Goal: Transaction & Acquisition: Purchase product/service

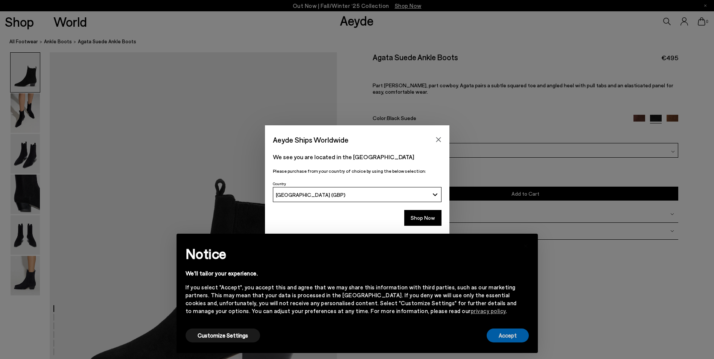
click at [507, 336] on button "Accept" at bounding box center [508, 336] width 42 height 14
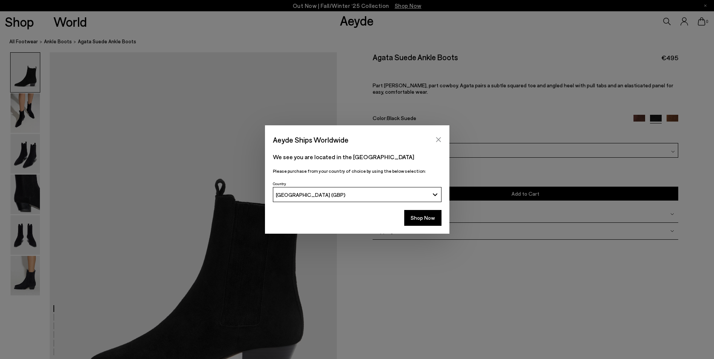
click at [435, 140] on button "Close" at bounding box center [438, 139] width 11 height 11
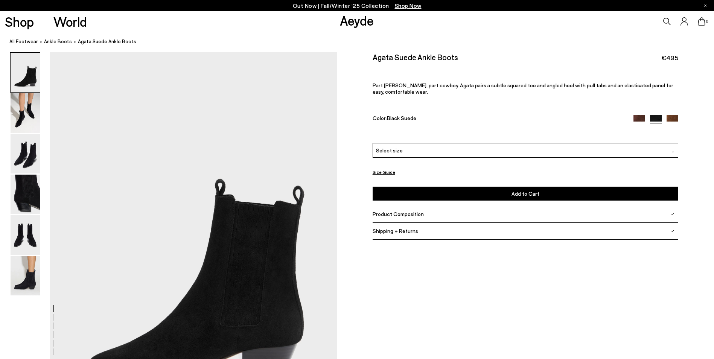
click at [435, 153] on div "Select size" at bounding box center [526, 150] width 306 height 15
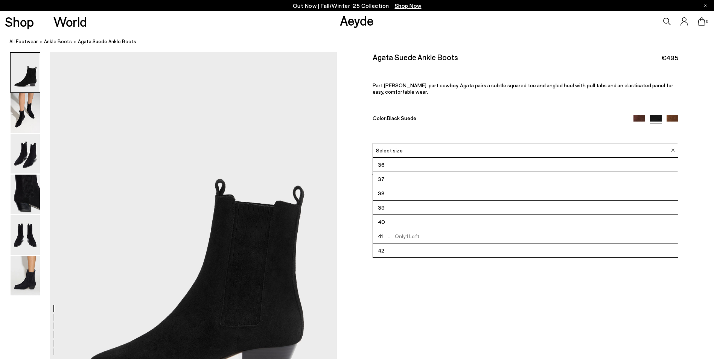
click at [635, 120] on img at bounding box center [639, 121] width 12 height 12
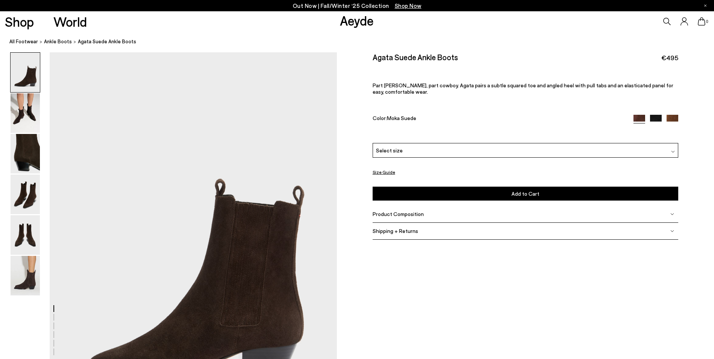
click at [422, 157] on div "Select size" at bounding box center [526, 150] width 306 height 15
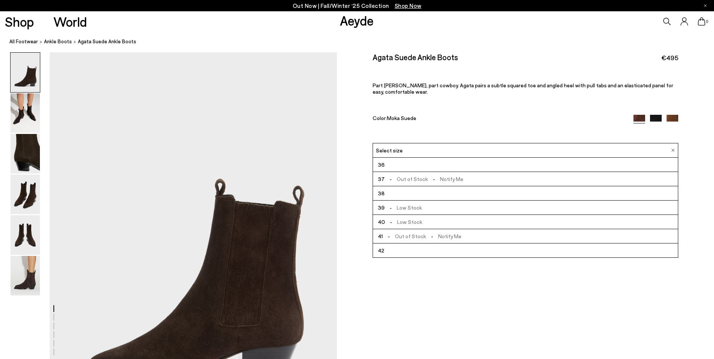
click at [397, 165] on li "36" at bounding box center [525, 165] width 305 height 14
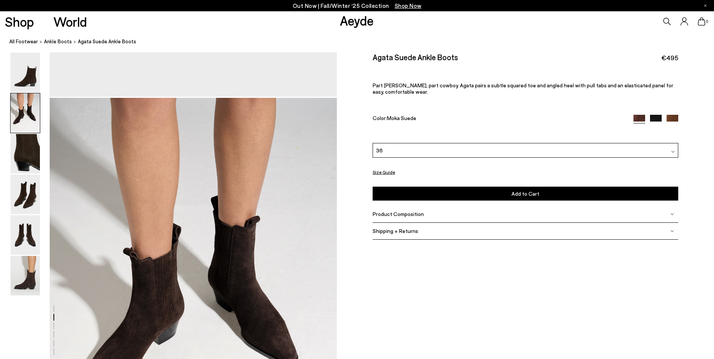
scroll to position [376, 0]
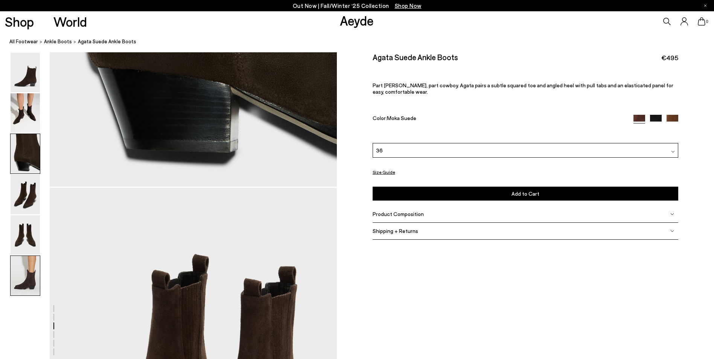
click at [23, 287] on img at bounding box center [25, 276] width 29 height 40
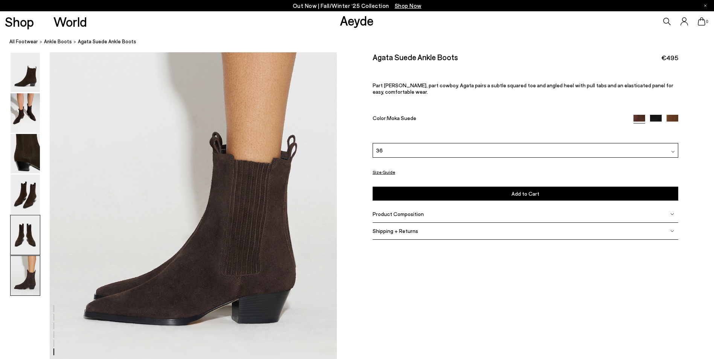
click at [29, 239] on img at bounding box center [25, 235] width 29 height 40
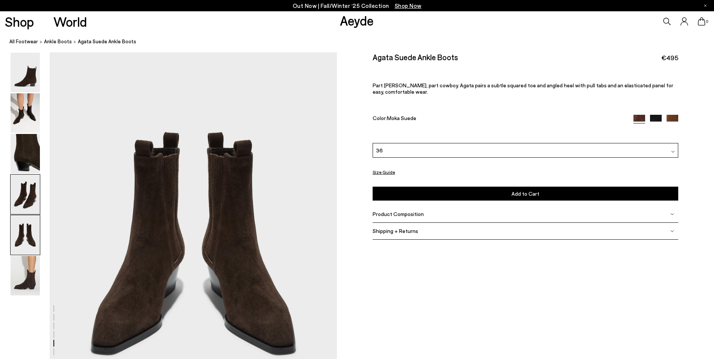
click at [25, 208] on img at bounding box center [25, 195] width 29 height 40
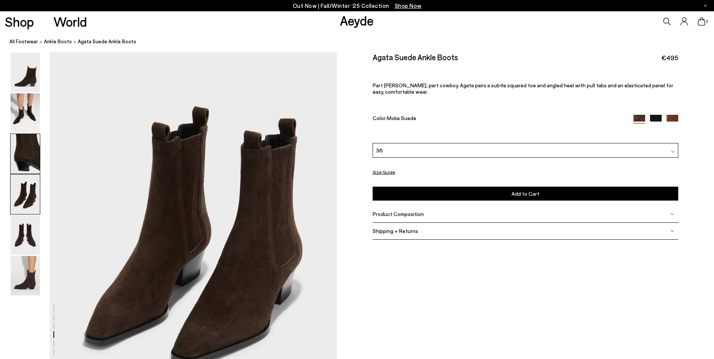
scroll to position [1152, 0]
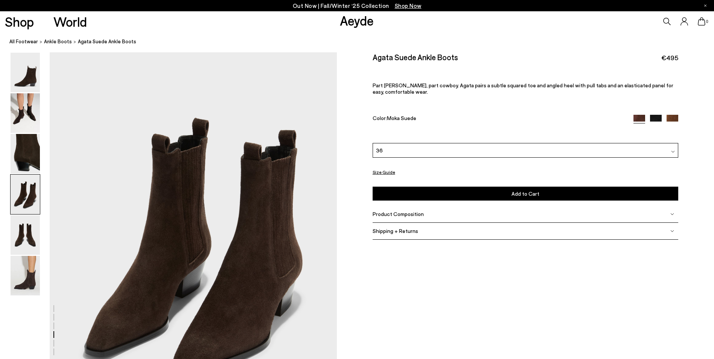
click at [18, 204] on img at bounding box center [25, 195] width 29 height 40
click at [26, 232] on img at bounding box center [25, 235] width 29 height 40
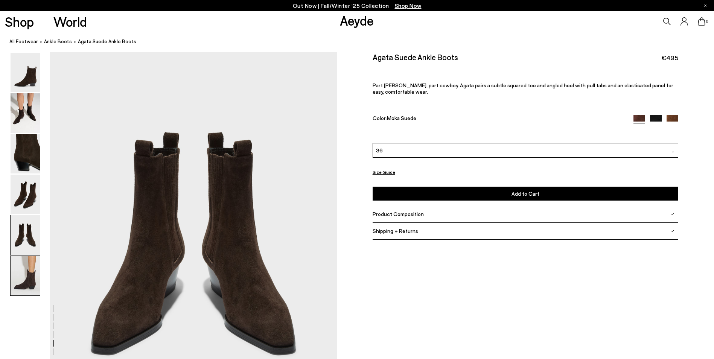
click at [23, 269] on img at bounding box center [25, 276] width 29 height 40
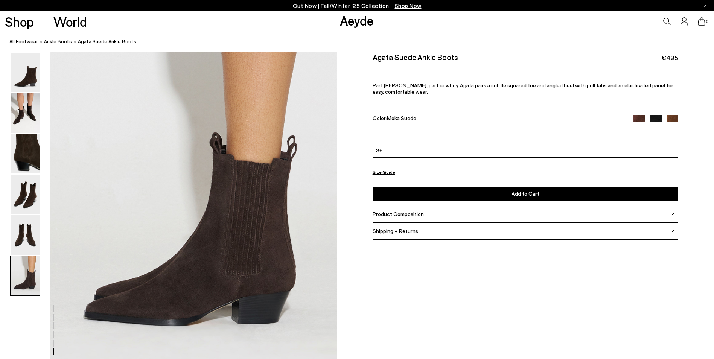
scroll to position [1972, 0]
click at [452, 188] on button "Add to Cart Select a Size First" at bounding box center [526, 194] width 306 height 14
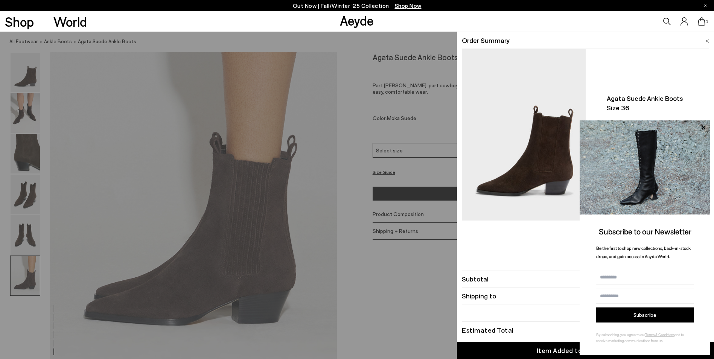
click at [360, 72] on div "Quick Add Color Size View Details Order Summary Agata suede ankle boots Size 36…" at bounding box center [357, 195] width 714 height 327
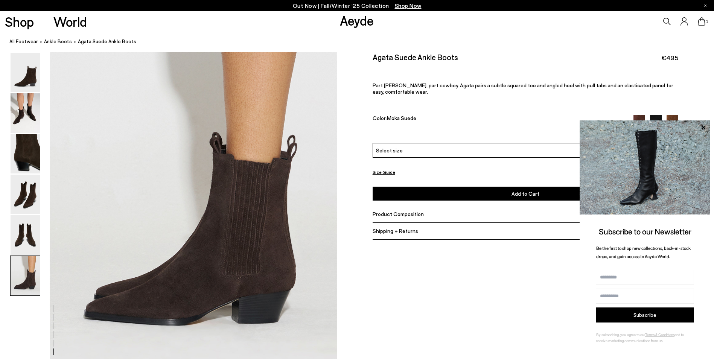
click at [687, 20] on icon at bounding box center [685, 21] width 8 height 8
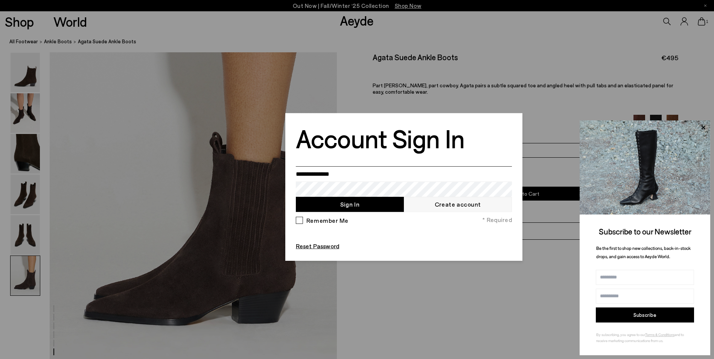
click at [367, 174] on input "email" at bounding box center [404, 173] width 216 height 15
type input "**********"
click at [318, 204] on button "Sign In" at bounding box center [350, 204] width 108 height 15
click at [340, 174] on input "**********" at bounding box center [404, 173] width 216 height 15
click at [325, 246] on link "Reset Password" at bounding box center [317, 246] width 43 height 8
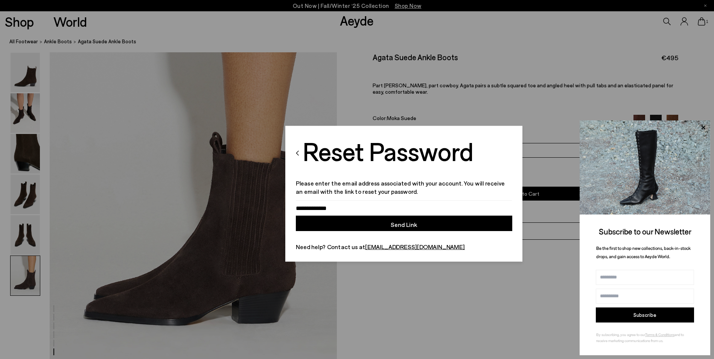
click at [358, 219] on button "Send Link" at bounding box center [404, 223] width 216 height 15
drag, startPoint x: 422, startPoint y: 285, endPoint x: 526, endPoint y: 289, distance: 104.7
click at [422, 284] on div at bounding box center [357, 179] width 714 height 359
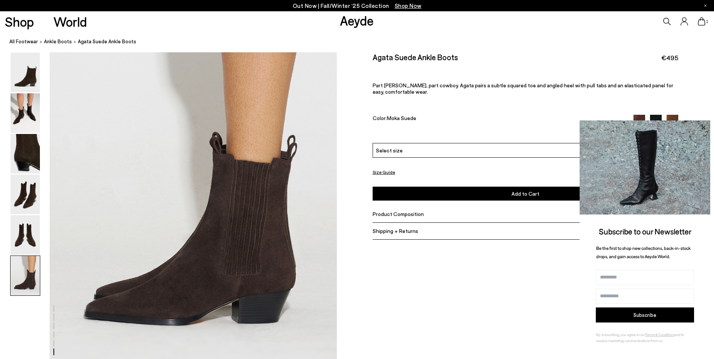
click at [702, 127] on icon at bounding box center [703, 128] width 10 height 10
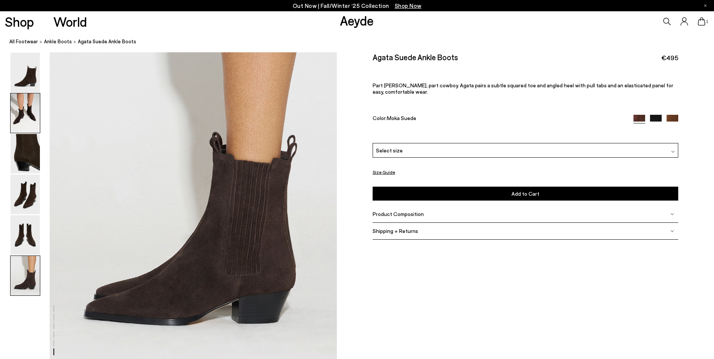
click at [23, 119] on img at bounding box center [25, 113] width 29 height 40
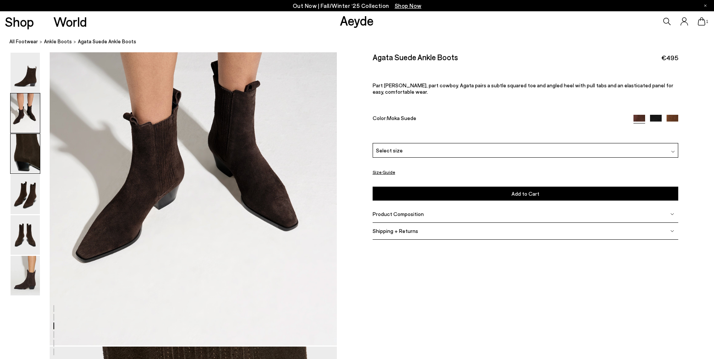
scroll to position [385, 0]
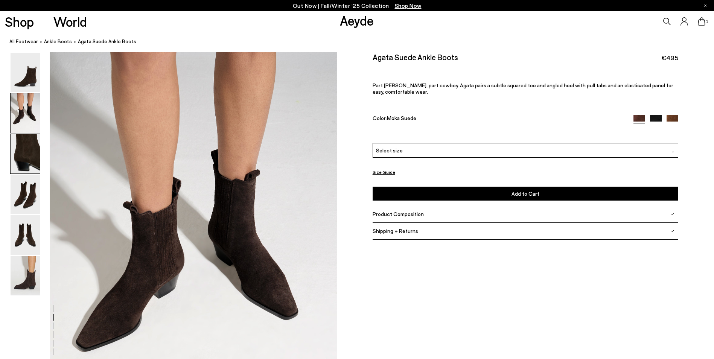
click at [27, 172] on img at bounding box center [25, 154] width 29 height 40
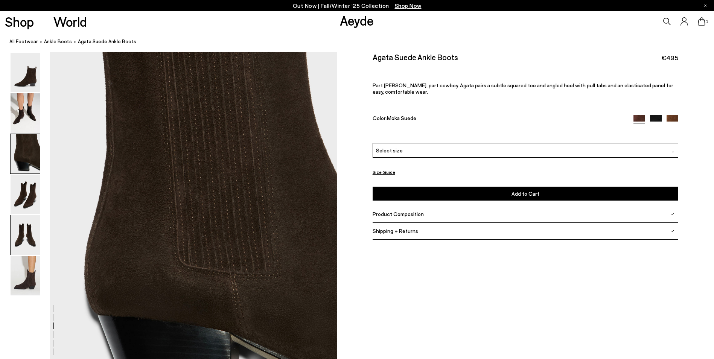
click at [21, 233] on img at bounding box center [25, 235] width 29 height 40
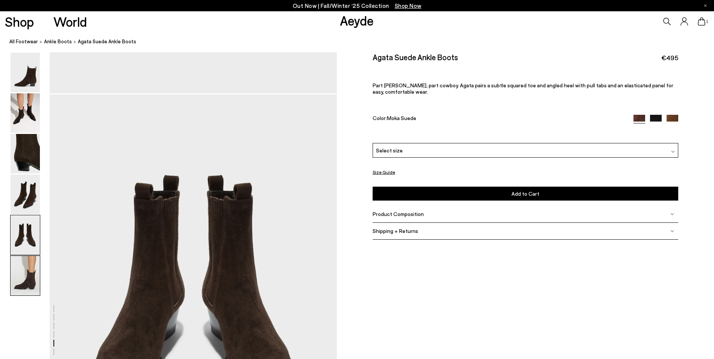
click at [37, 273] on img at bounding box center [25, 276] width 29 height 40
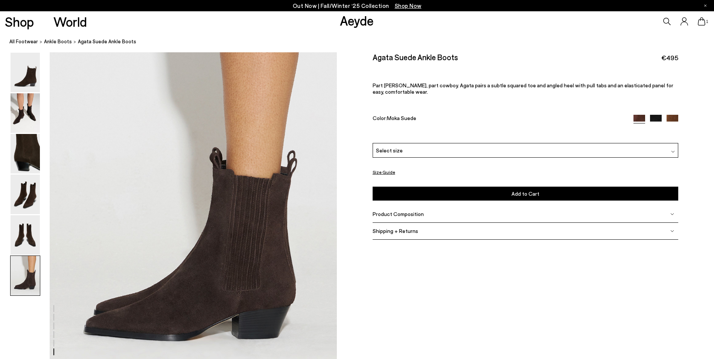
scroll to position [1972, 0]
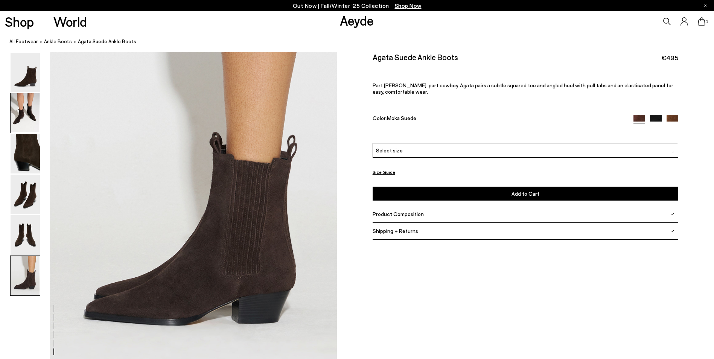
click at [23, 110] on img at bounding box center [25, 113] width 29 height 40
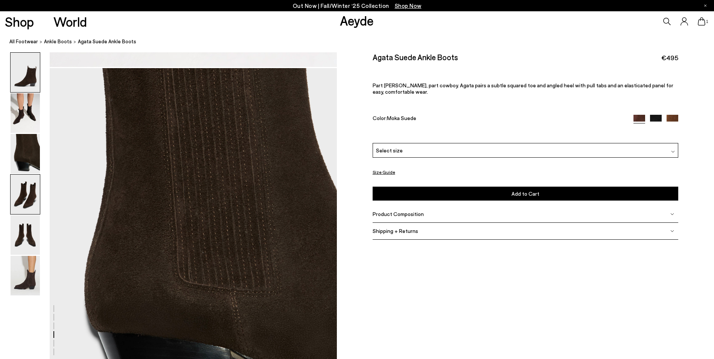
click at [22, 84] on img at bounding box center [25, 73] width 29 height 40
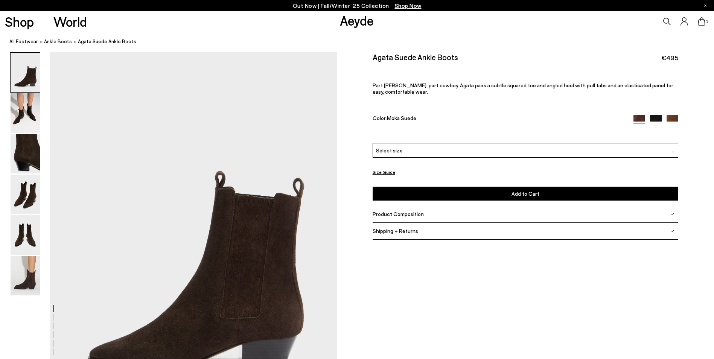
scroll to position [0, 0]
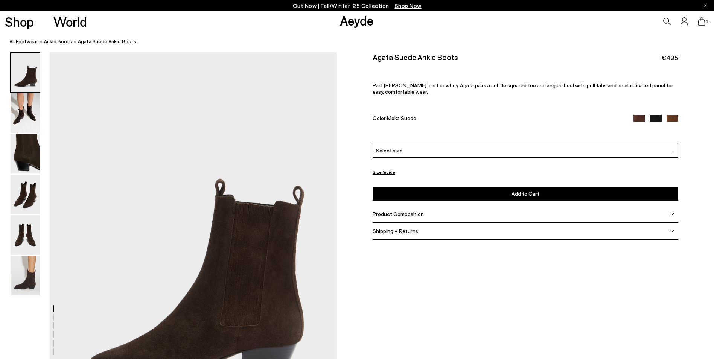
click at [658, 120] on img at bounding box center [656, 121] width 12 height 12
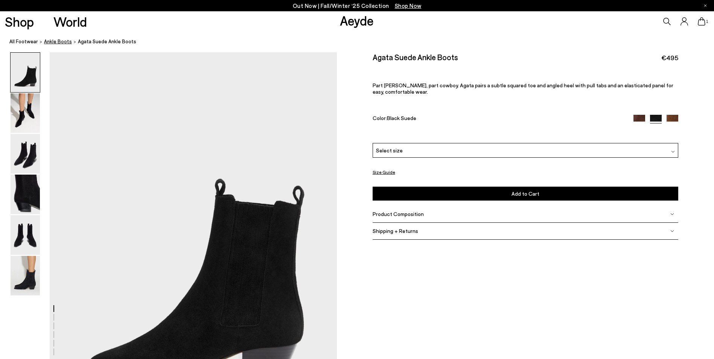
click at [61, 42] on span "ankle boots" at bounding box center [58, 41] width 28 height 6
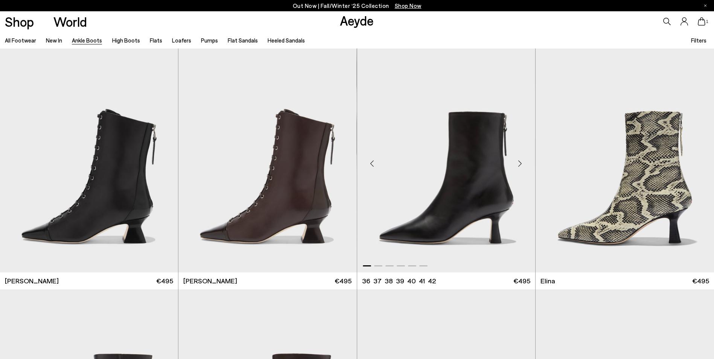
click at [441, 191] on img "1 / 6" at bounding box center [446, 161] width 178 height 224
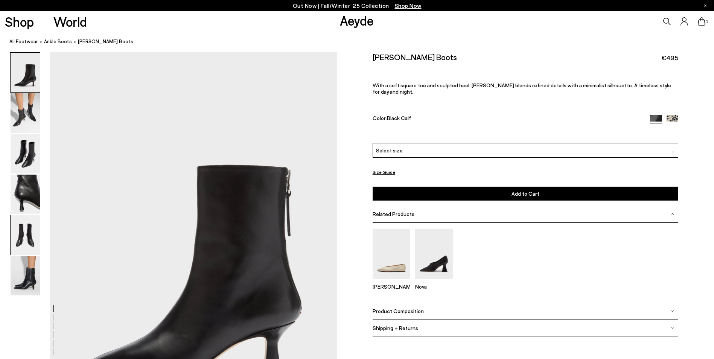
click at [25, 239] on img at bounding box center [25, 235] width 29 height 40
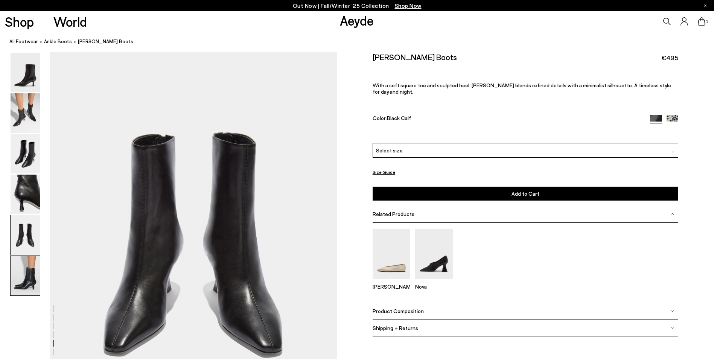
click at [20, 274] on img at bounding box center [25, 276] width 29 height 40
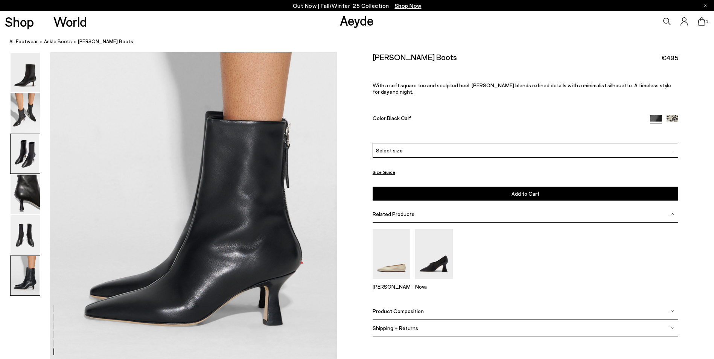
click at [24, 151] on img at bounding box center [25, 154] width 29 height 40
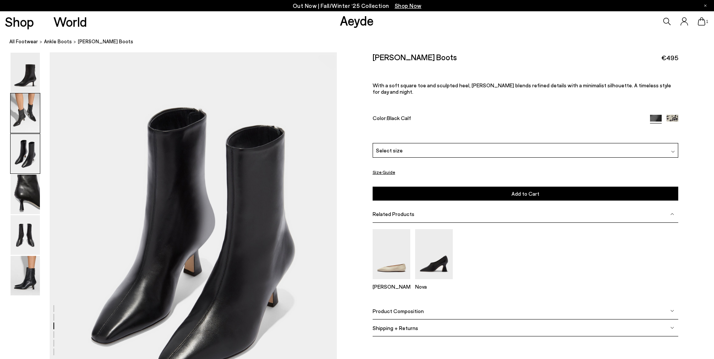
scroll to position [769, 0]
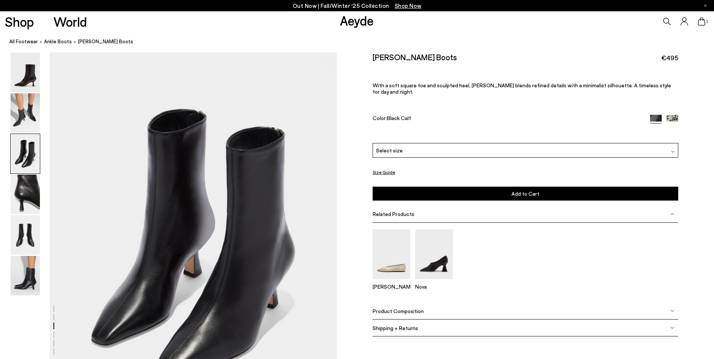
click at [675, 115] on img at bounding box center [673, 121] width 12 height 12
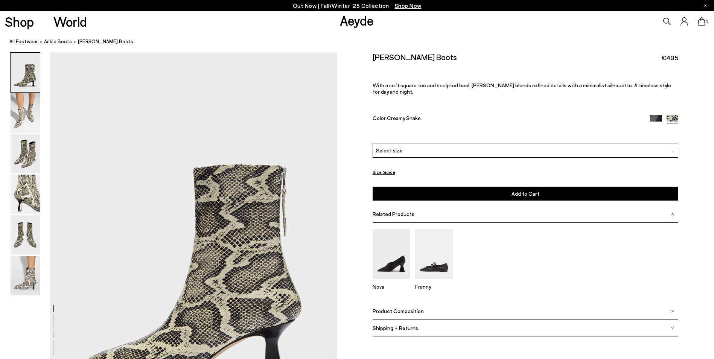
click at [655, 115] on img at bounding box center [656, 121] width 12 height 12
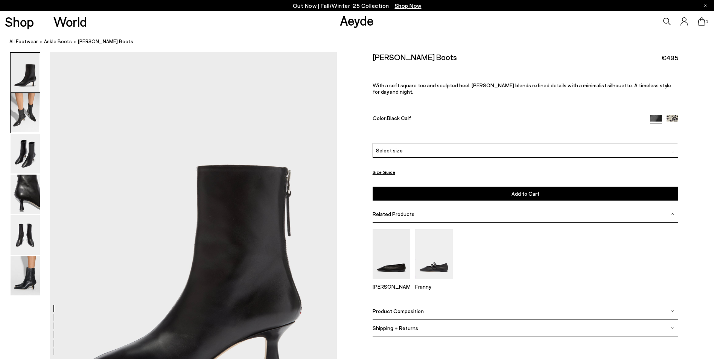
click at [24, 114] on img at bounding box center [25, 113] width 29 height 40
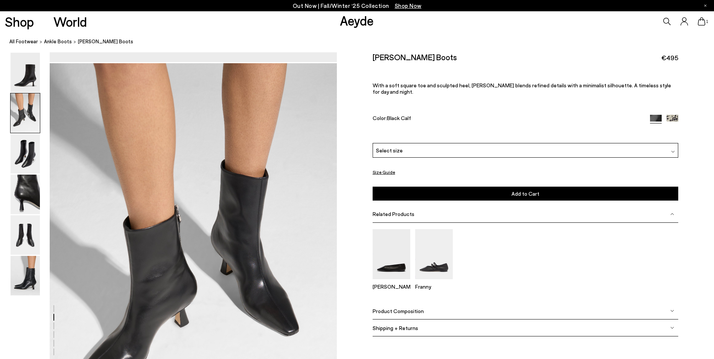
scroll to position [385, 0]
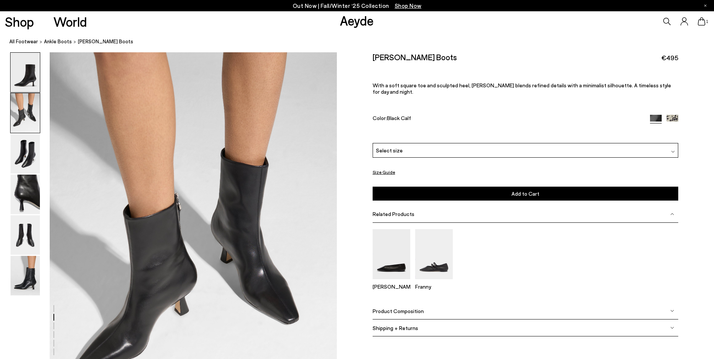
click at [24, 70] on img at bounding box center [25, 73] width 29 height 40
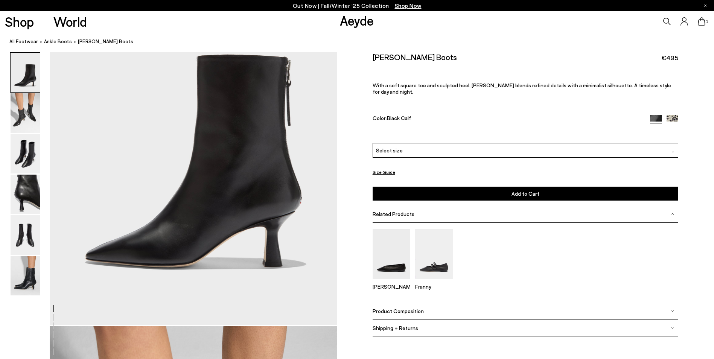
scroll to position [113, 0]
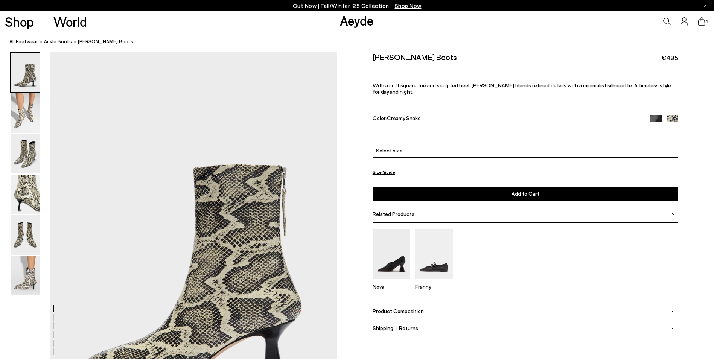
click at [655, 115] on img at bounding box center [656, 121] width 12 height 12
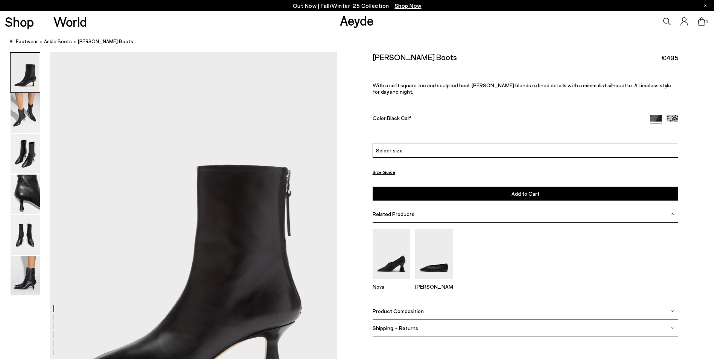
click at [452, 146] on div "Select size" at bounding box center [526, 150] width 306 height 15
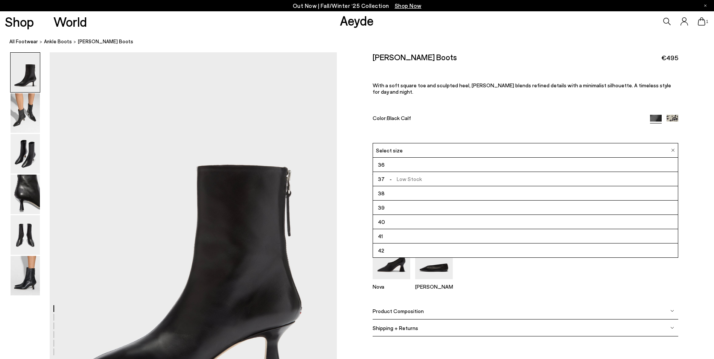
click at [404, 159] on li "36" at bounding box center [525, 165] width 305 height 14
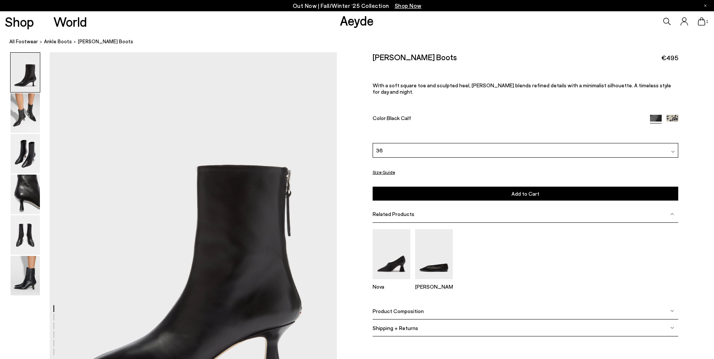
click at [424, 187] on button "Add to Cart Select a Size First" at bounding box center [526, 194] width 306 height 14
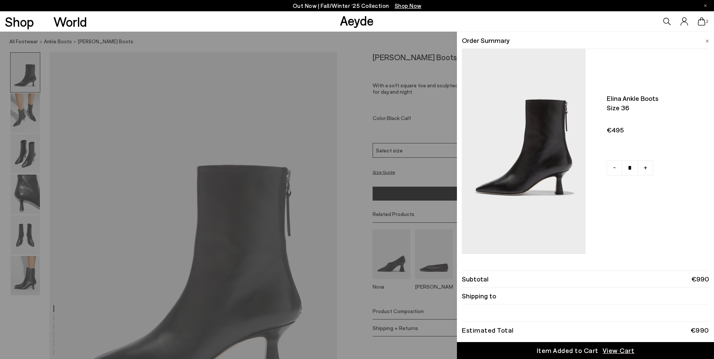
click at [180, 26] on div "Shop World Aeyde 2" at bounding box center [357, 21] width 714 height 20
click at [55, 42] on div "Quick Add Color Size View Details Order Summary Elina ankle boots Size 36 -" at bounding box center [357, 195] width 714 height 327
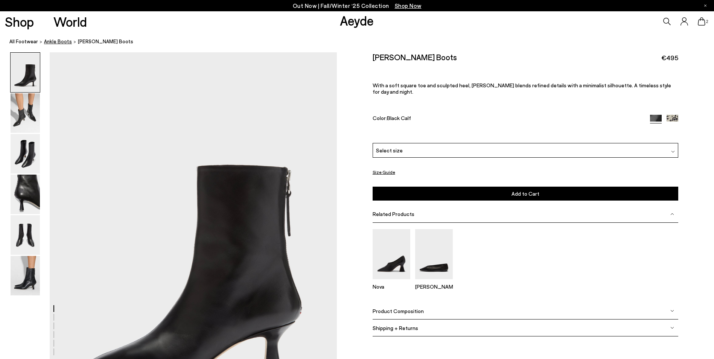
click at [60, 40] on span "ankle boots" at bounding box center [58, 41] width 28 height 6
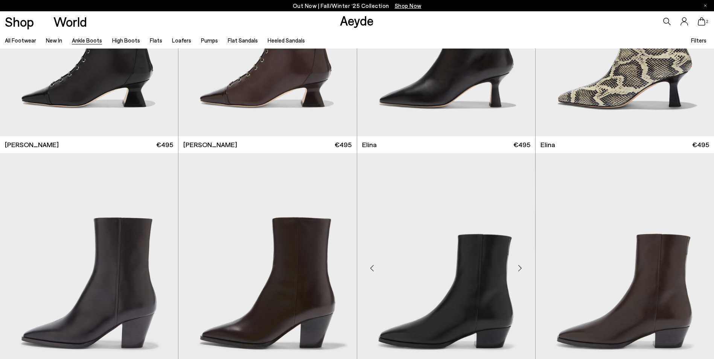
scroll to position [226, 0]
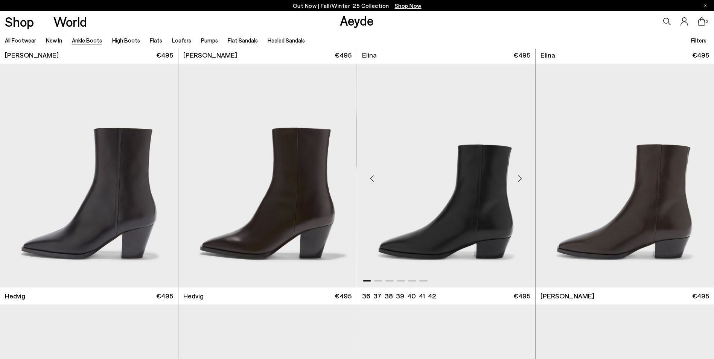
click at [469, 213] on img "1 / 6" at bounding box center [446, 176] width 178 height 224
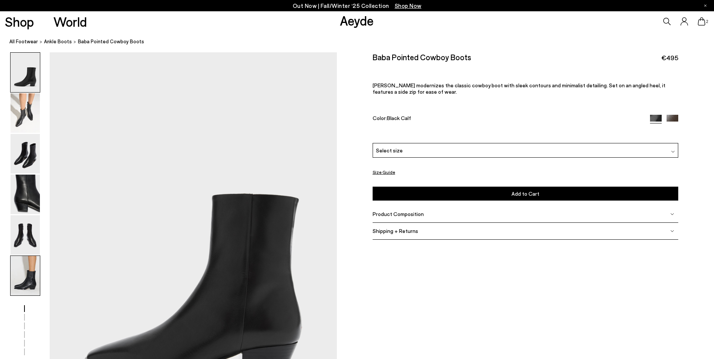
click at [30, 276] on img at bounding box center [25, 276] width 29 height 40
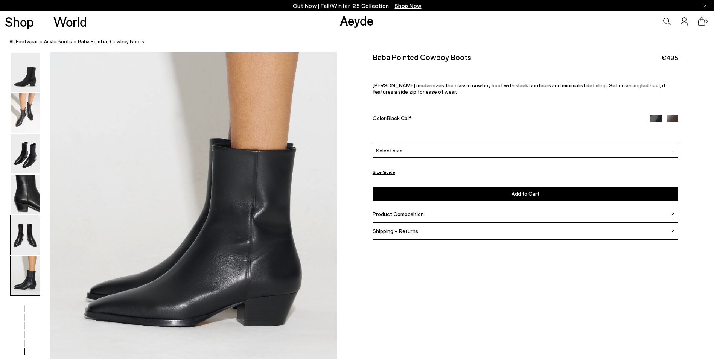
click at [24, 242] on img at bounding box center [25, 235] width 29 height 40
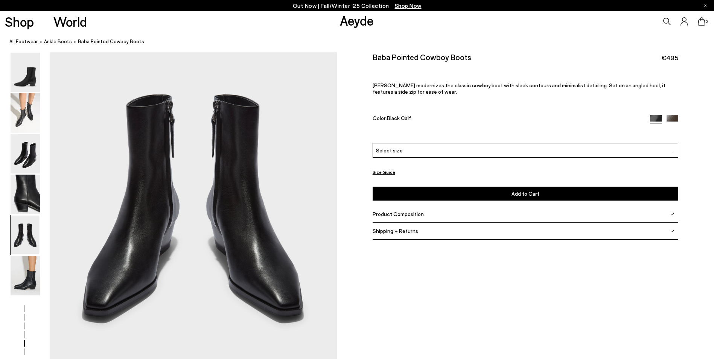
scroll to position [1536, 0]
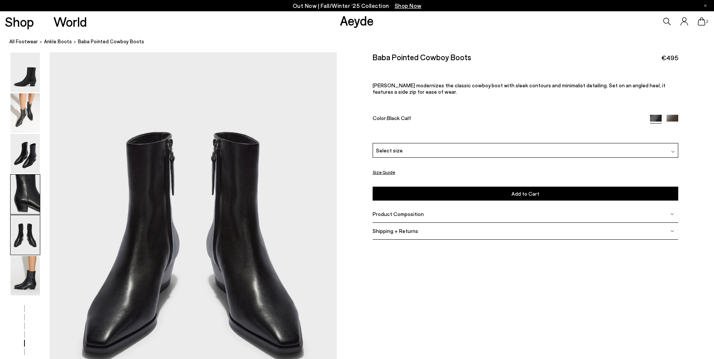
click at [25, 201] on img at bounding box center [25, 195] width 29 height 40
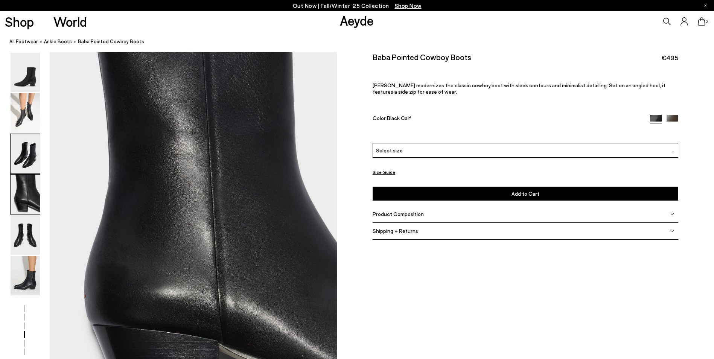
click at [24, 162] on img at bounding box center [25, 154] width 29 height 40
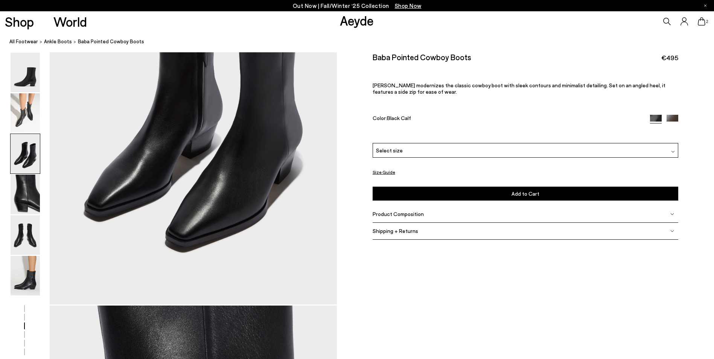
scroll to position [769, 0]
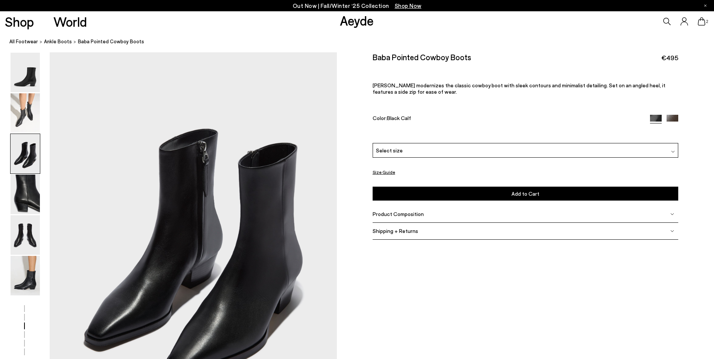
click at [390, 155] on div "Select size" at bounding box center [526, 150] width 306 height 15
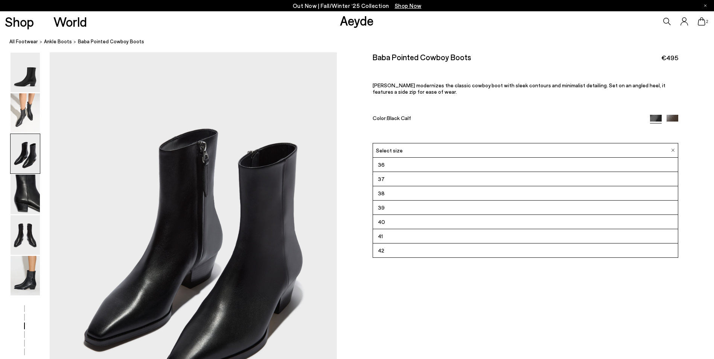
click at [393, 164] on li "36" at bounding box center [525, 165] width 305 height 14
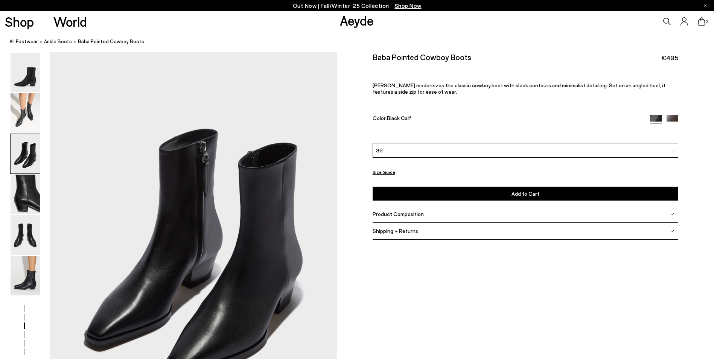
click at [432, 191] on button "Add to Cart Select a Size First" at bounding box center [526, 194] width 306 height 14
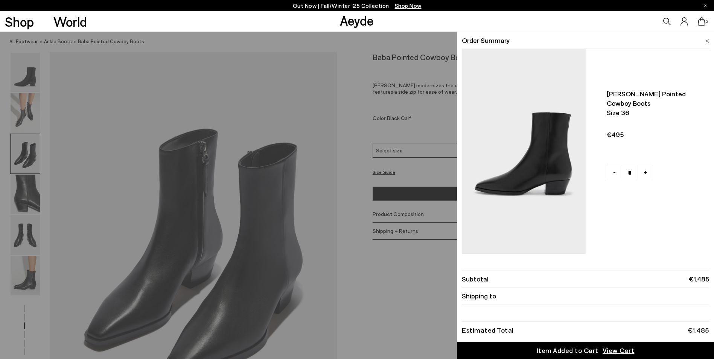
click at [361, 72] on div "Quick Add Color Size View Details Order Summary Baba pointed cowboy boots Size …" at bounding box center [357, 195] width 714 height 327
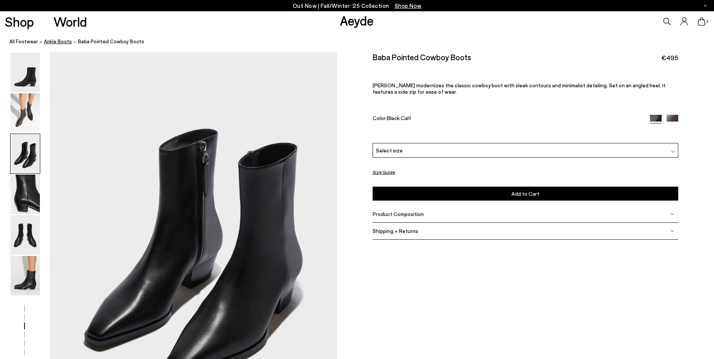
click at [54, 41] on span "ankle boots" at bounding box center [58, 41] width 28 height 6
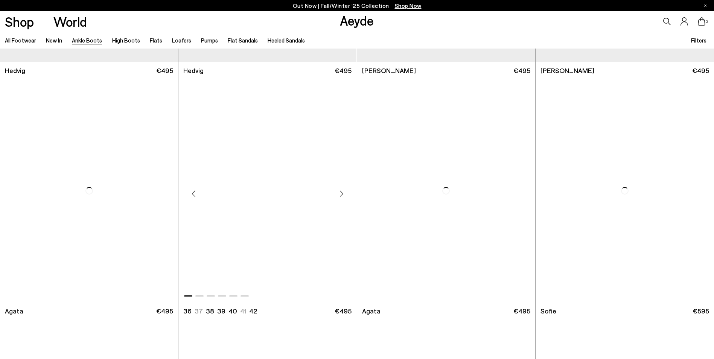
scroll to position [452, 0]
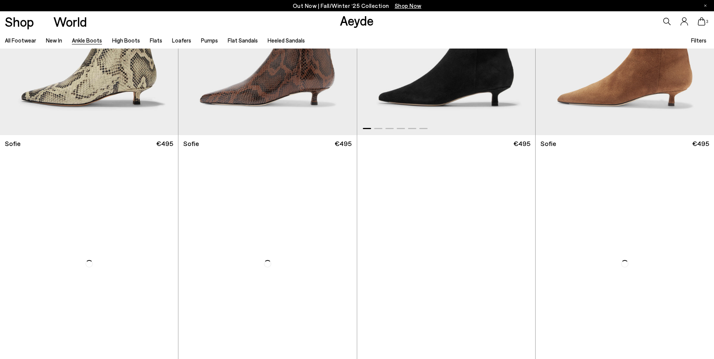
scroll to position [1204, 0]
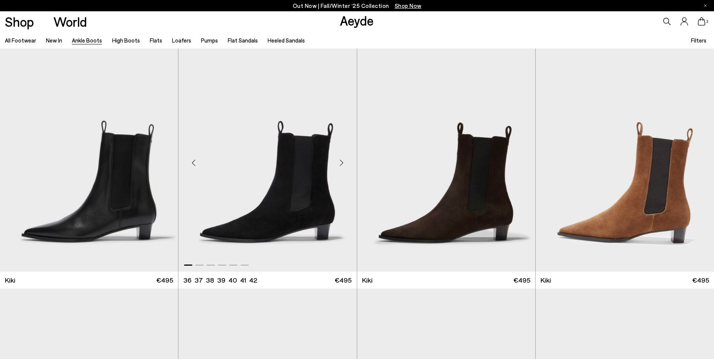
click at [270, 223] on img "1 / 6" at bounding box center [267, 160] width 178 height 224
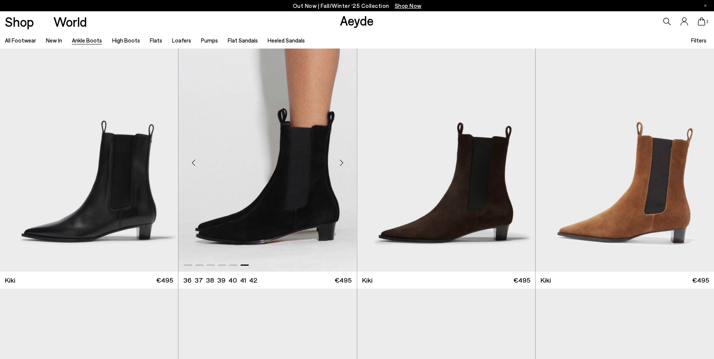
click at [278, 220] on img "6 / 6" at bounding box center [267, 160] width 178 height 224
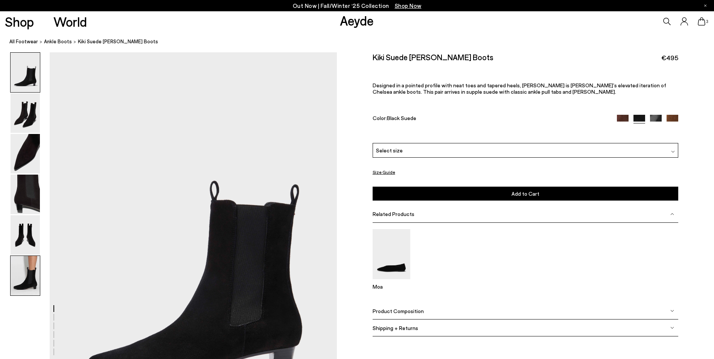
click at [32, 274] on img at bounding box center [25, 276] width 29 height 40
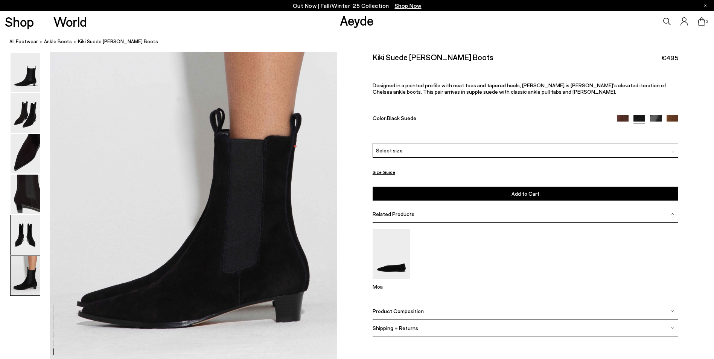
click at [26, 248] on img at bounding box center [25, 235] width 29 height 40
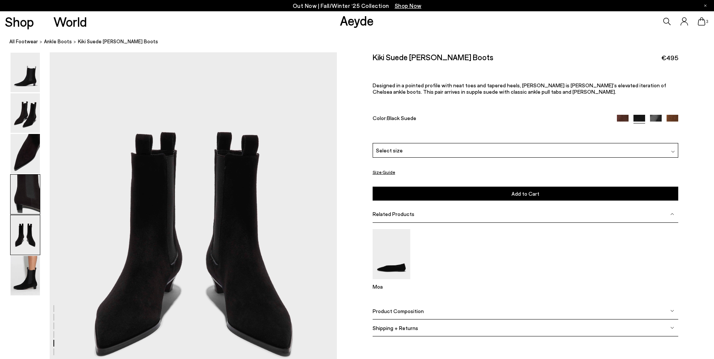
click at [24, 197] on img at bounding box center [25, 195] width 29 height 40
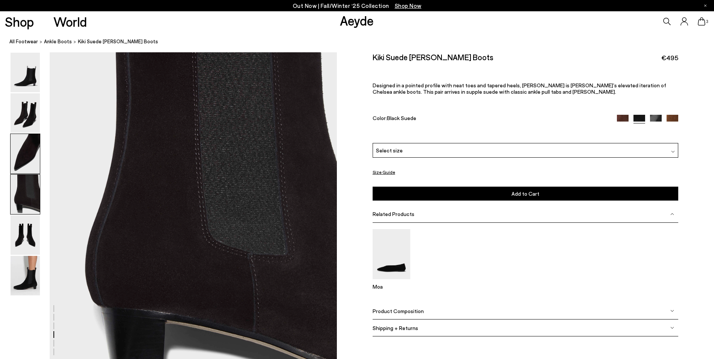
scroll to position [1152, 0]
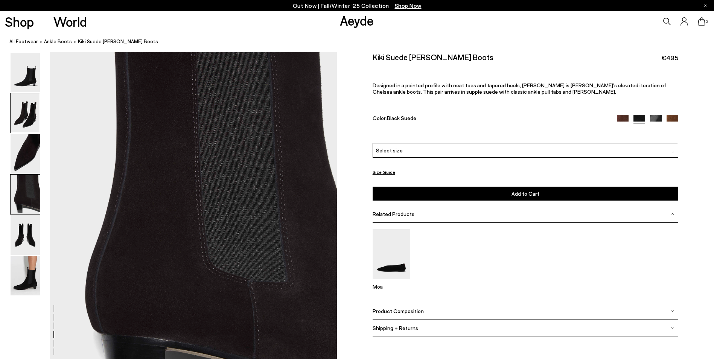
click at [33, 115] on img at bounding box center [25, 113] width 29 height 40
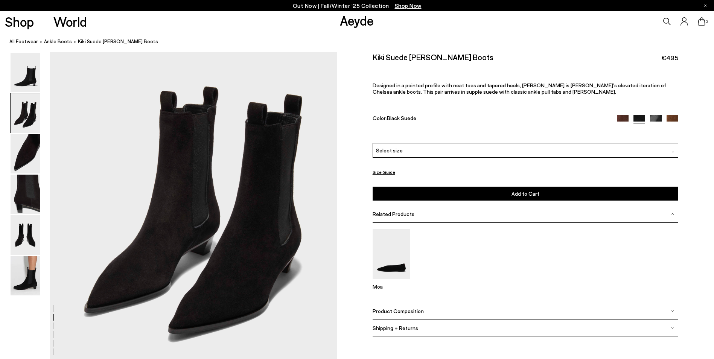
scroll to position [385, 0]
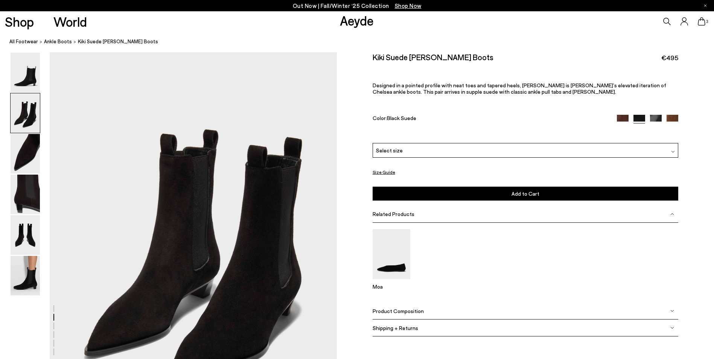
click at [423, 152] on div "Select size" at bounding box center [526, 150] width 306 height 15
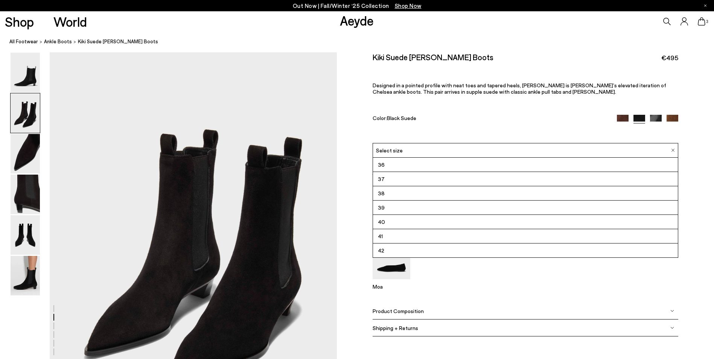
click at [400, 166] on li "36" at bounding box center [525, 165] width 305 height 14
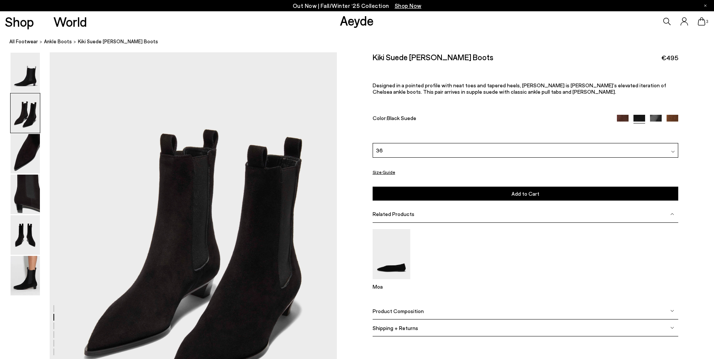
click at [462, 194] on button "Add to Cart Select a Size First" at bounding box center [526, 194] width 306 height 14
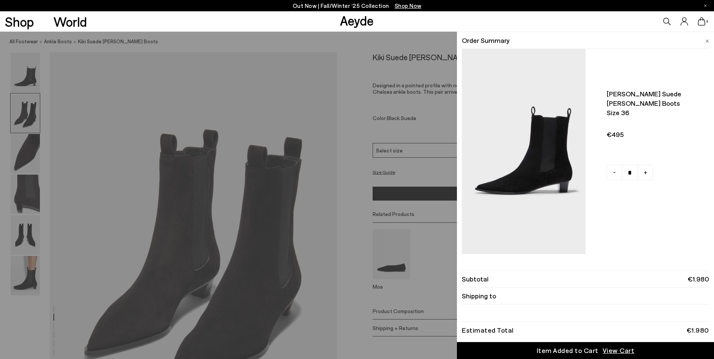
click at [23, 84] on div "Quick Add Color Size View Details Order Summary Kiki suede chelsea boots Size 3…" at bounding box center [357, 195] width 714 height 327
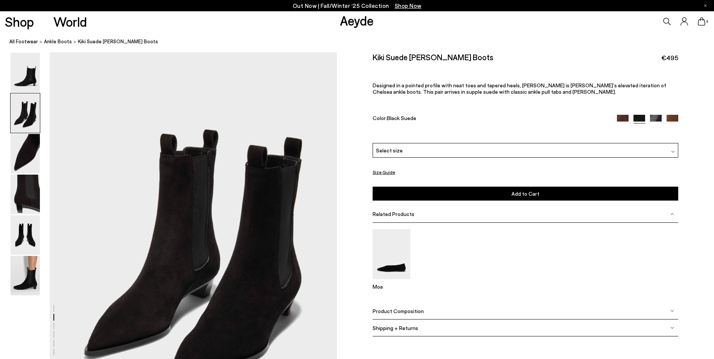
click at [23, 84] on img at bounding box center [25, 73] width 29 height 40
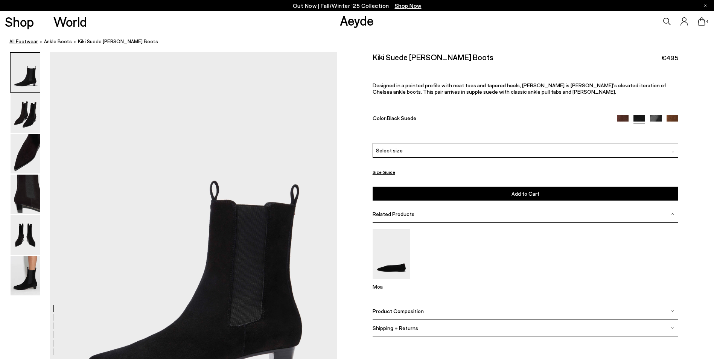
click at [23, 40] on link "All Footwear" at bounding box center [23, 42] width 29 height 8
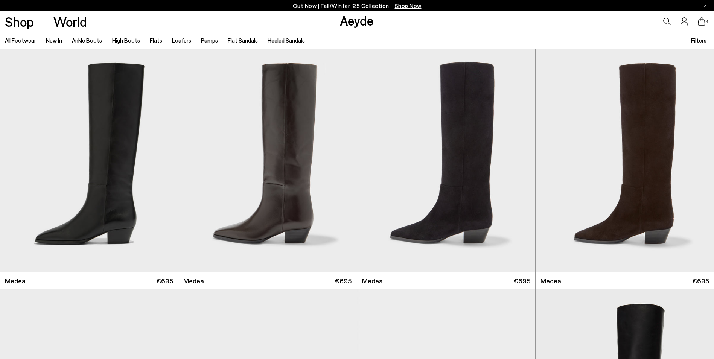
click at [202, 39] on link "Pumps" at bounding box center [209, 40] width 17 height 7
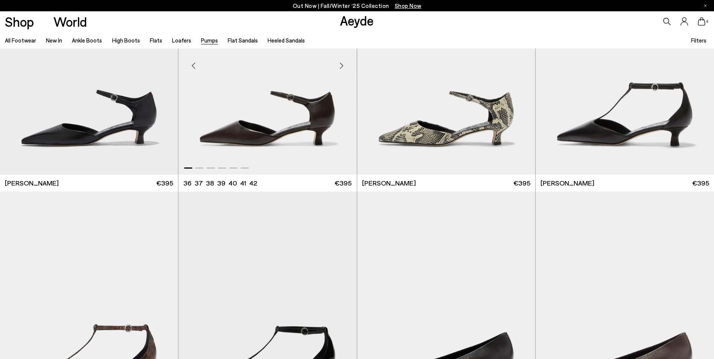
scroll to position [489, 0]
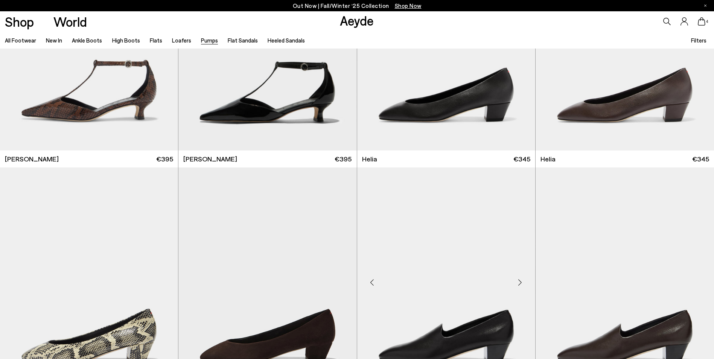
scroll to position [677, 0]
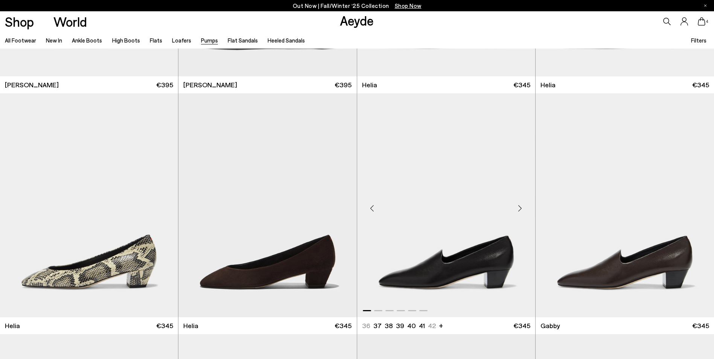
click at [406, 208] on img "1 / 6" at bounding box center [446, 205] width 178 height 224
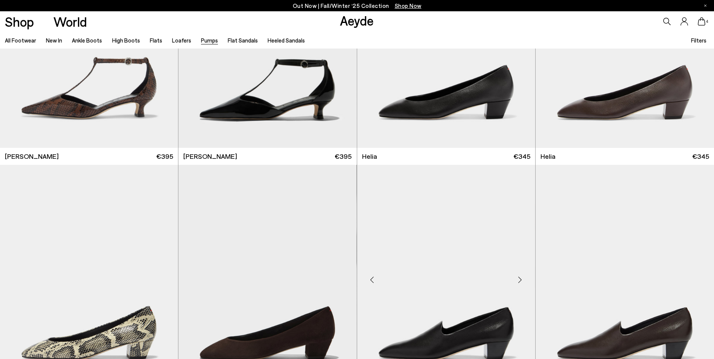
scroll to position [489, 0]
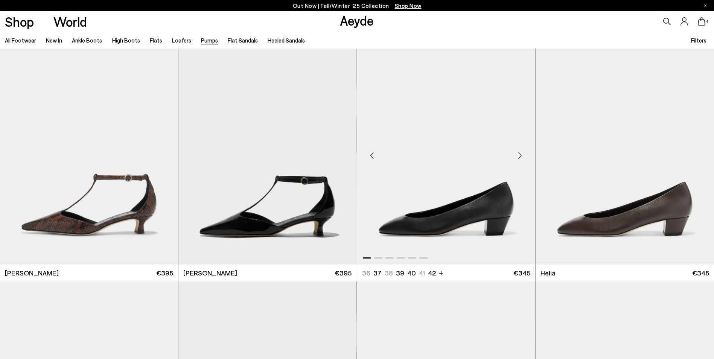
click at [440, 206] on img "1 / 6" at bounding box center [446, 153] width 178 height 224
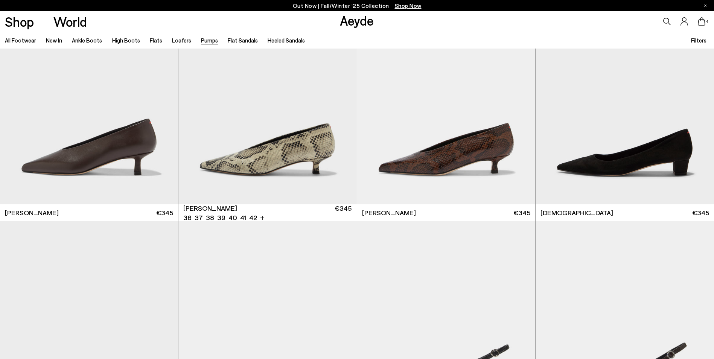
scroll to position [1280, 0]
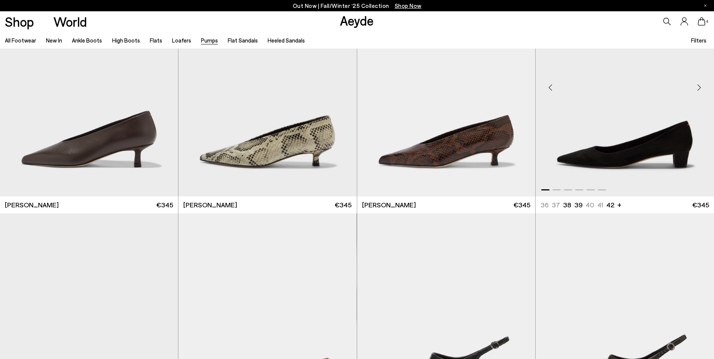
click at [617, 152] on img "1 / 6" at bounding box center [625, 85] width 178 height 224
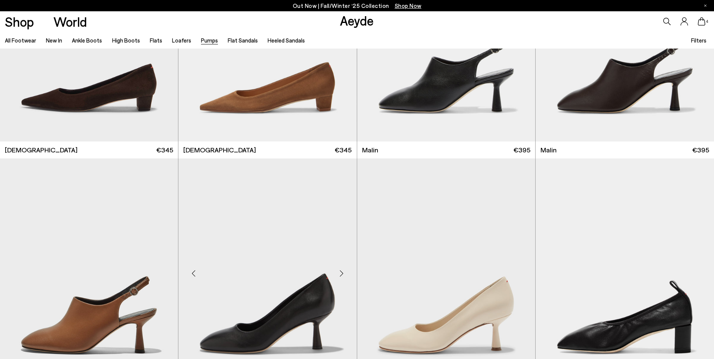
scroll to position [1506, 0]
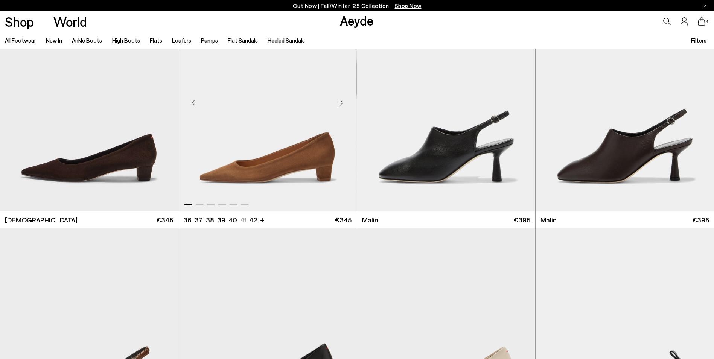
click at [286, 182] on img "1 / 6" at bounding box center [267, 100] width 178 height 224
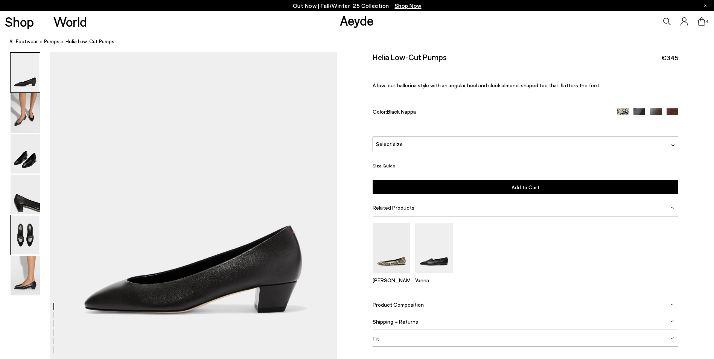
click at [28, 237] on img at bounding box center [25, 235] width 29 height 40
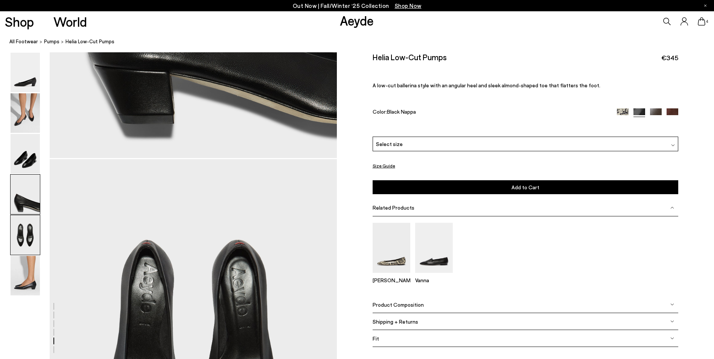
scroll to position [1460, 0]
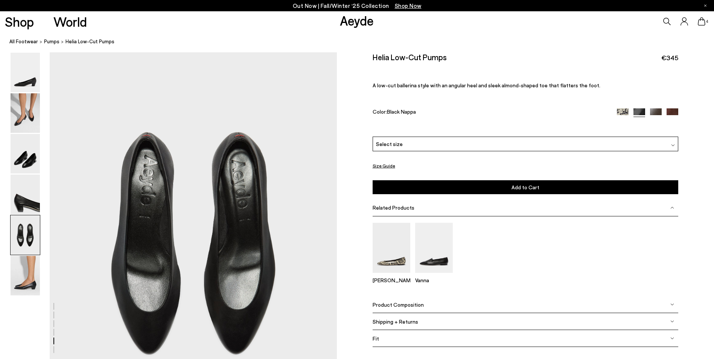
click at [455, 142] on div "Select size" at bounding box center [526, 144] width 306 height 15
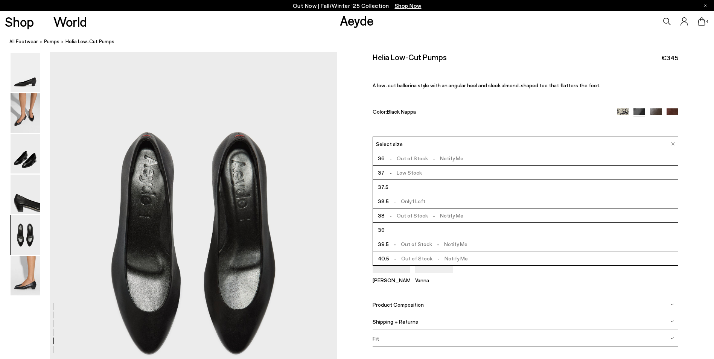
click at [394, 159] on span "-" at bounding box center [391, 158] width 12 height 6
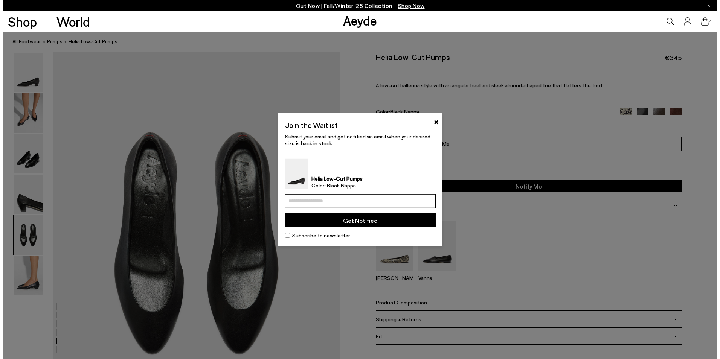
scroll to position [1468, 0]
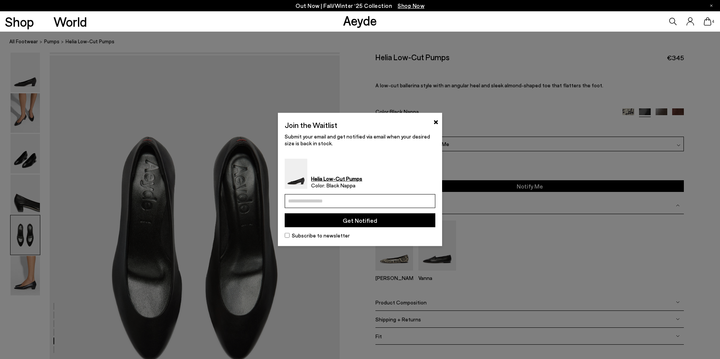
click at [318, 206] on input "email" at bounding box center [360, 201] width 151 height 14
type input "**********"
click at [364, 214] on button "Get Notified" at bounding box center [360, 220] width 151 height 14
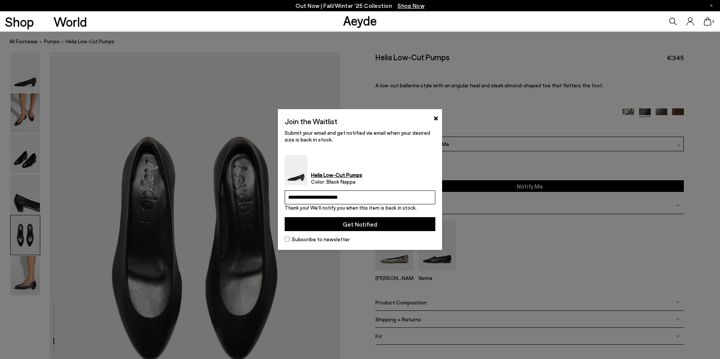
click at [368, 217] on button "Get Notified" at bounding box center [360, 224] width 151 height 14
click at [379, 225] on button "Get Notified" at bounding box center [360, 224] width 151 height 14
click at [435, 117] on button "×" at bounding box center [435, 117] width 5 height 9
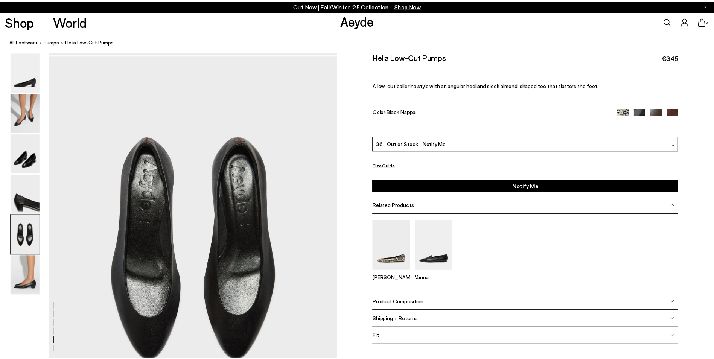
scroll to position [1460, 0]
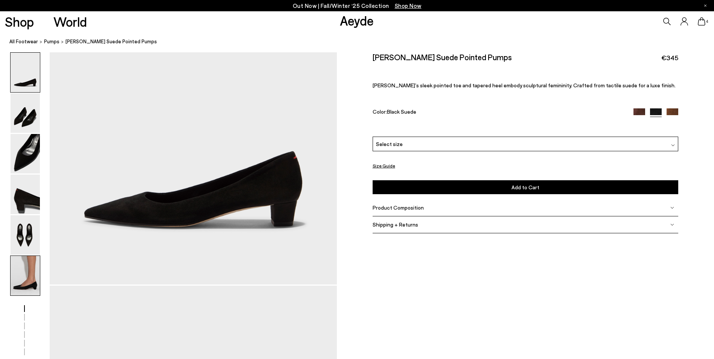
click at [20, 268] on img at bounding box center [25, 276] width 29 height 40
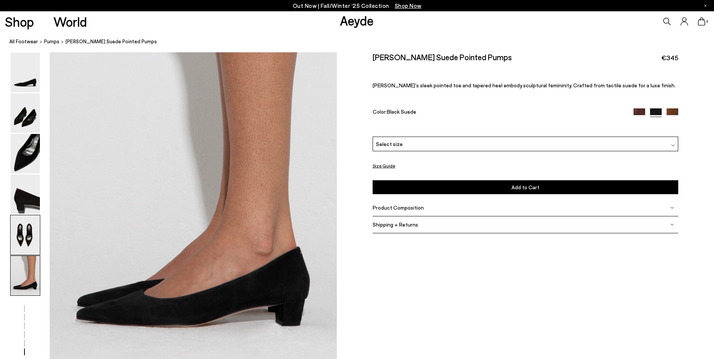
click at [26, 242] on img at bounding box center [25, 235] width 29 height 40
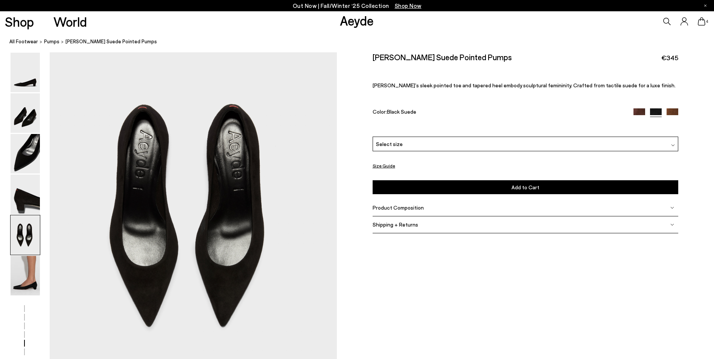
scroll to position [1536, 0]
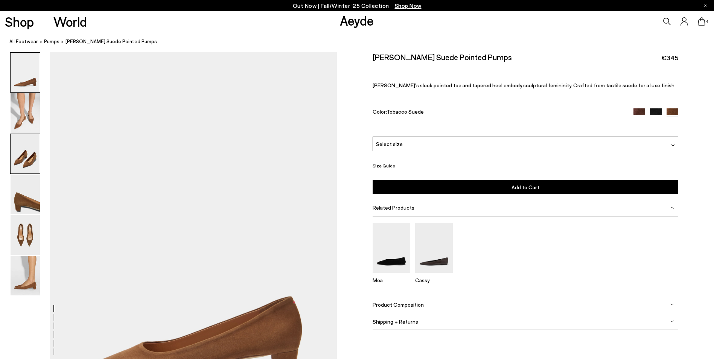
click at [21, 161] on img at bounding box center [25, 154] width 29 height 40
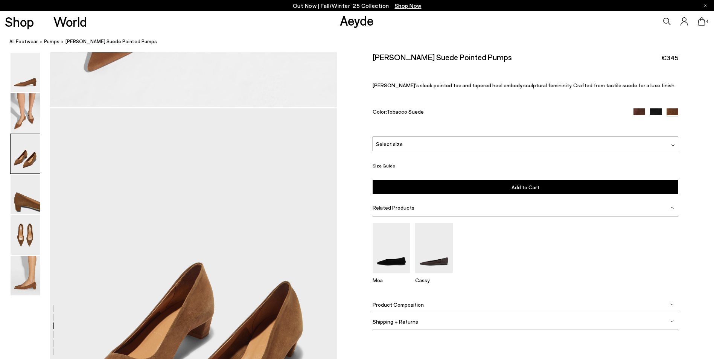
scroll to position [769, 0]
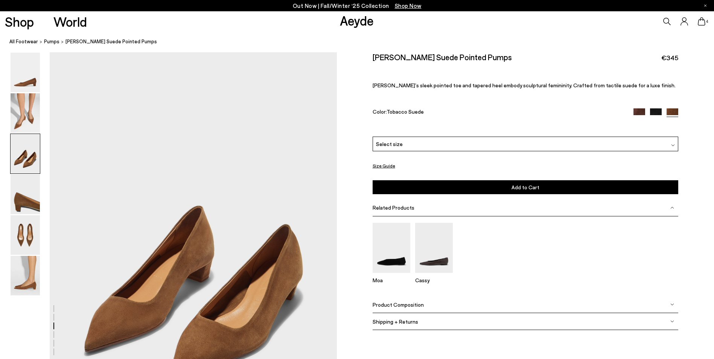
click at [444, 148] on div "Select size" at bounding box center [526, 144] width 306 height 15
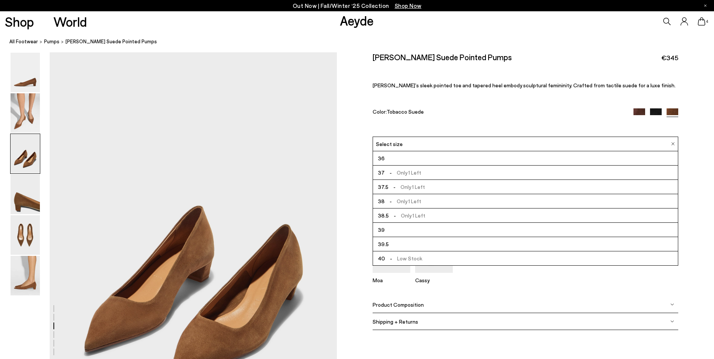
click at [391, 159] on li "36" at bounding box center [525, 158] width 305 height 14
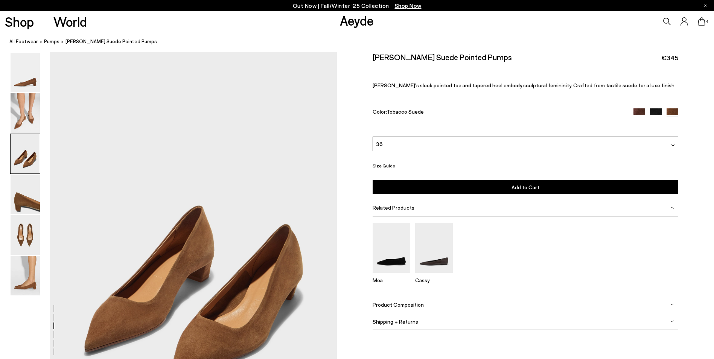
click at [432, 189] on button "Add to Cart Select a Size First" at bounding box center [526, 187] width 306 height 14
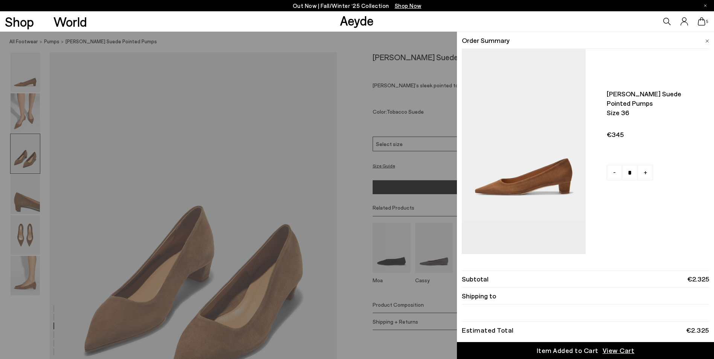
click at [353, 122] on div "Quick Add Color Size View Details Order Summary Judi suede pointed pumps Size 3…" at bounding box center [357, 195] width 714 height 327
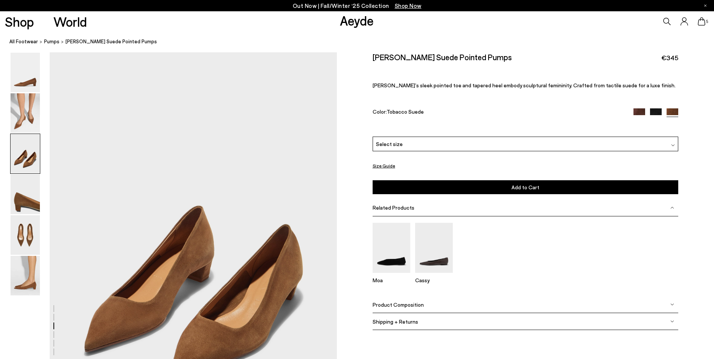
click at [703, 21] on icon at bounding box center [702, 21] width 8 height 8
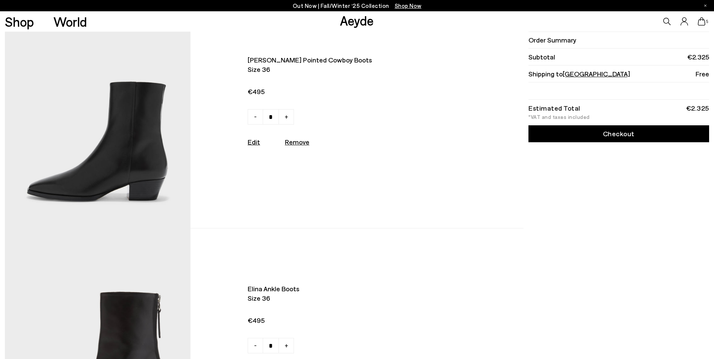
scroll to position [489, 0]
click at [143, 177] on img at bounding box center [98, 114] width 186 height 228
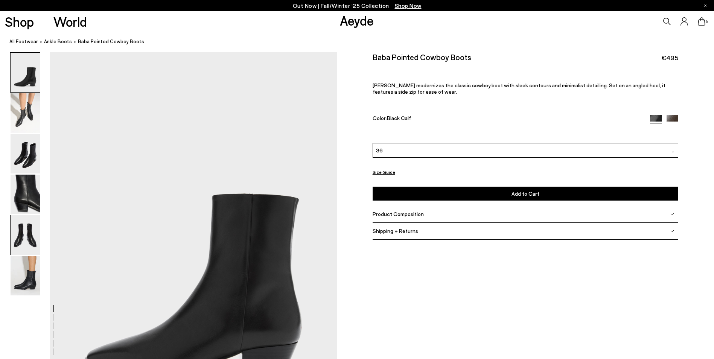
click at [21, 240] on img at bounding box center [25, 235] width 29 height 40
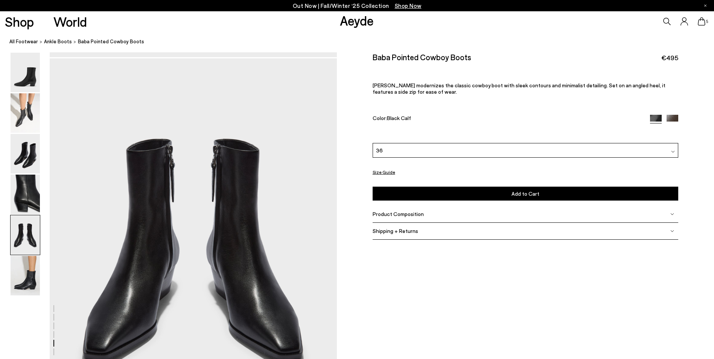
scroll to position [1536, 0]
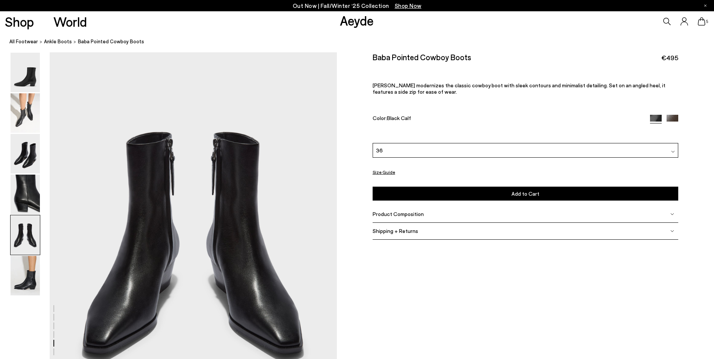
click at [704, 23] on icon at bounding box center [702, 21] width 8 height 8
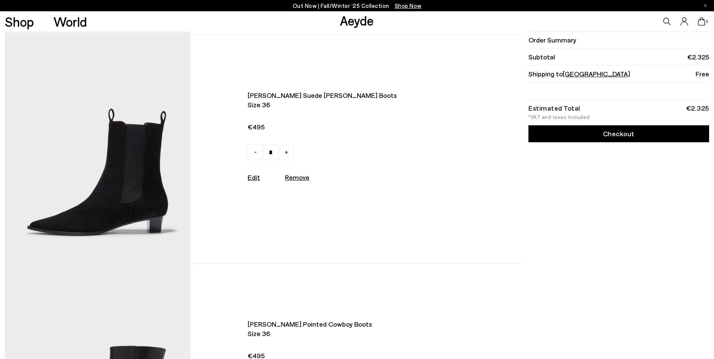
scroll to position [452, 0]
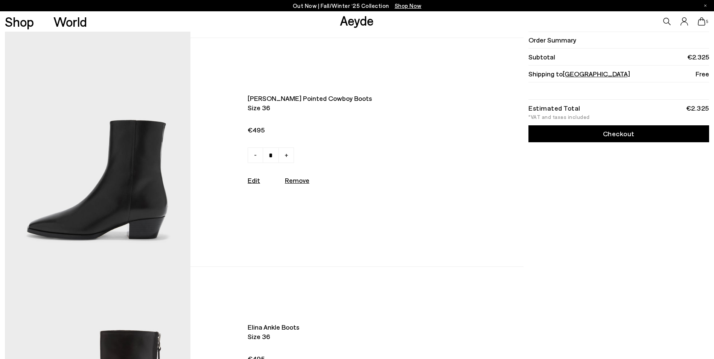
click at [299, 184] on u "Remove" at bounding box center [297, 180] width 24 height 8
type input "*"
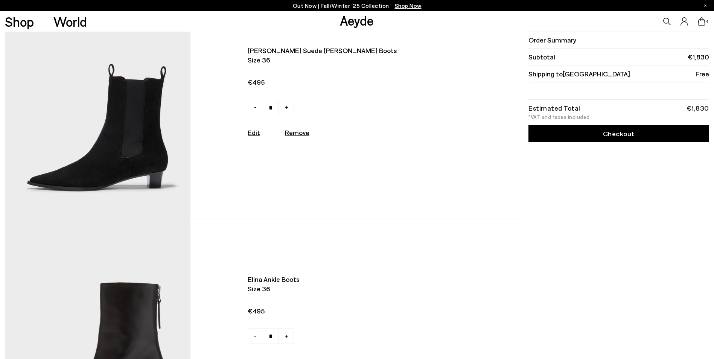
scroll to position [263, 0]
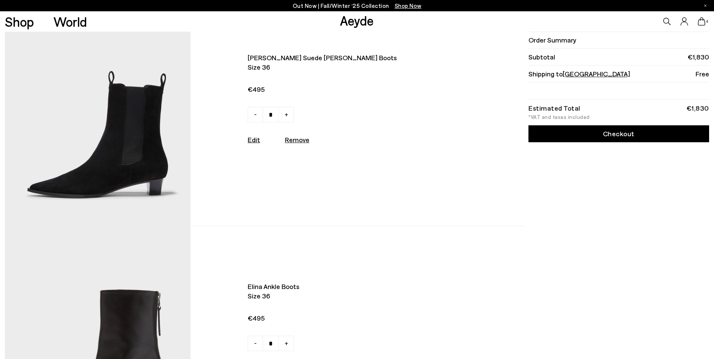
click at [141, 156] on img at bounding box center [98, 111] width 186 height 228
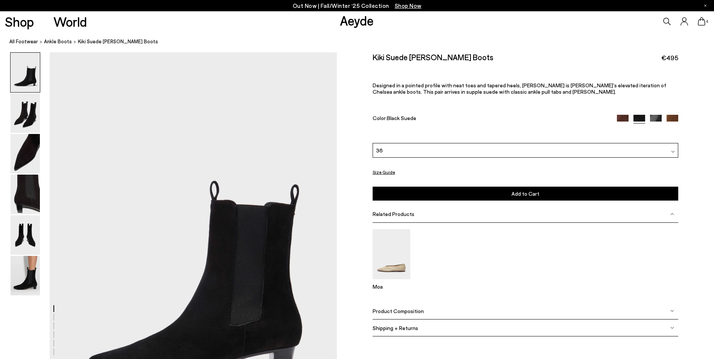
scroll to position [113, 0]
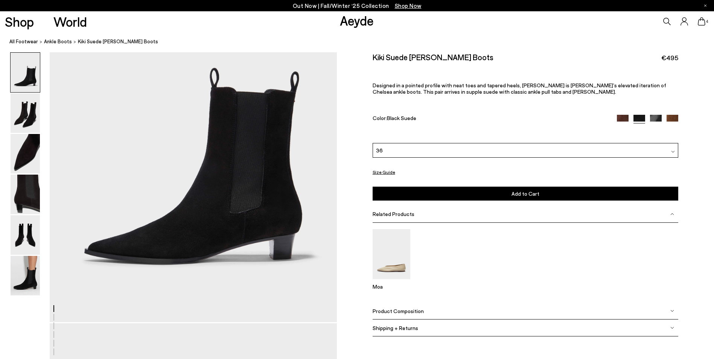
click at [405, 315] on div "Product Composition" at bounding box center [526, 311] width 306 height 17
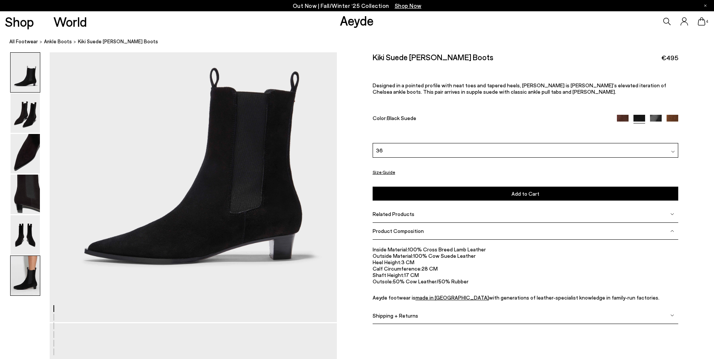
click at [28, 274] on img at bounding box center [25, 276] width 29 height 40
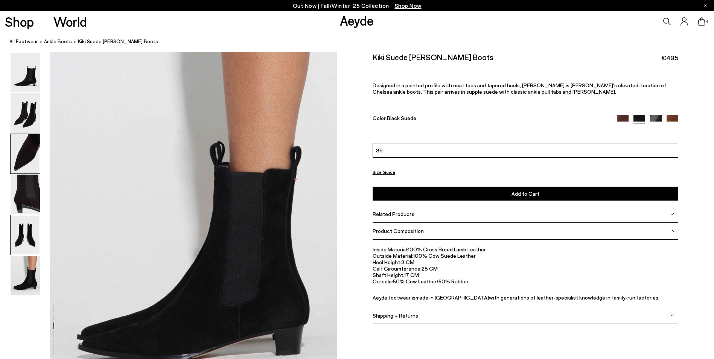
scroll to position [1972, 0]
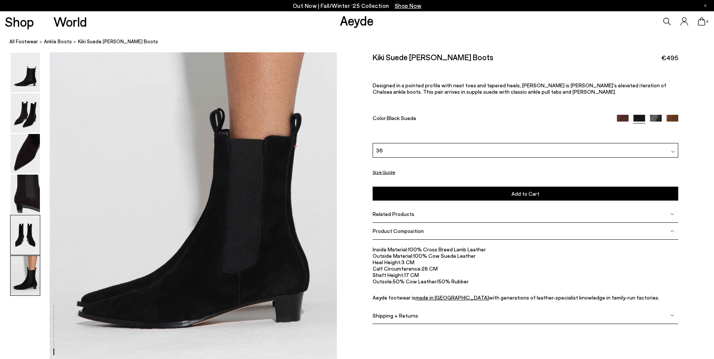
click at [27, 241] on img at bounding box center [25, 235] width 29 height 40
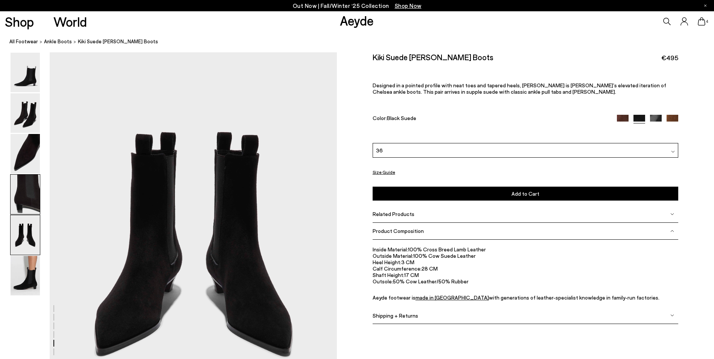
click at [26, 197] on img at bounding box center [25, 195] width 29 height 40
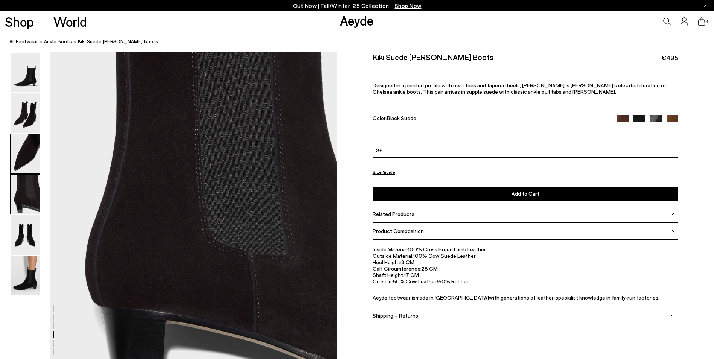
scroll to position [1152, 0]
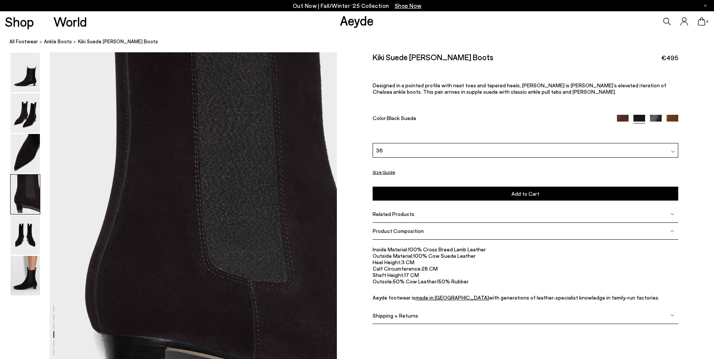
click at [704, 23] on icon at bounding box center [702, 21] width 8 height 8
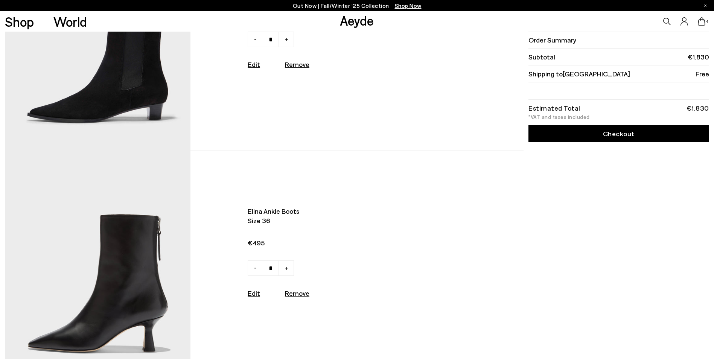
scroll to position [527, 0]
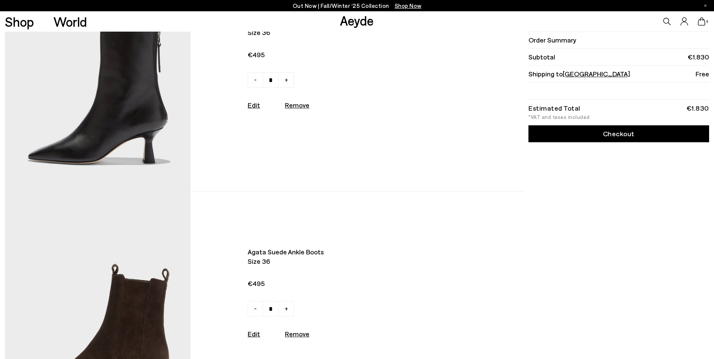
click at [151, 139] on img at bounding box center [98, 77] width 186 height 228
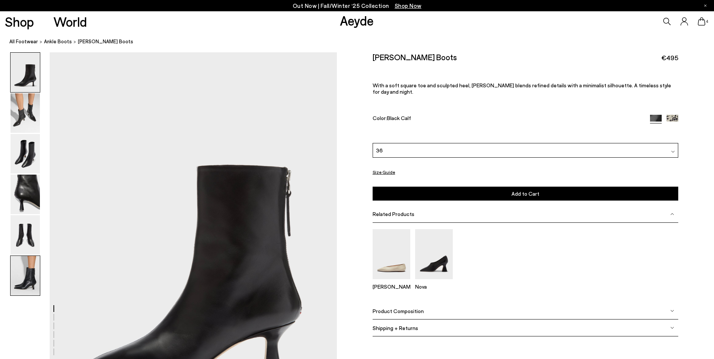
click at [36, 280] on img at bounding box center [25, 276] width 29 height 40
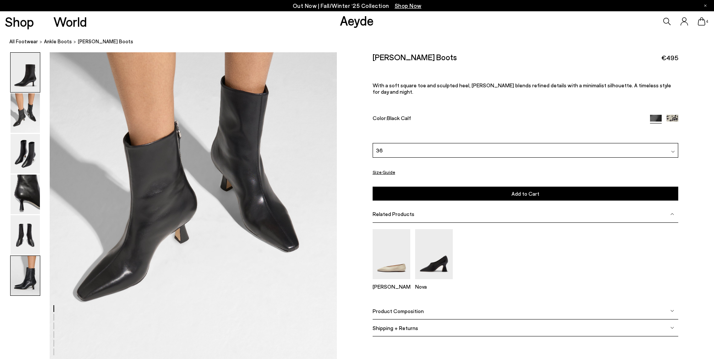
click at [31, 272] on img at bounding box center [25, 276] width 29 height 40
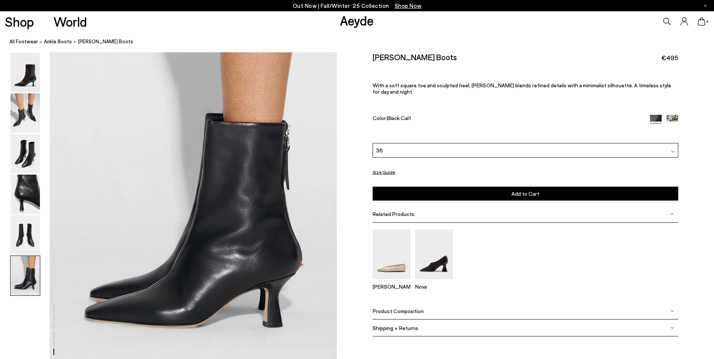
scroll to position [1972, 0]
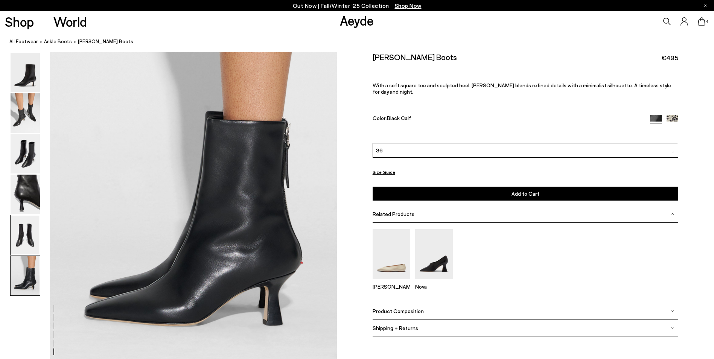
click at [27, 216] on img at bounding box center [25, 235] width 29 height 40
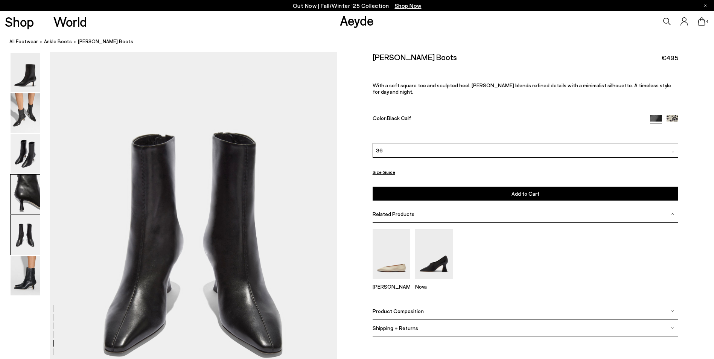
click at [27, 212] on img at bounding box center [25, 195] width 29 height 40
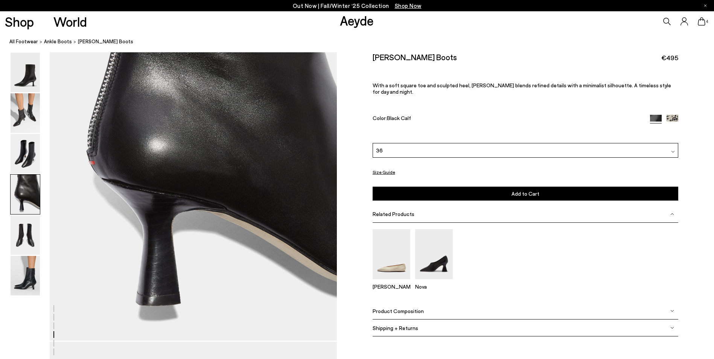
scroll to position [1152, 0]
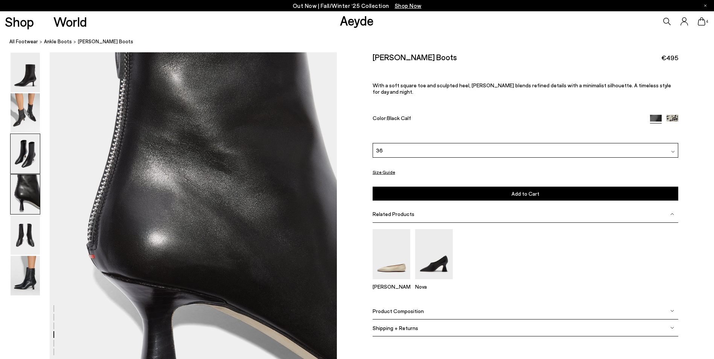
click at [14, 160] on img at bounding box center [25, 154] width 29 height 40
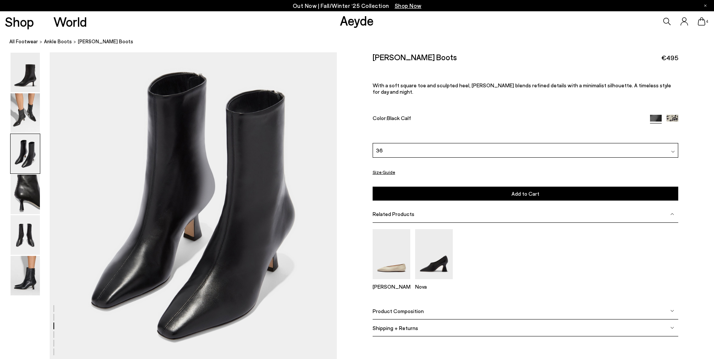
scroll to position [769, 0]
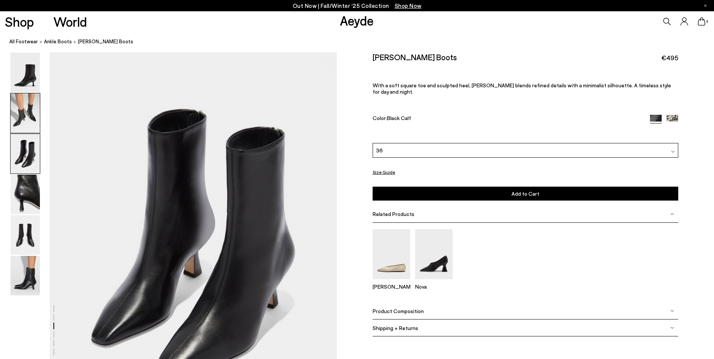
click at [23, 119] on img at bounding box center [25, 113] width 29 height 40
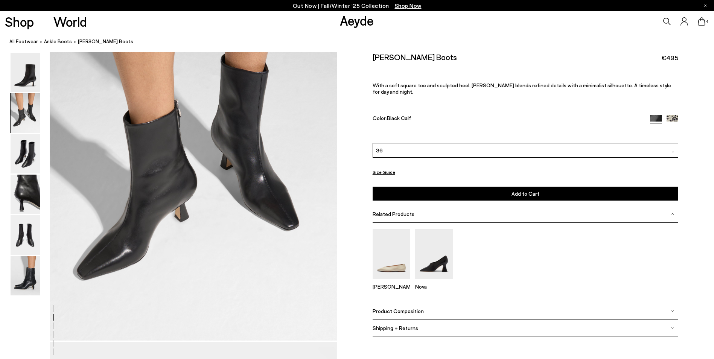
scroll to position [385, 0]
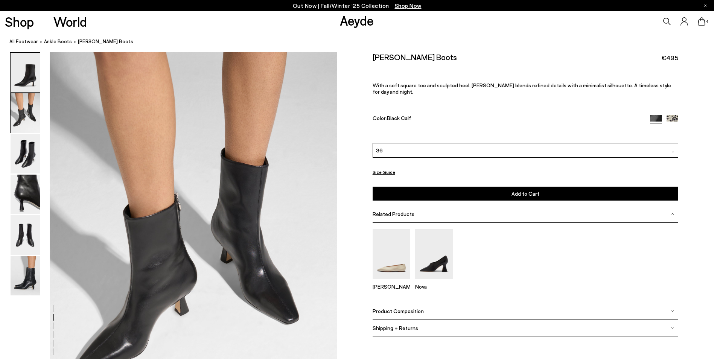
click at [29, 89] on img at bounding box center [25, 73] width 29 height 40
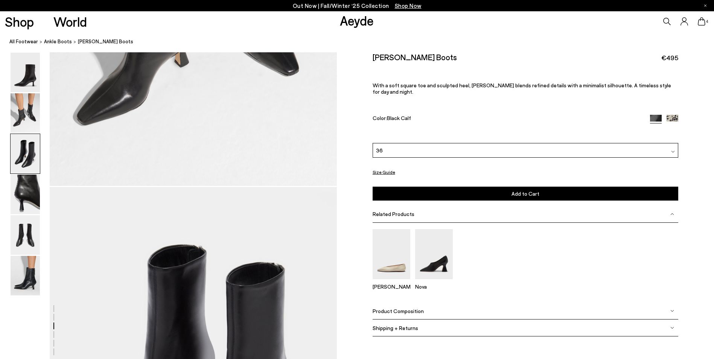
scroll to position [753, 0]
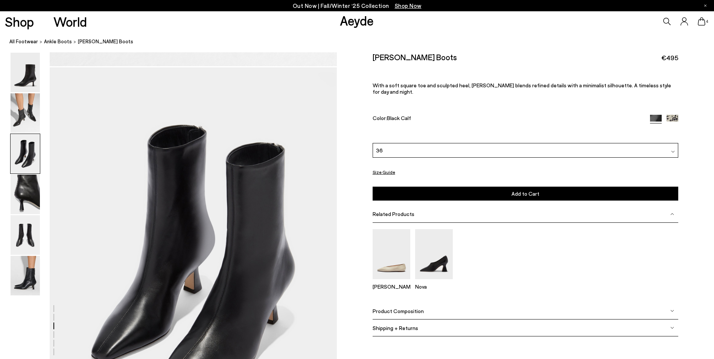
click at [703, 23] on icon at bounding box center [702, 21] width 8 height 8
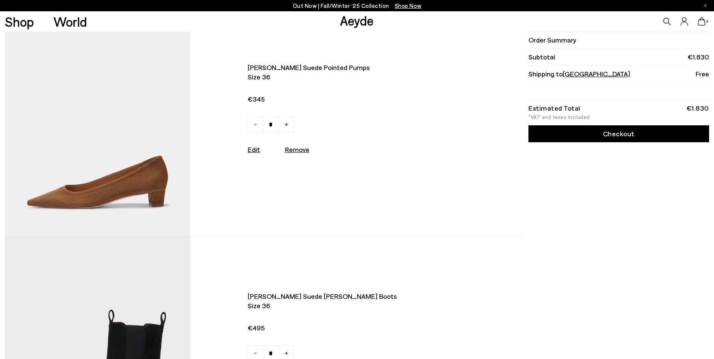
scroll to position [38, 0]
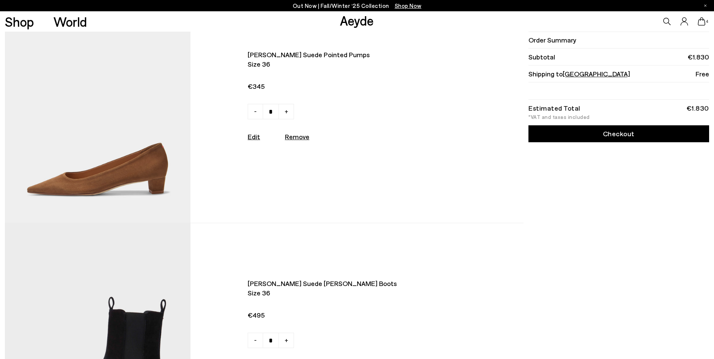
click at [304, 140] on u "Remove" at bounding box center [297, 136] width 24 height 8
type input "*"
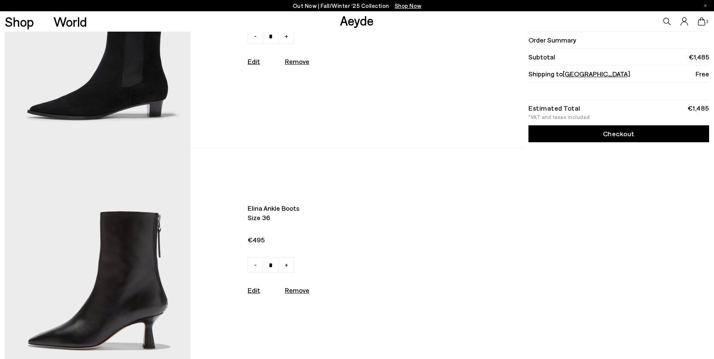
scroll to position [0, 0]
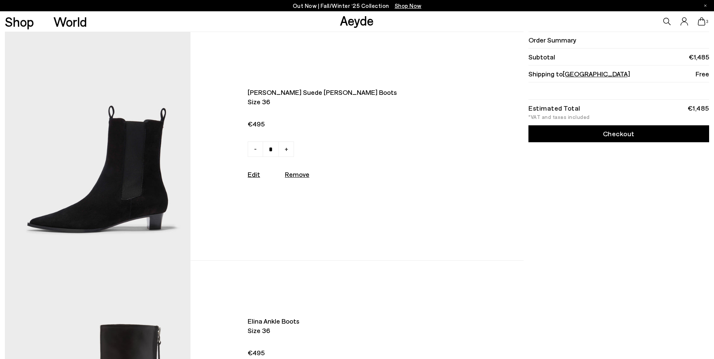
click at [102, 190] on img at bounding box center [98, 146] width 186 height 228
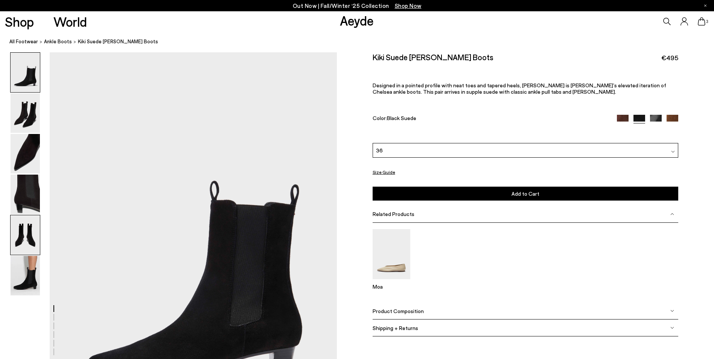
click at [31, 234] on img at bounding box center [25, 235] width 29 height 40
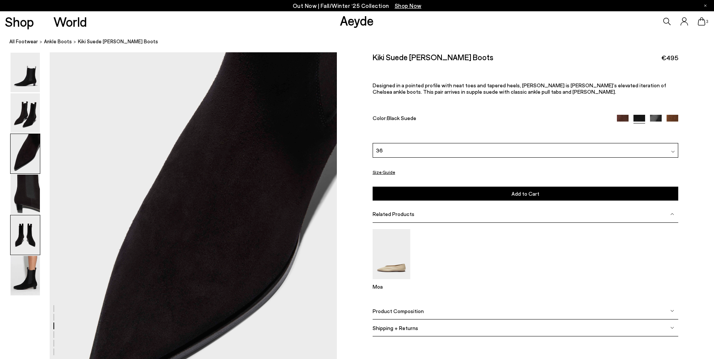
scroll to position [1536, 0]
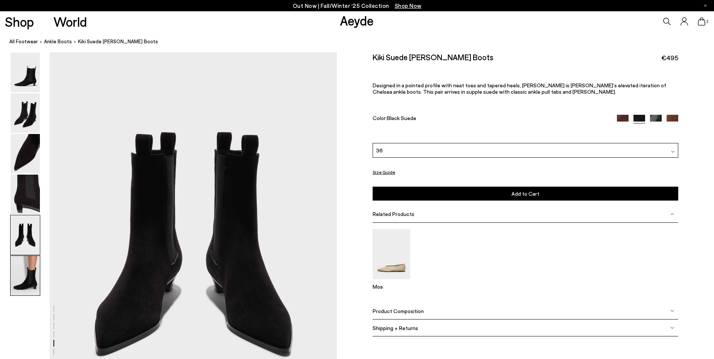
click at [21, 268] on img at bounding box center [25, 276] width 29 height 40
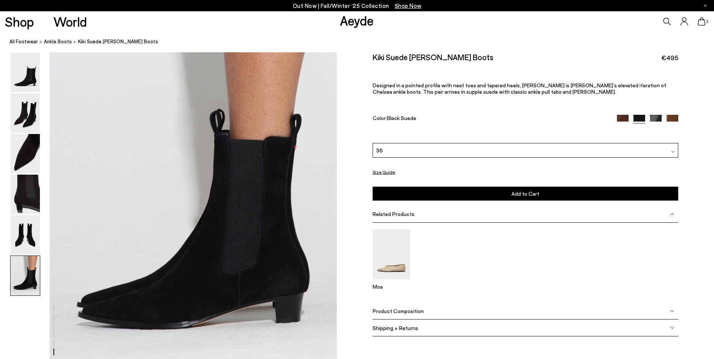
scroll to position [1972, 0]
click at [673, 117] on img at bounding box center [673, 121] width 12 height 12
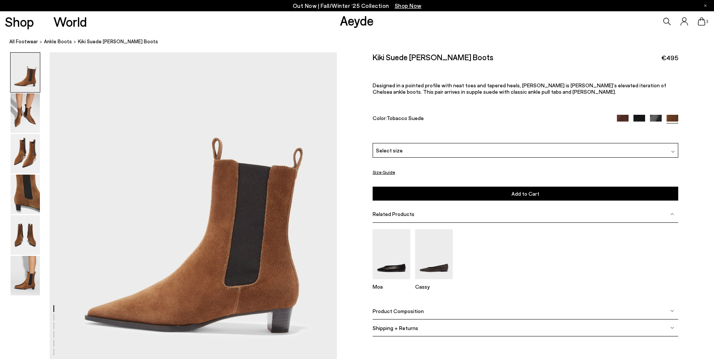
scroll to position [38, 0]
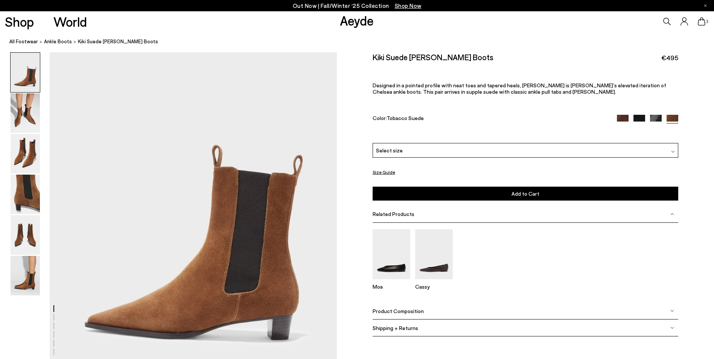
click at [624, 117] on img at bounding box center [623, 121] width 12 height 12
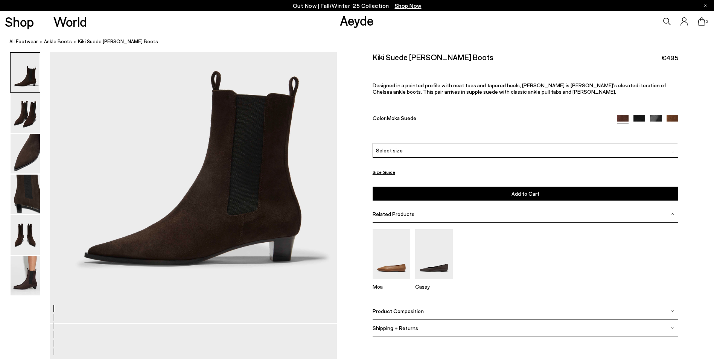
scroll to position [113, 0]
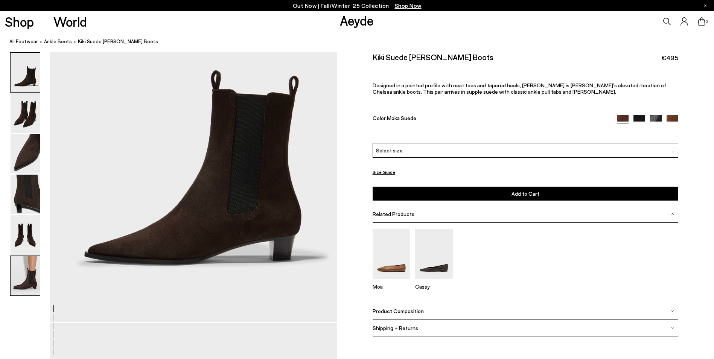
click at [15, 275] on img at bounding box center [25, 276] width 29 height 40
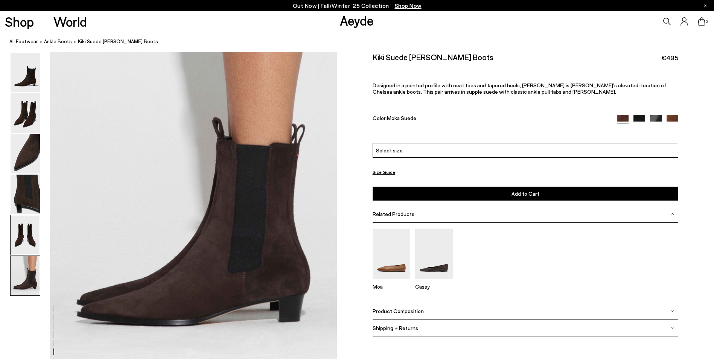
click at [25, 249] on img at bounding box center [25, 235] width 29 height 40
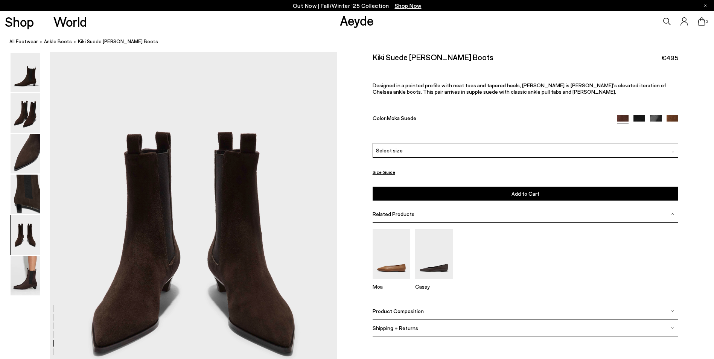
scroll to position [1536, 0]
click at [705, 20] on icon at bounding box center [702, 21] width 8 height 8
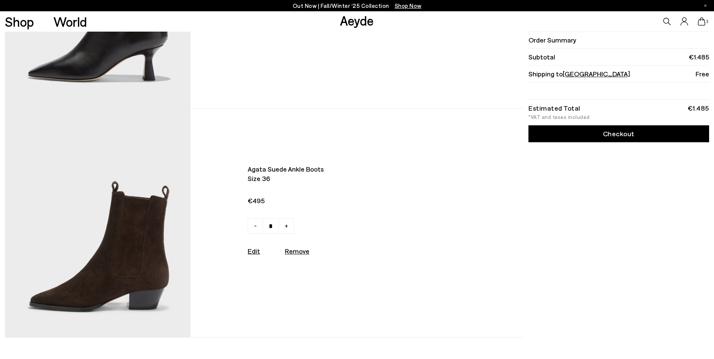
scroll to position [414, 0]
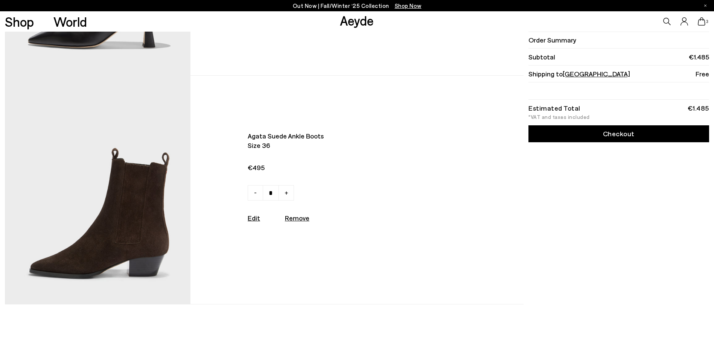
click at [123, 239] on img at bounding box center [98, 190] width 186 height 228
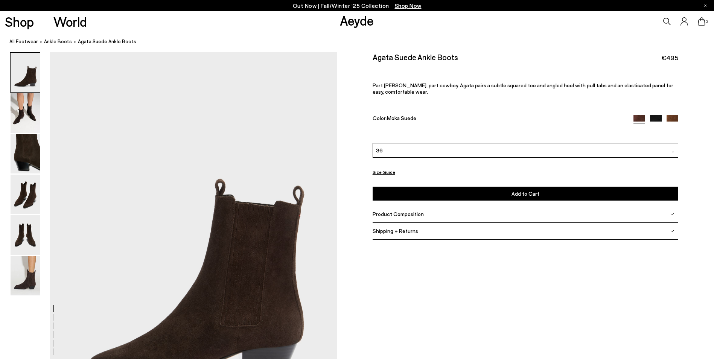
click at [393, 214] on span "Product Composition" at bounding box center [398, 214] width 51 height 6
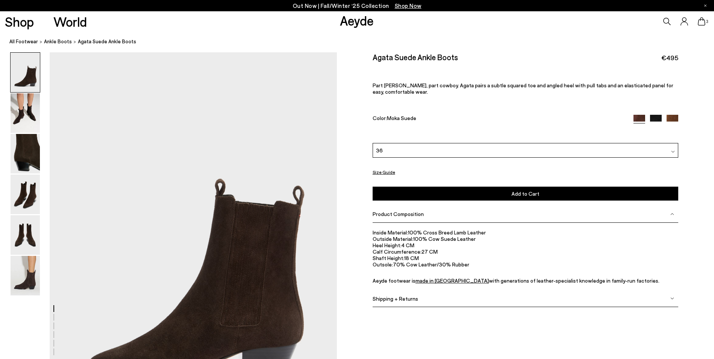
click at [703, 22] on icon at bounding box center [702, 21] width 8 height 8
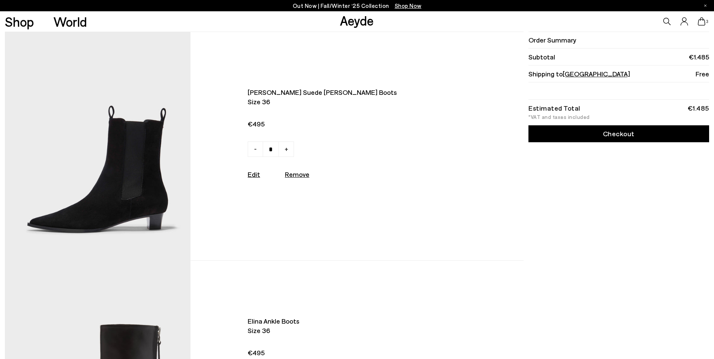
click at [125, 201] on img at bounding box center [98, 146] width 186 height 228
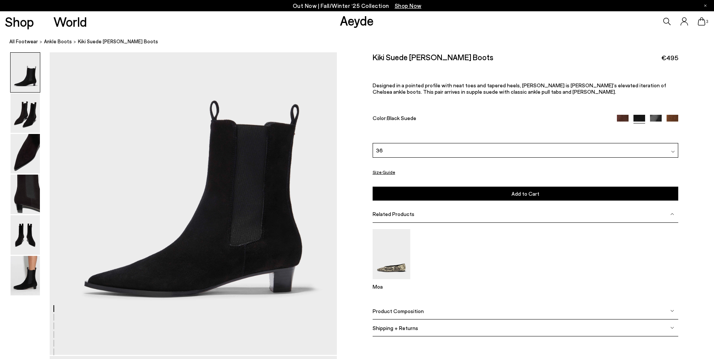
scroll to position [151, 0]
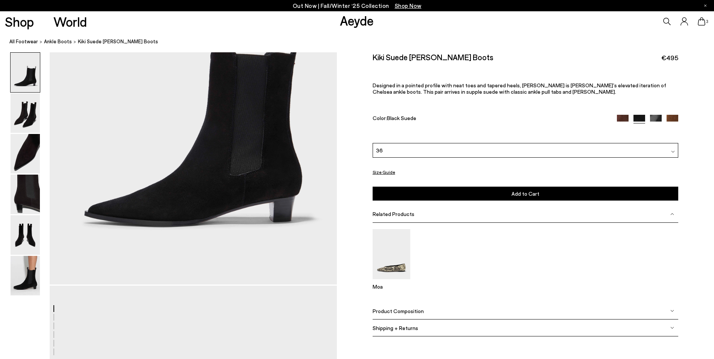
click at [396, 313] on span "Product Composition" at bounding box center [398, 311] width 51 height 6
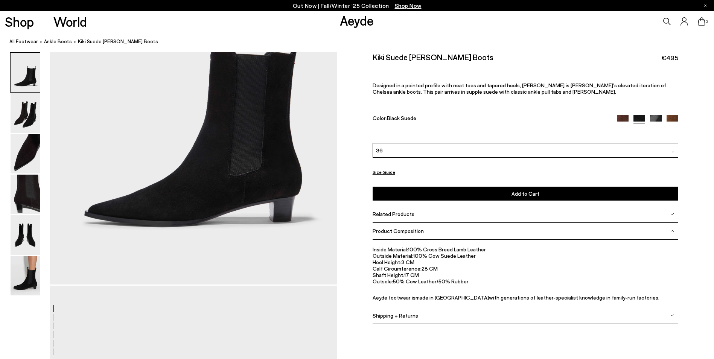
click at [702, 21] on icon at bounding box center [702, 21] width 8 height 8
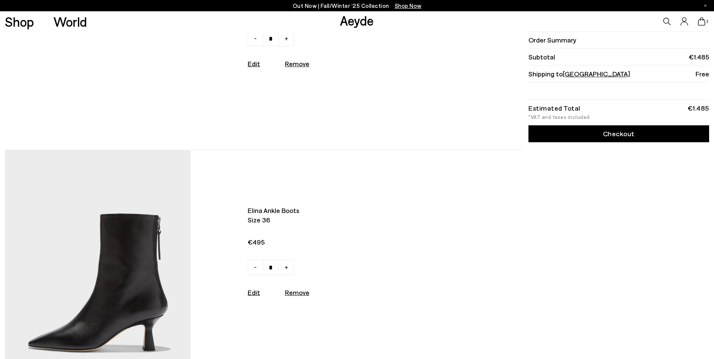
scroll to position [38, 0]
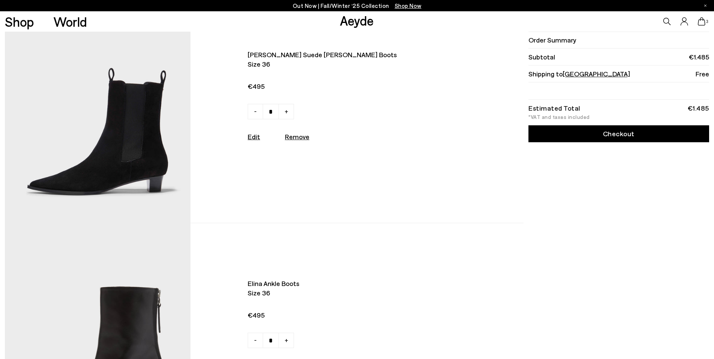
click at [303, 139] on u "Remove" at bounding box center [297, 136] width 24 height 8
type input "*"
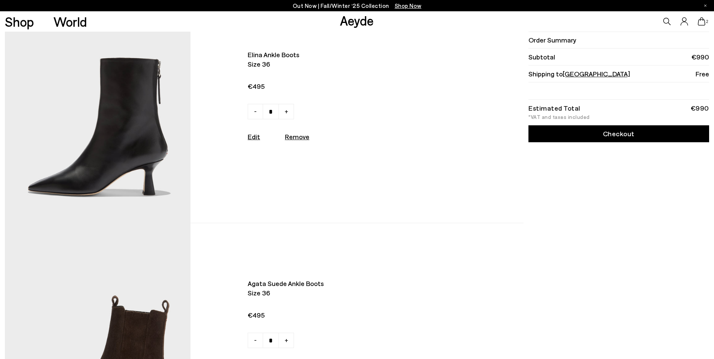
click at [142, 139] on img at bounding box center [98, 108] width 186 height 228
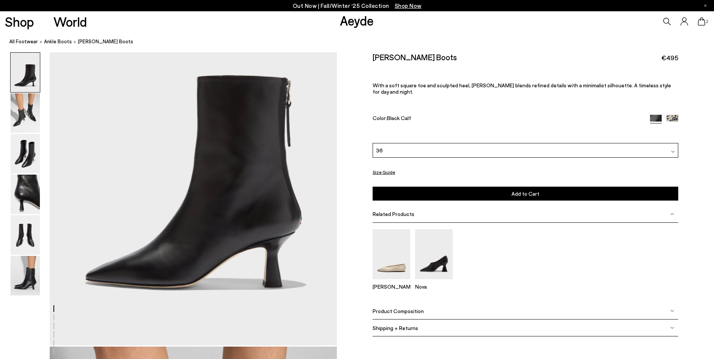
scroll to position [113, 0]
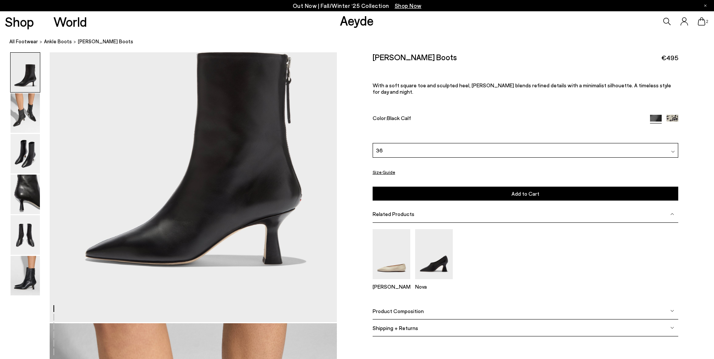
click at [388, 308] on span "Product Composition" at bounding box center [398, 311] width 51 height 6
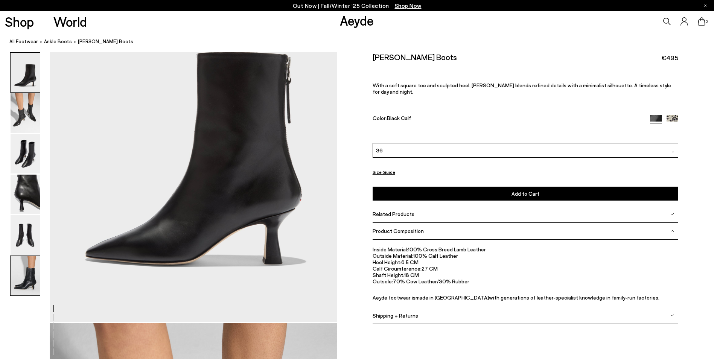
click at [27, 279] on img at bounding box center [25, 276] width 29 height 40
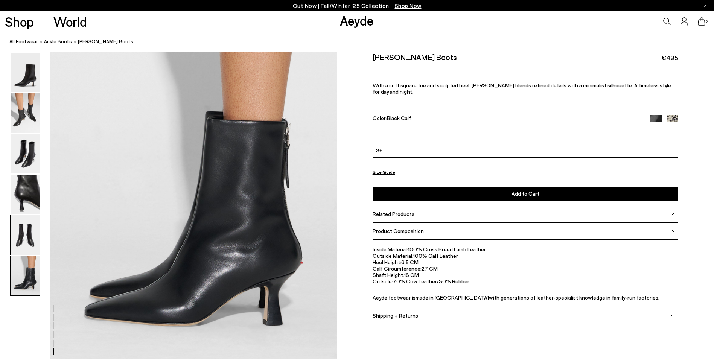
click at [27, 247] on img at bounding box center [25, 235] width 29 height 40
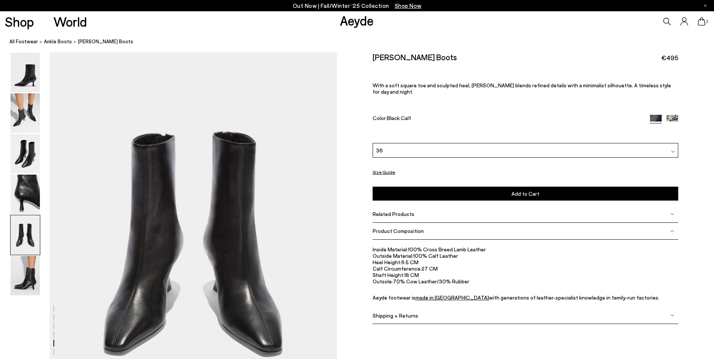
scroll to position [1536, 0]
click at [36, 201] on img at bounding box center [25, 195] width 29 height 40
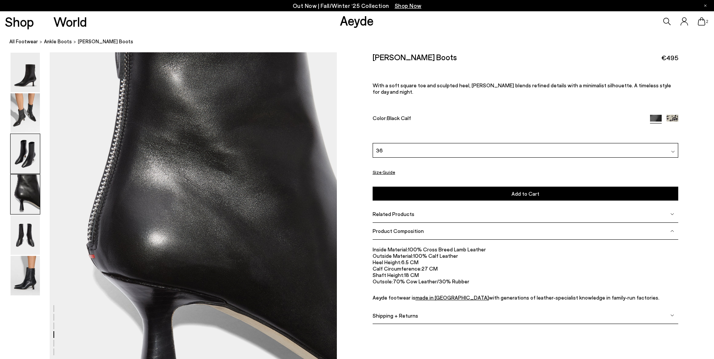
click at [25, 157] on img at bounding box center [25, 154] width 29 height 40
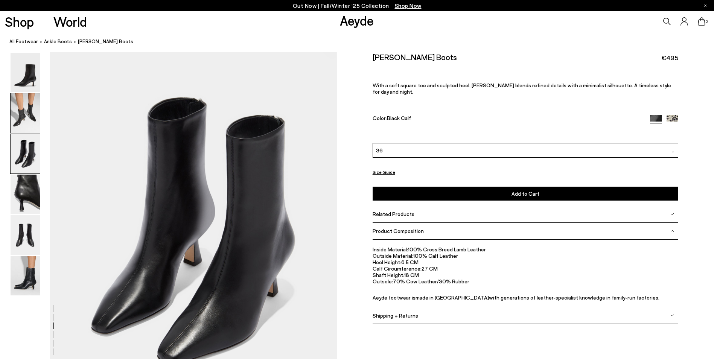
scroll to position [769, 0]
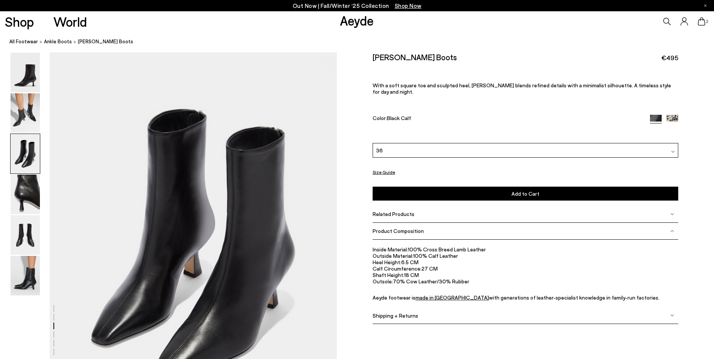
click at [704, 20] on icon at bounding box center [702, 21] width 8 height 8
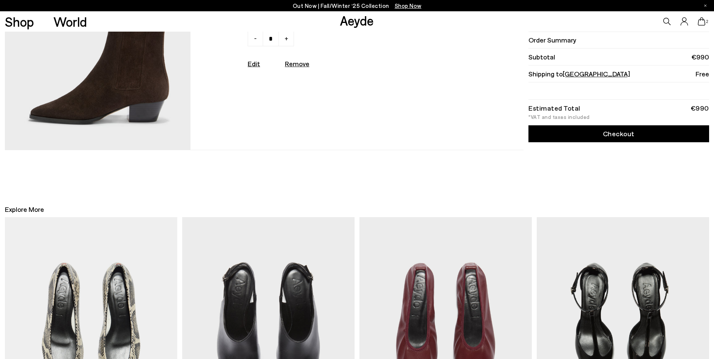
scroll to position [452, 0]
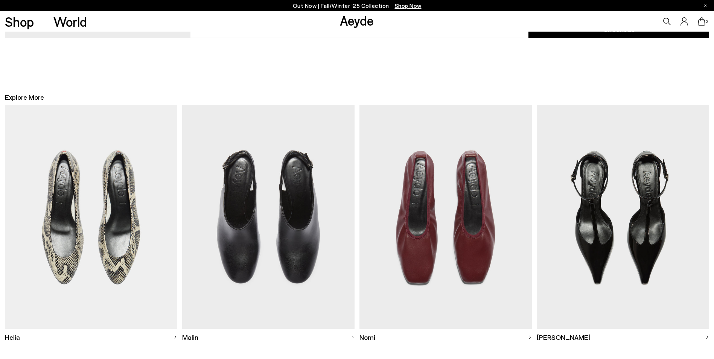
click at [387, 224] on img at bounding box center [445, 217] width 172 height 224
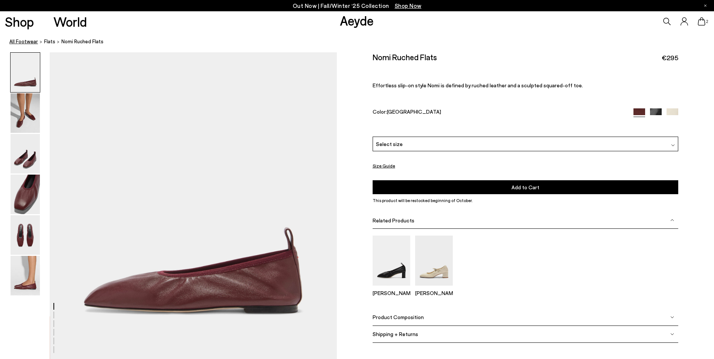
click at [21, 43] on link "All Footwear" at bounding box center [23, 42] width 29 height 8
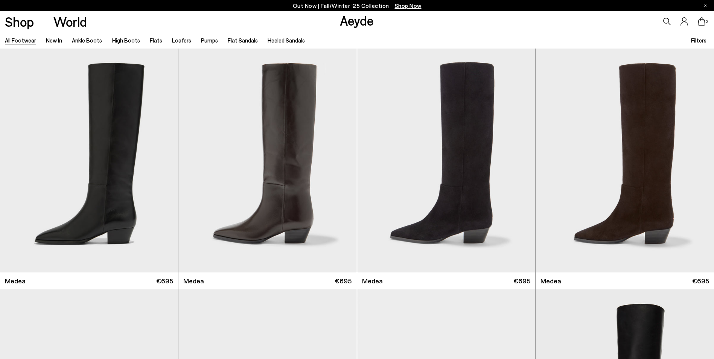
click at [663, 20] on icon at bounding box center [667, 22] width 8 height 8
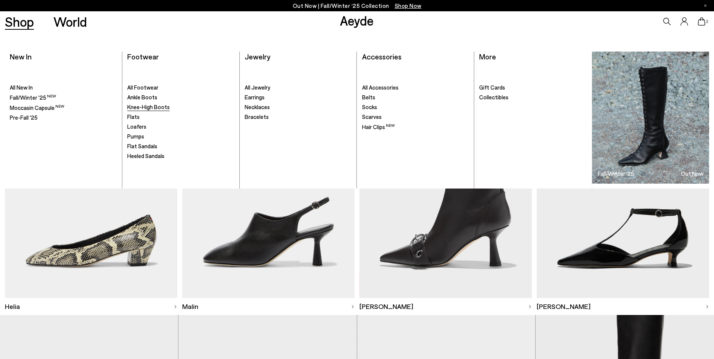
click at [147, 107] on span "Knee-High Boots" at bounding box center [148, 107] width 43 height 7
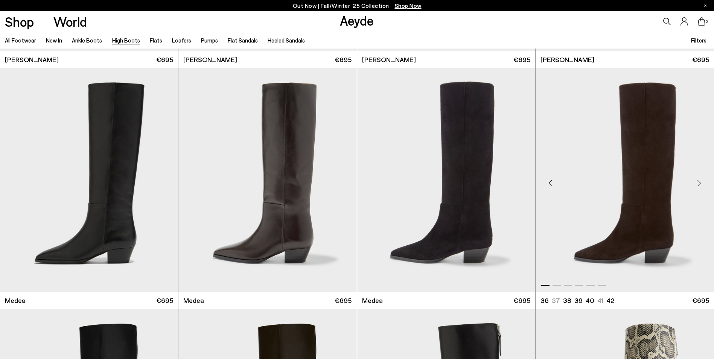
scroll to position [226, 0]
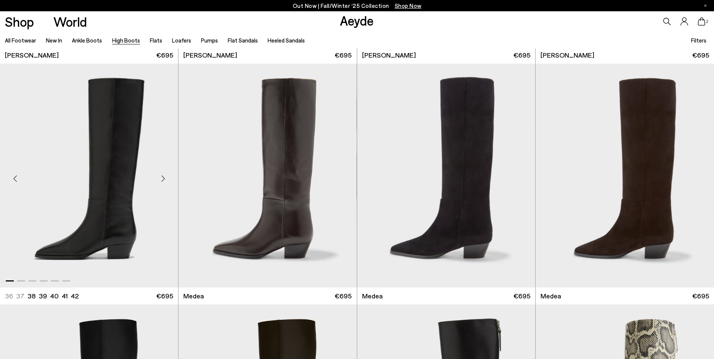
click at [113, 212] on img "1 / 6" at bounding box center [89, 176] width 178 height 224
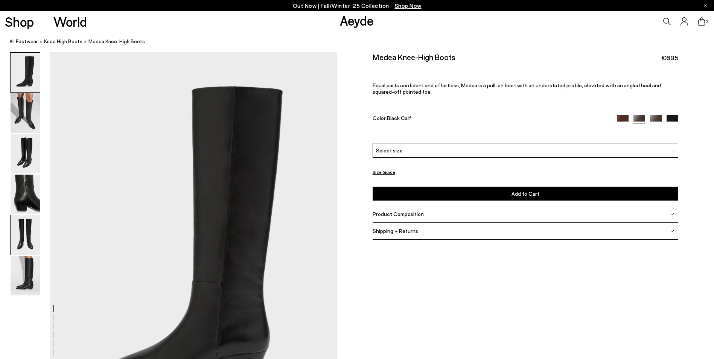
click at [30, 239] on img at bounding box center [25, 235] width 29 height 40
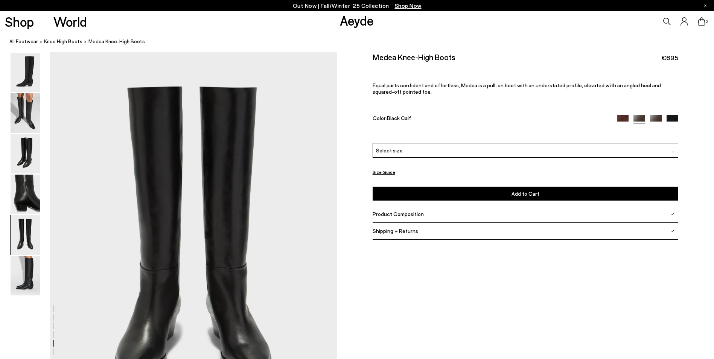
scroll to position [1612, 0]
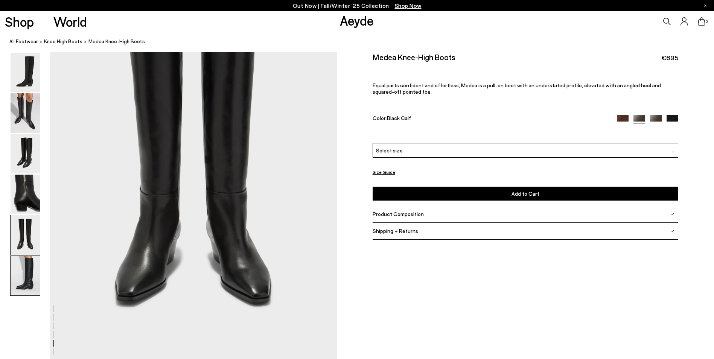
click at [32, 281] on img at bounding box center [25, 276] width 29 height 40
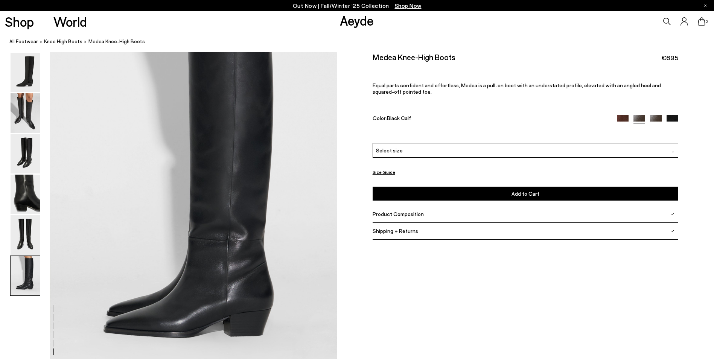
scroll to position [1972, 0]
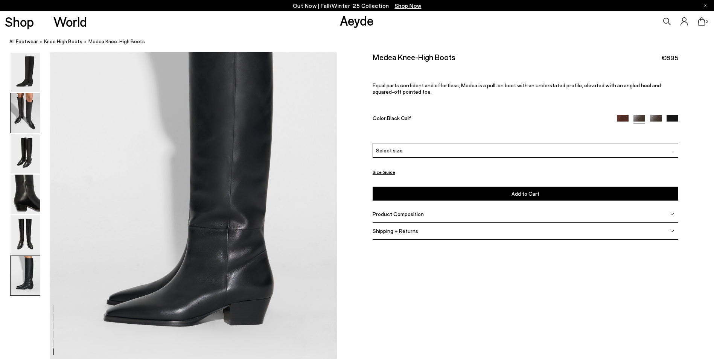
click at [27, 119] on img at bounding box center [25, 113] width 29 height 40
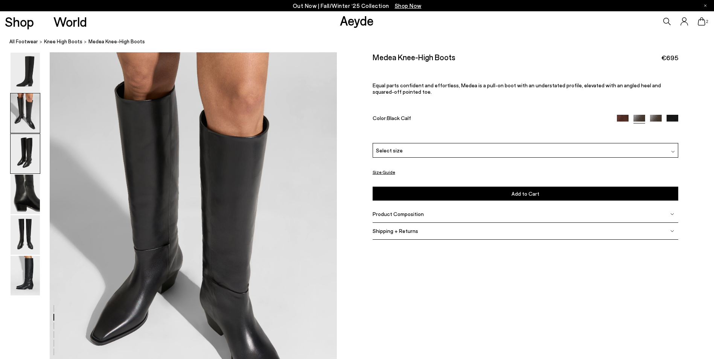
click at [24, 155] on img at bounding box center [25, 154] width 29 height 40
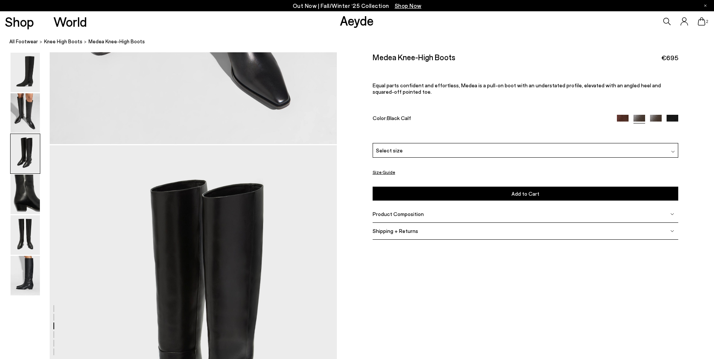
scroll to position [769, 0]
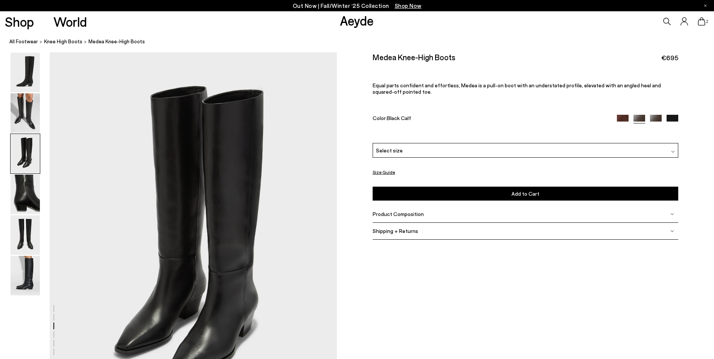
click at [413, 152] on div "Select size" at bounding box center [526, 150] width 306 height 15
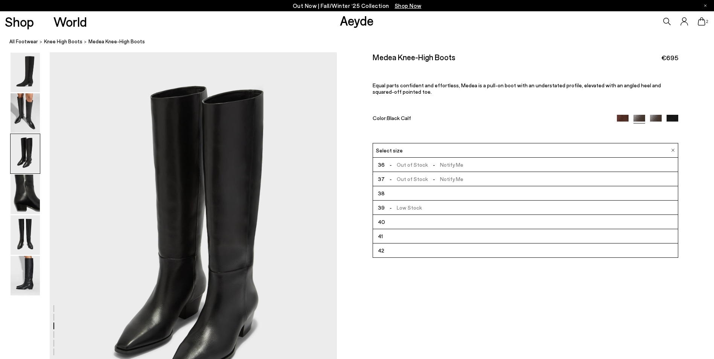
click at [412, 163] on span "- Out of Stock - Notify Me" at bounding box center [424, 164] width 79 height 9
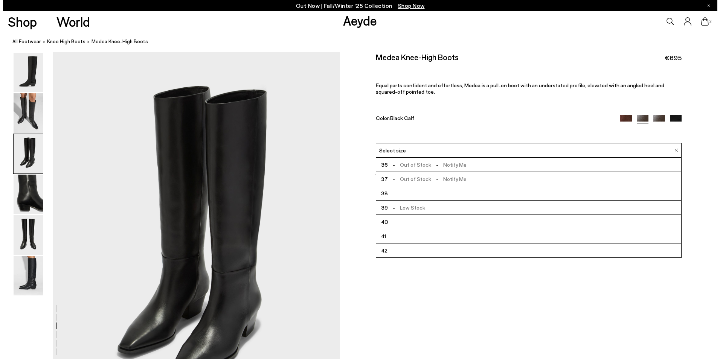
scroll to position [772, 0]
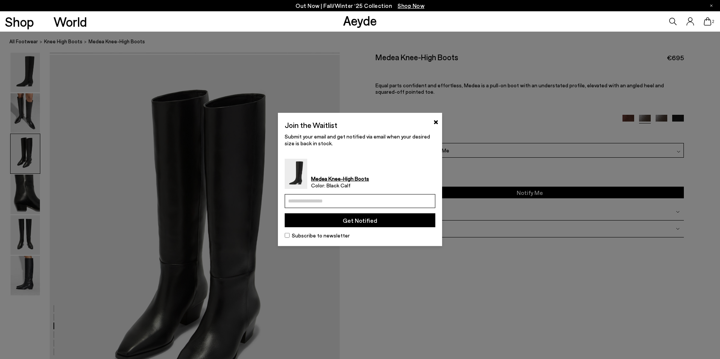
click at [347, 201] on input "email" at bounding box center [360, 201] width 151 height 14
type input "**********"
click at [340, 218] on button "Get Notified" at bounding box center [360, 220] width 151 height 14
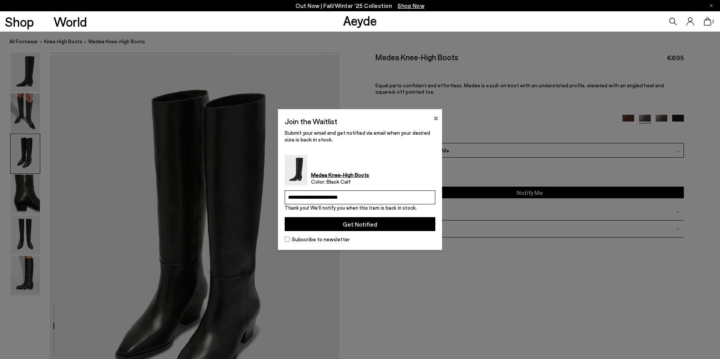
click at [437, 120] on button "×" at bounding box center [435, 117] width 5 height 9
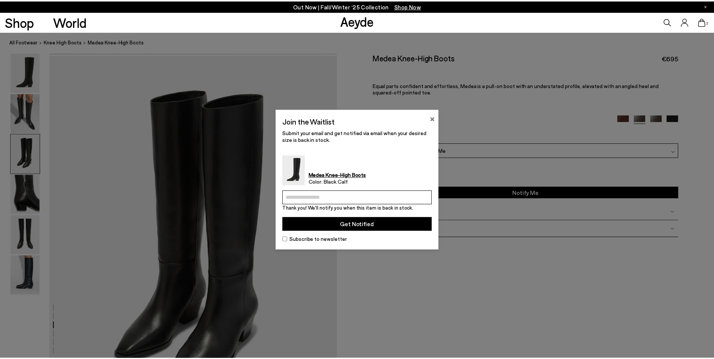
scroll to position [769, 0]
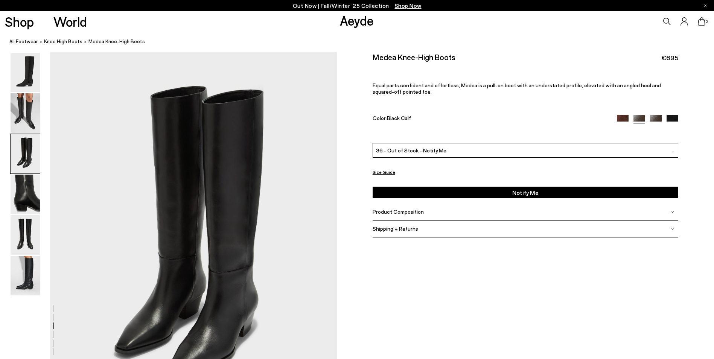
click at [624, 117] on img at bounding box center [623, 121] width 12 height 12
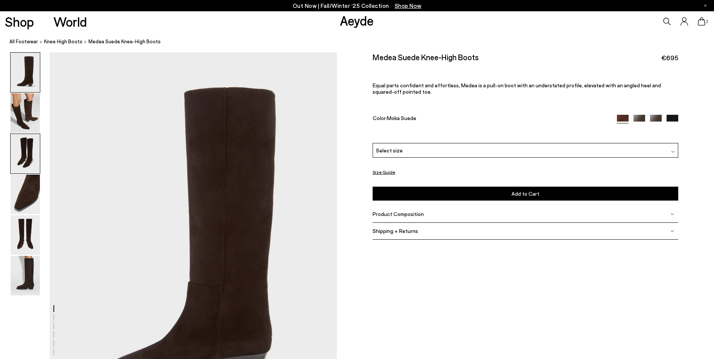
click at [22, 180] on img at bounding box center [25, 195] width 29 height 40
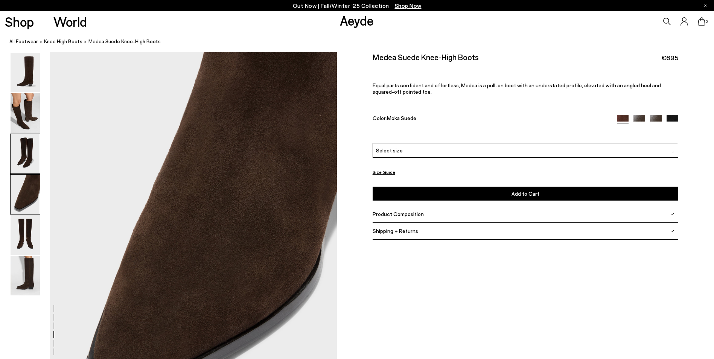
click at [27, 150] on img at bounding box center [25, 154] width 29 height 40
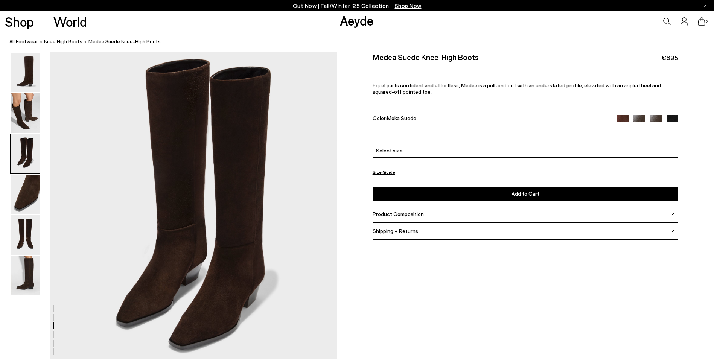
scroll to position [769, 0]
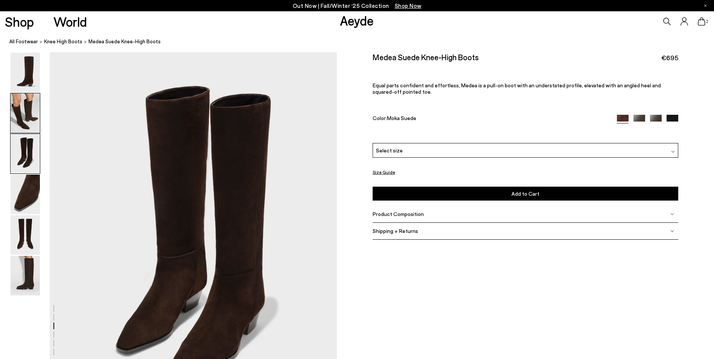
click at [21, 103] on img at bounding box center [25, 113] width 29 height 40
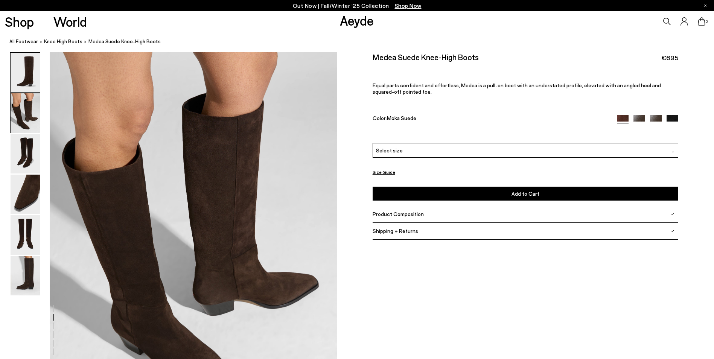
click at [24, 77] on img at bounding box center [25, 73] width 29 height 40
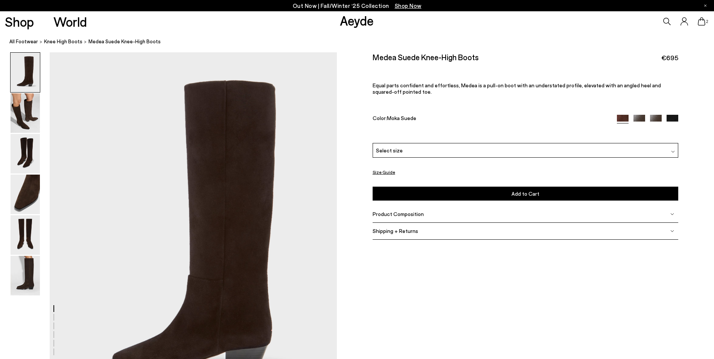
scroll to position [0, 0]
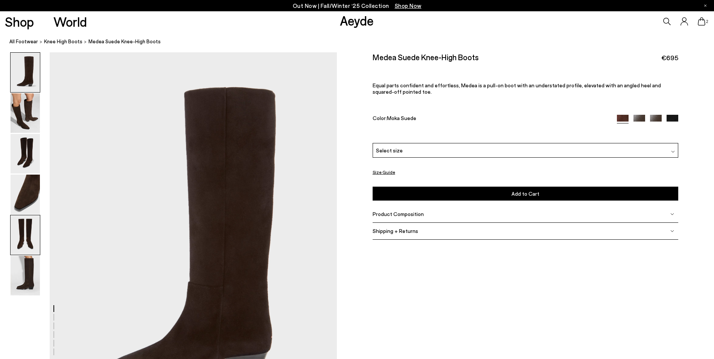
click at [24, 218] on img at bounding box center [25, 235] width 29 height 40
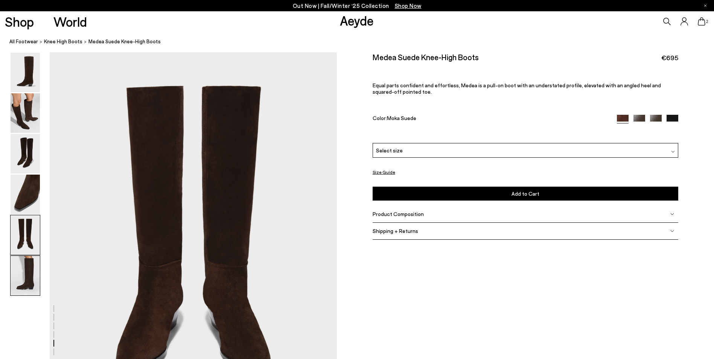
click at [29, 272] on img at bounding box center [25, 276] width 29 height 40
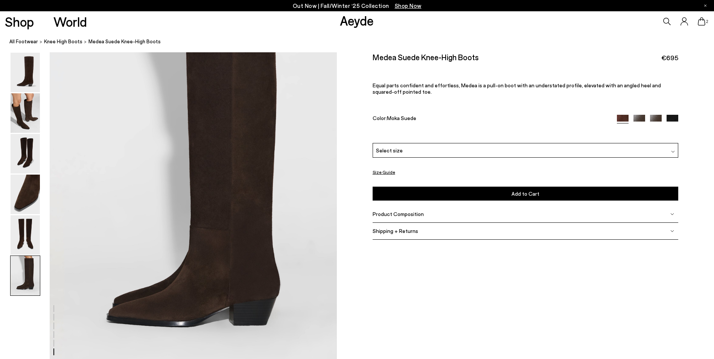
scroll to position [1972, 0]
click at [430, 154] on div "Select size" at bounding box center [526, 150] width 306 height 15
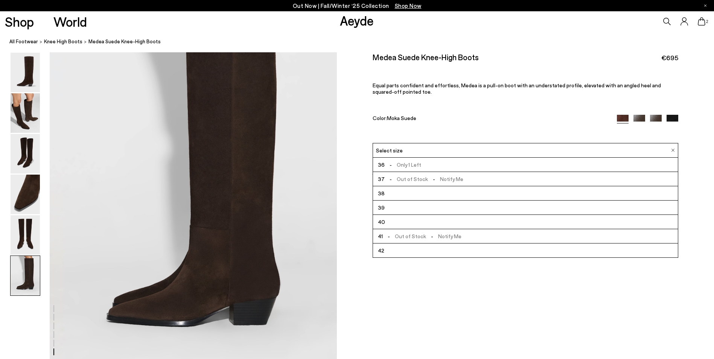
click at [405, 167] on span "- Only 1 Left" at bounding box center [403, 164] width 37 height 9
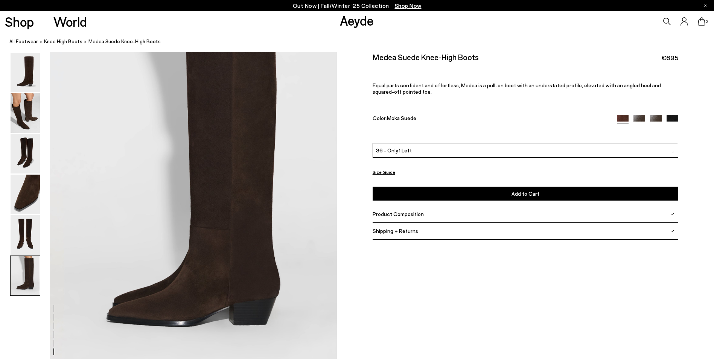
click at [432, 189] on button "Add to Cart Select a Size First" at bounding box center [526, 194] width 306 height 14
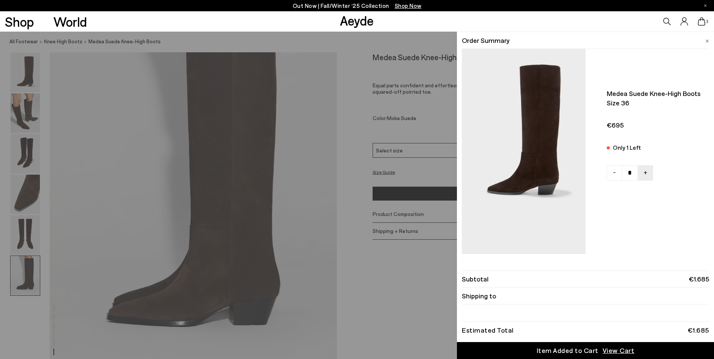
click at [708, 39] on span at bounding box center [707, 40] width 4 height 10
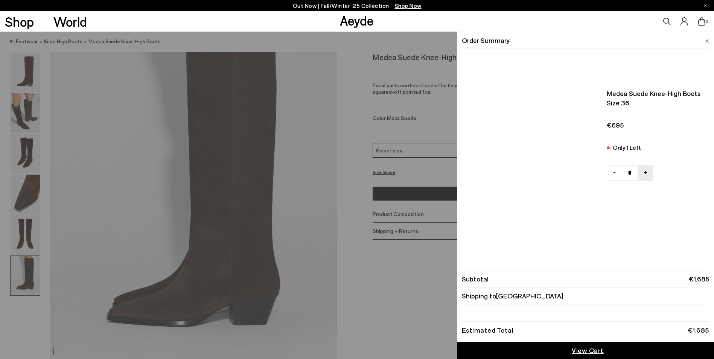
click at [699, 21] on icon at bounding box center [702, 21] width 8 height 8
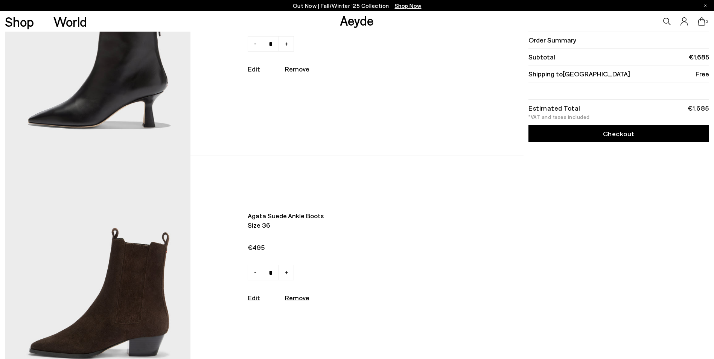
scroll to position [339, 0]
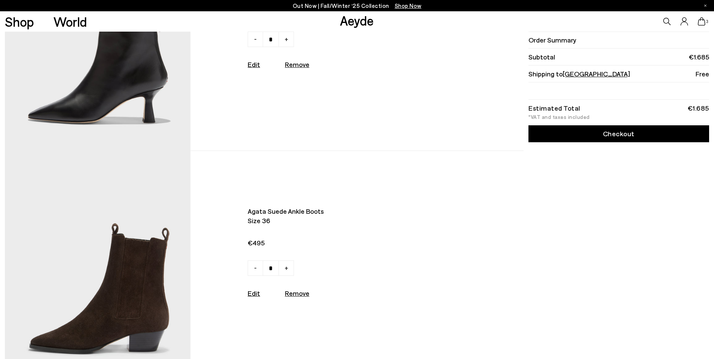
click at [121, 273] on img at bounding box center [98, 265] width 186 height 228
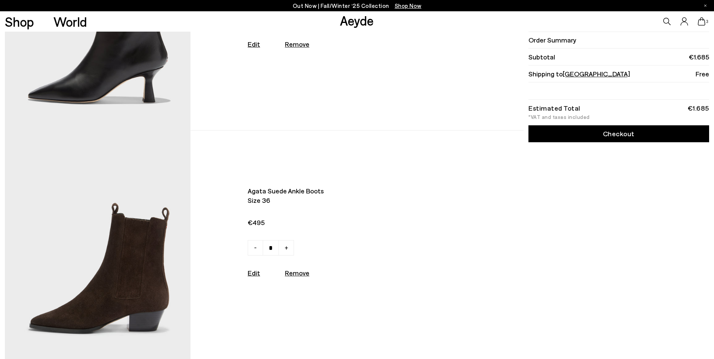
scroll to position [376, 0]
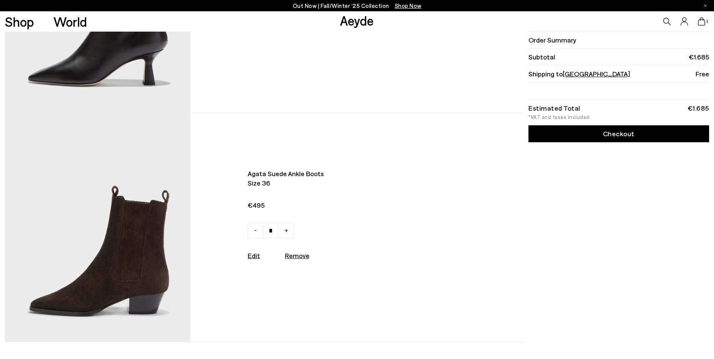
click at [157, 233] on img at bounding box center [98, 227] width 186 height 228
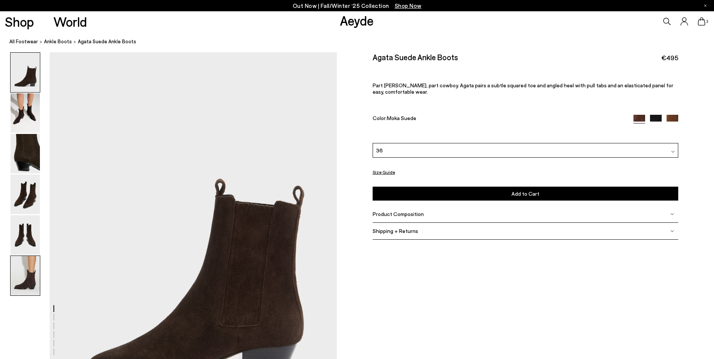
click at [27, 271] on img at bounding box center [25, 276] width 29 height 40
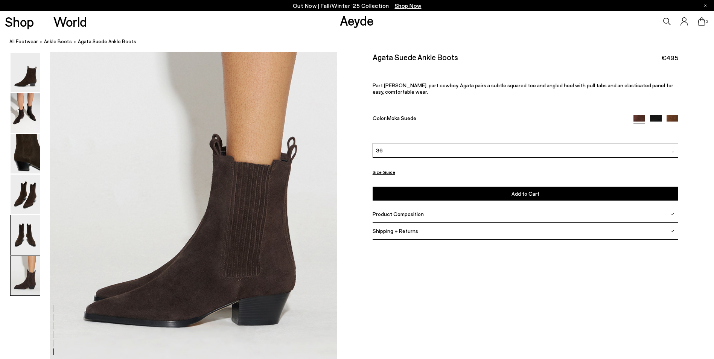
scroll to position [1972, 0]
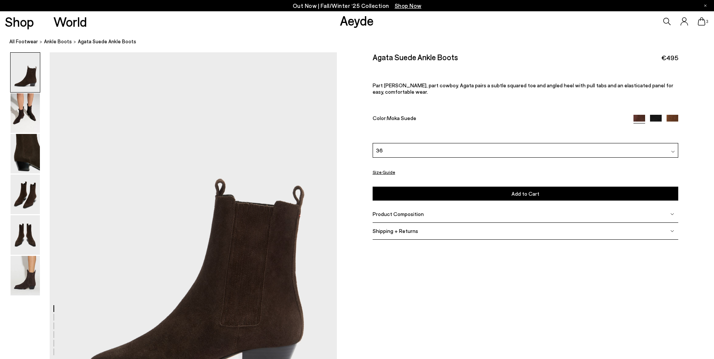
click at [660, 119] on img at bounding box center [656, 121] width 12 height 12
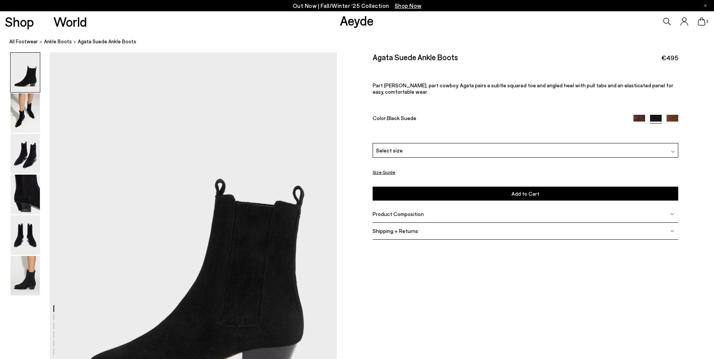
click at [676, 116] on img at bounding box center [673, 121] width 12 height 12
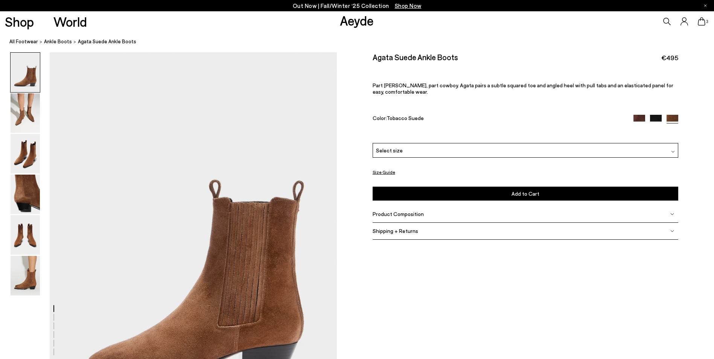
click at [22, 243] on img at bounding box center [25, 235] width 29 height 40
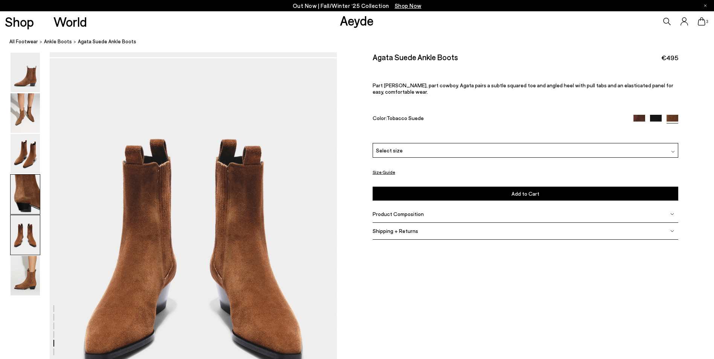
scroll to position [1536, 0]
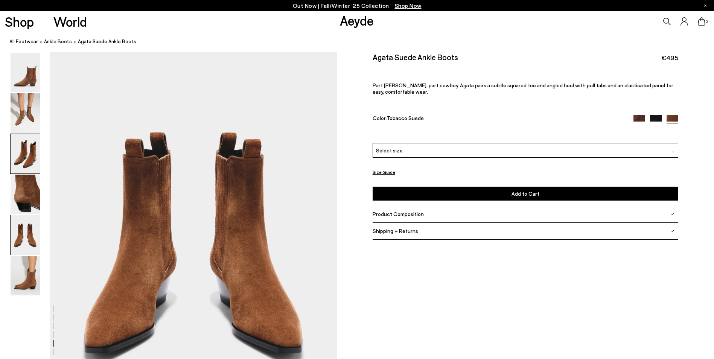
click at [28, 158] on img at bounding box center [25, 154] width 29 height 40
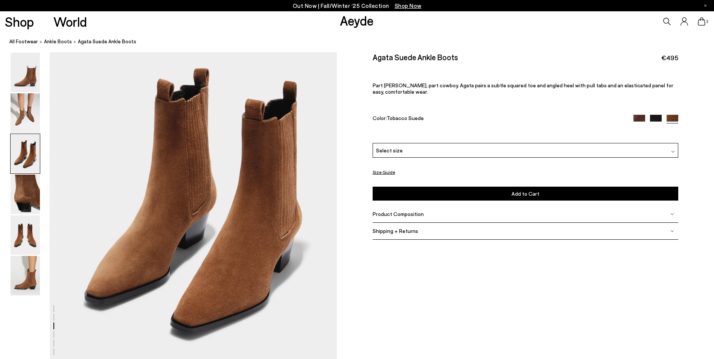
scroll to position [769, 0]
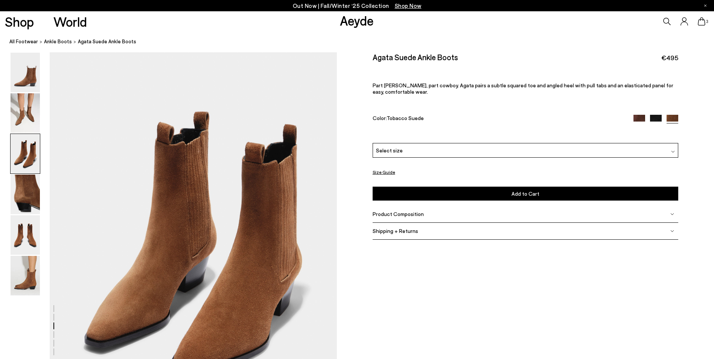
click at [393, 151] on span "Select size" at bounding box center [389, 150] width 27 height 8
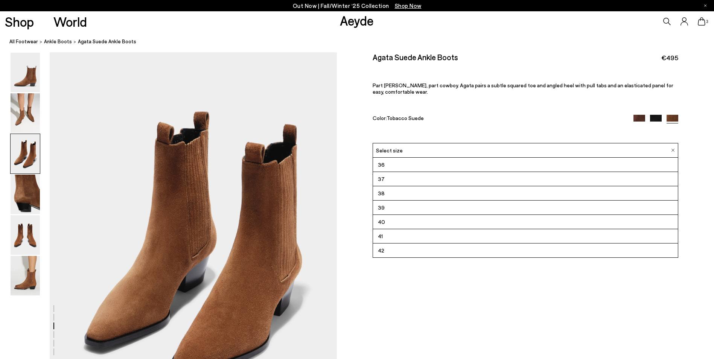
click at [387, 162] on li "36" at bounding box center [525, 165] width 305 height 14
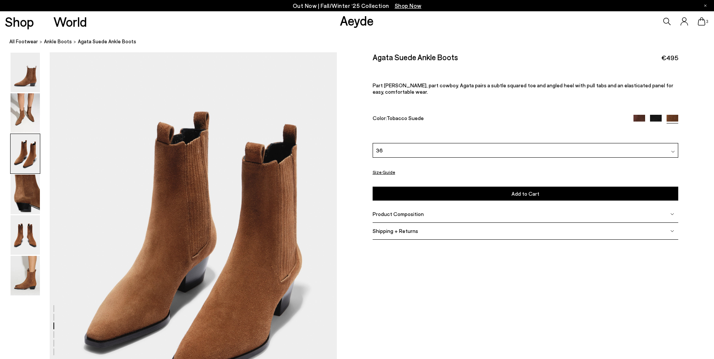
click at [406, 186] on div "Please Select a Color Tobacco Suede Moka Suede Black Suede Tobacco Suede 36 36" at bounding box center [526, 172] width 306 height 58
click at [410, 190] on button "Add to Cart Select a Size First" at bounding box center [526, 194] width 306 height 14
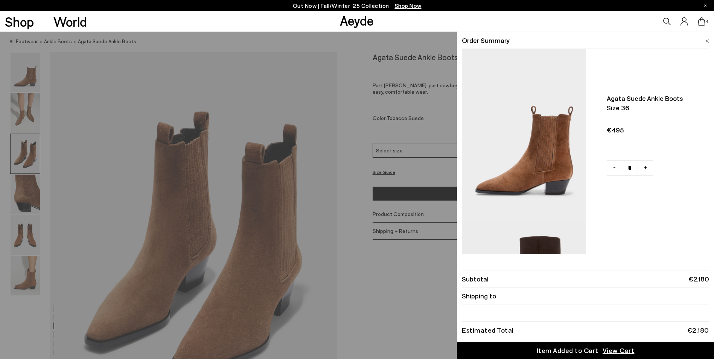
click at [25, 116] on div "Quick Add Color Size View Details Order Summary Agata suede ankle boots Size 36…" at bounding box center [357, 195] width 714 height 327
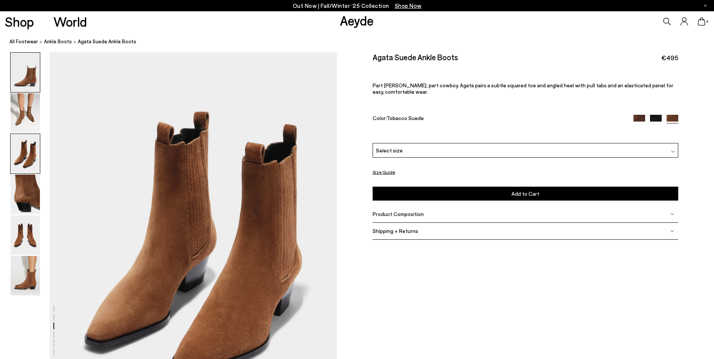
click at [29, 76] on img at bounding box center [25, 73] width 29 height 40
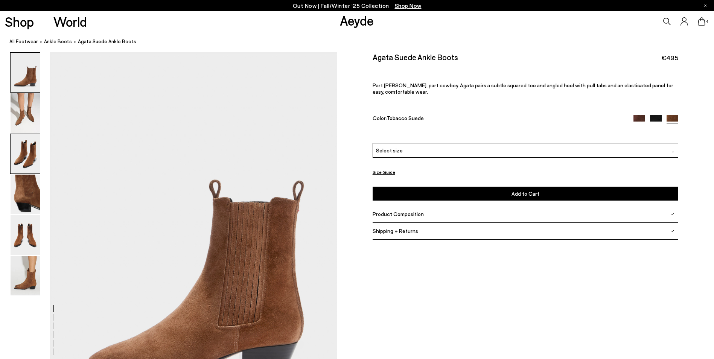
click at [36, 154] on img at bounding box center [25, 154] width 29 height 40
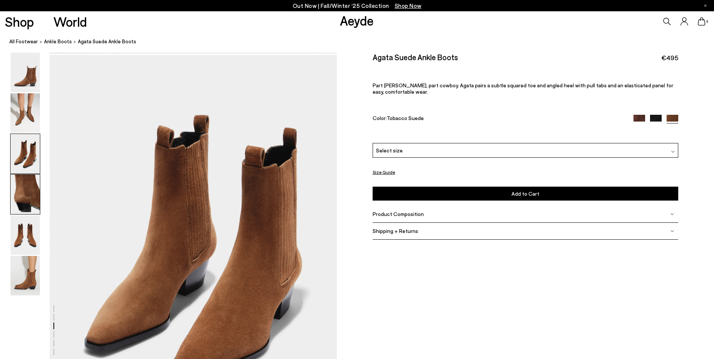
scroll to position [769, 0]
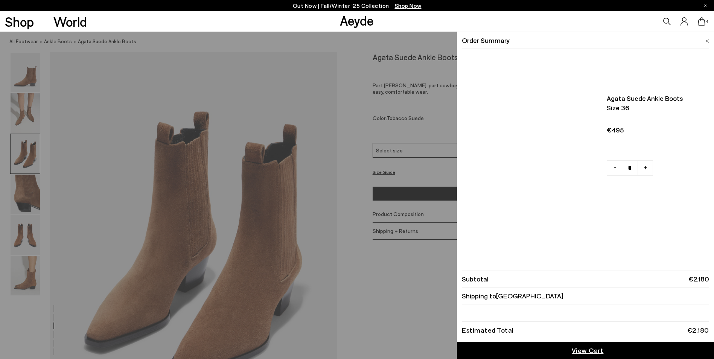
click at [699, 22] on icon at bounding box center [702, 21] width 8 height 8
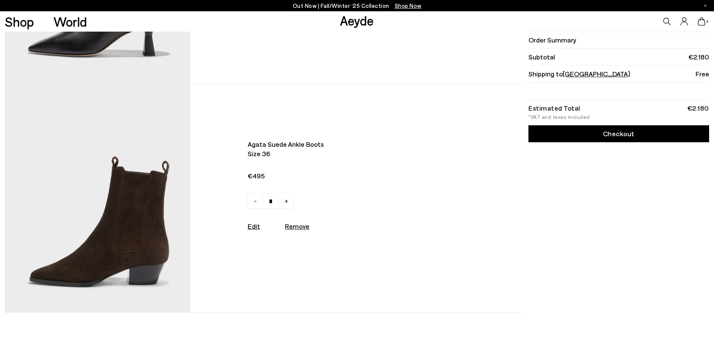
scroll to position [640, 0]
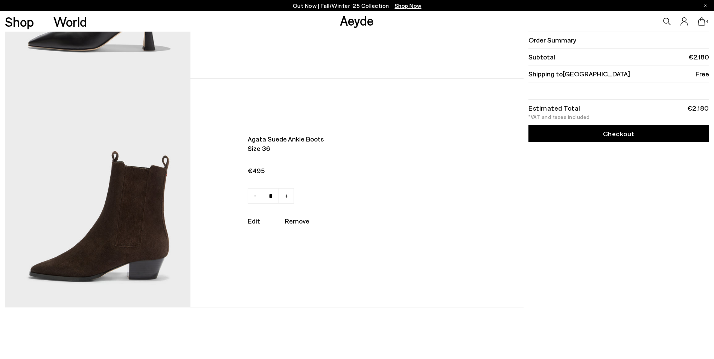
click at [307, 225] on u "Remove" at bounding box center [297, 221] width 24 height 8
type input "*"
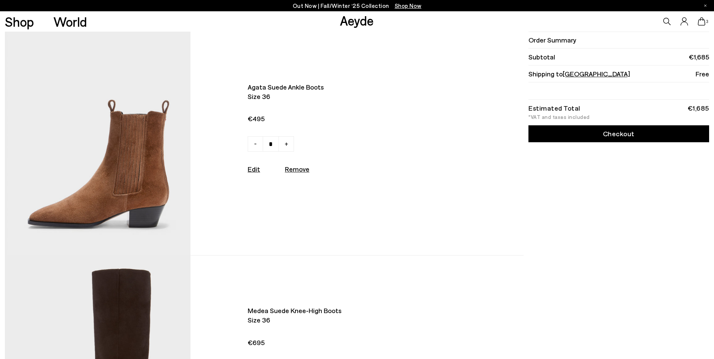
scroll to position [0, 0]
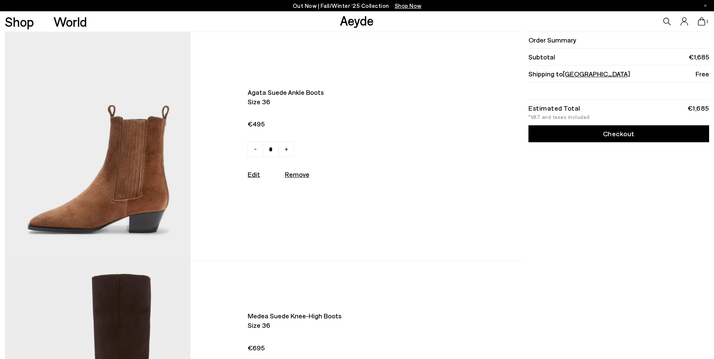
click at [266, 91] on span "Agata suede ankle boots" at bounding box center [349, 92] width 202 height 9
click at [146, 137] on img at bounding box center [98, 146] width 186 height 228
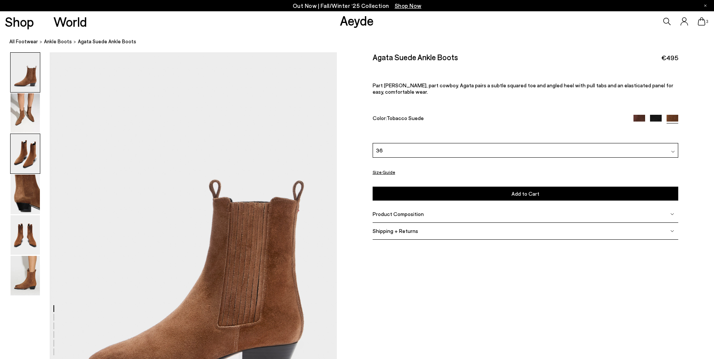
click at [26, 162] on img at bounding box center [25, 154] width 29 height 40
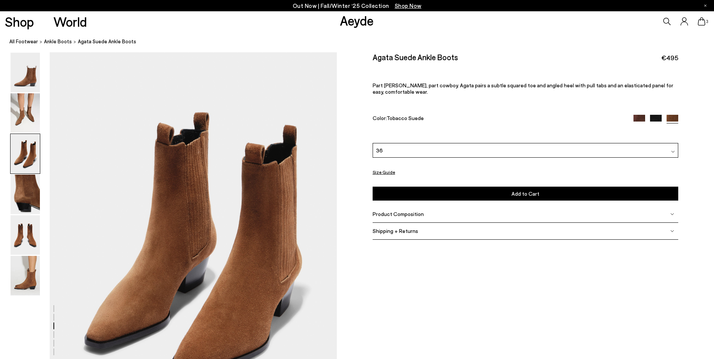
scroll to position [769, 0]
click at [703, 22] on icon at bounding box center [702, 21] width 8 height 8
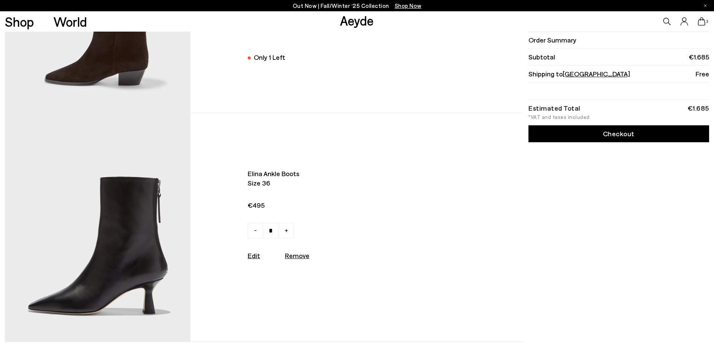
scroll to position [263, 0]
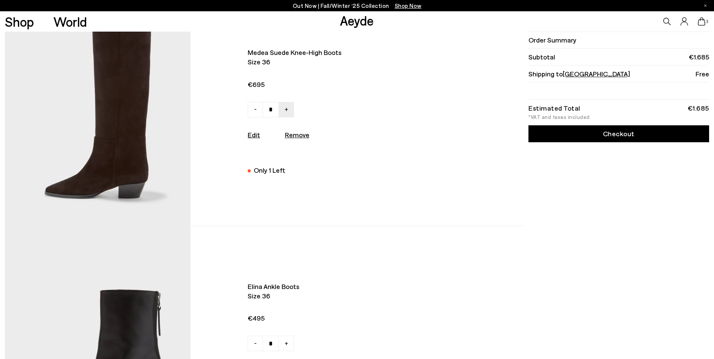
click at [129, 123] on img at bounding box center [98, 111] width 186 height 228
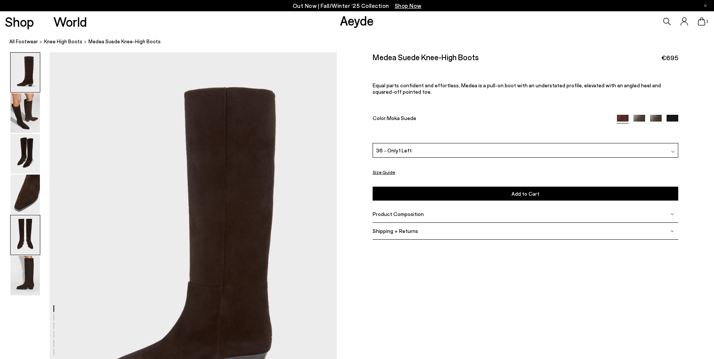
click at [28, 224] on img at bounding box center [25, 235] width 29 height 40
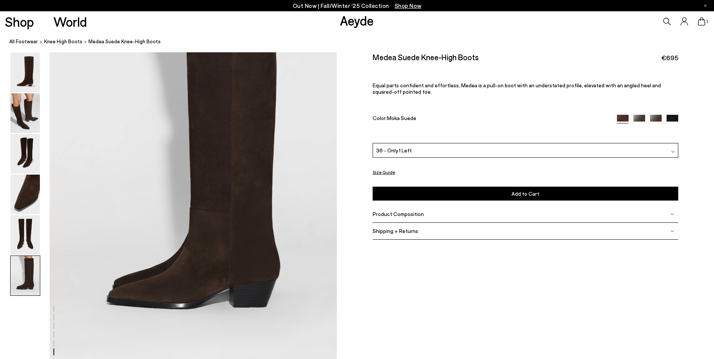
scroll to position [2026, 0]
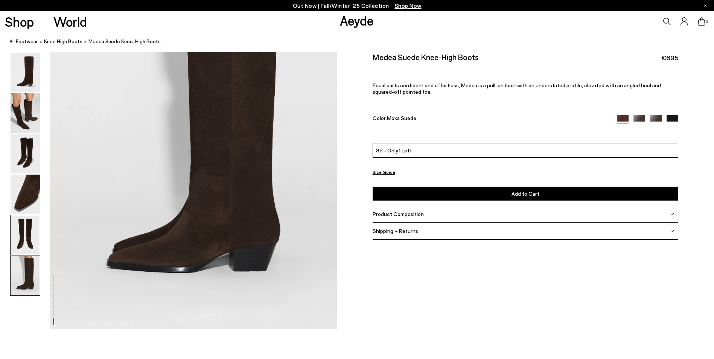
click at [28, 238] on img at bounding box center [25, 235] width 29 height 40
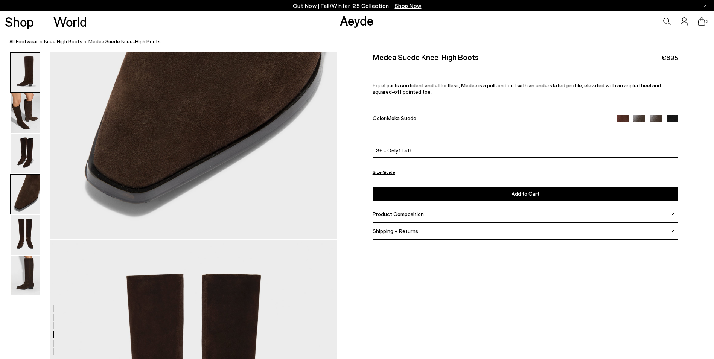
click at [28, 76] on img at bounding box center [25, 73] width 29 height 40
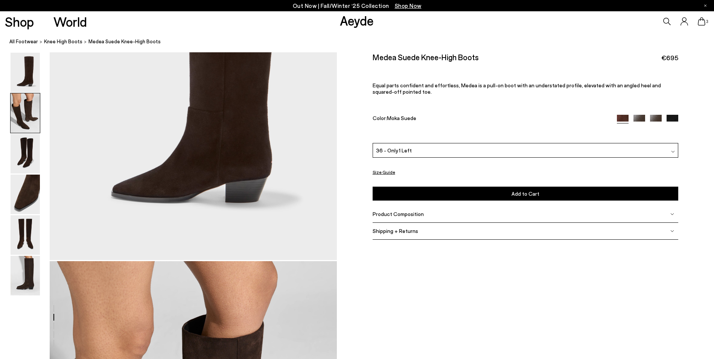
click at [22, 104] on img at bounding box center [25, 113] width 29 height 40
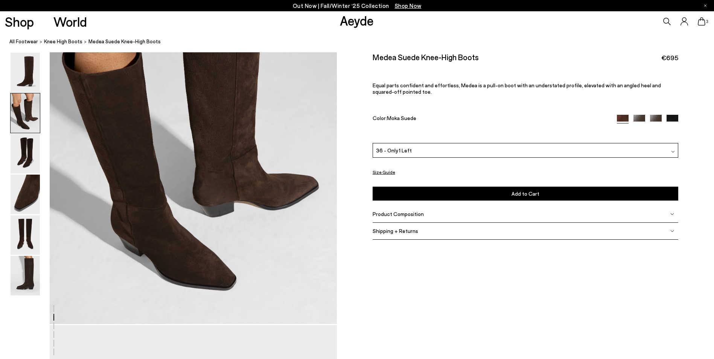
scroll to position [498, 0]
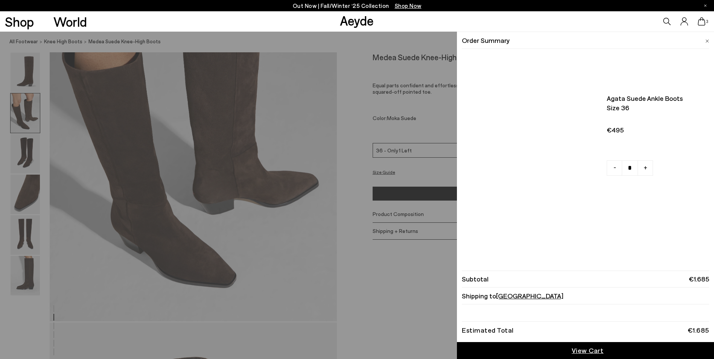
click at [703, 22] on icon at bounding box center [702, 21] width 8 height 8
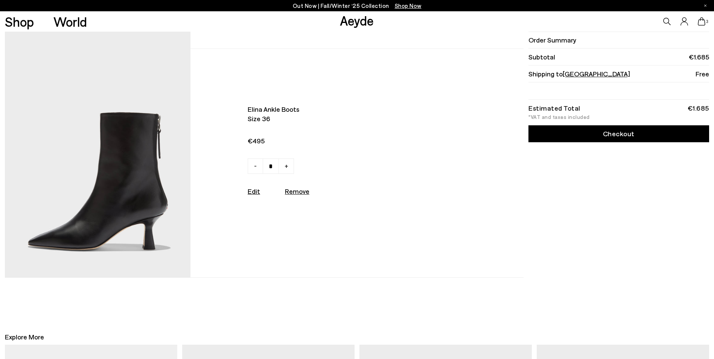
scroll to position [452, 0]
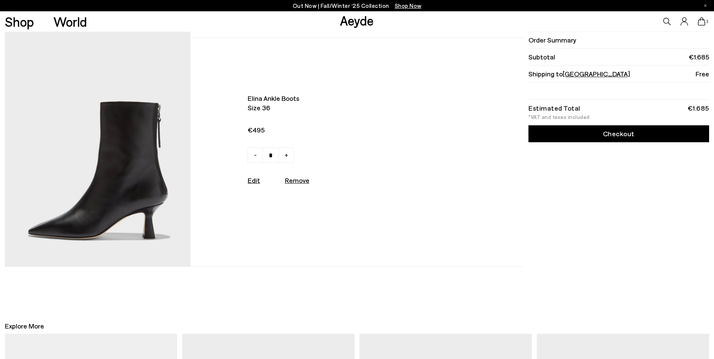
click at [122, 204] on img at bounding box center [98, 152] width 186 height 228
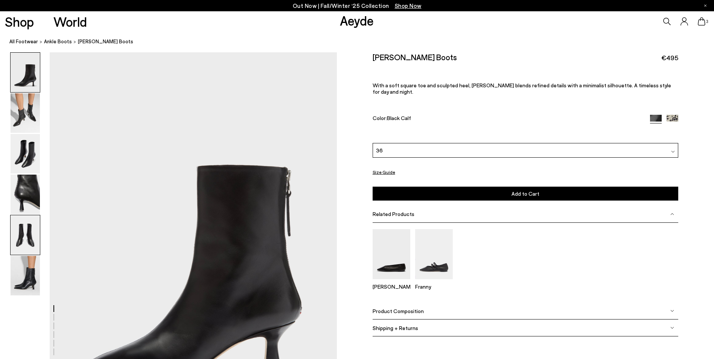
click at [28, 238] on img at bounding box center [25, 235] width 29 height 40
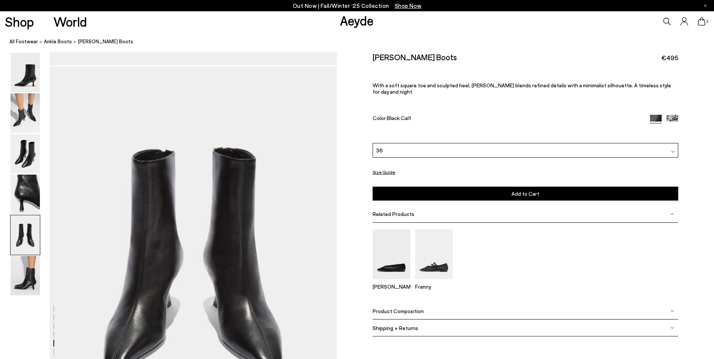
scroll to position [1536, 0]
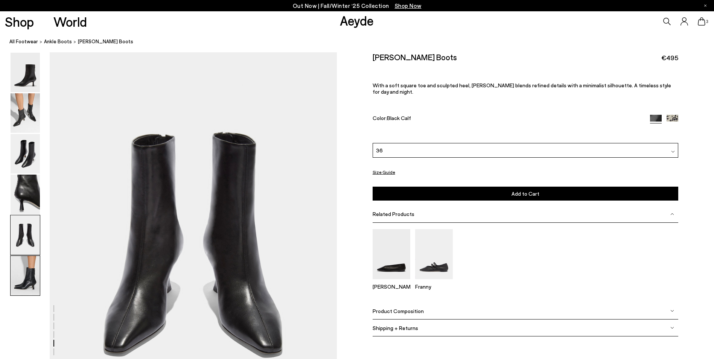
click at [30, 263] on img at bounding box center [25, 276] width 29 height 40
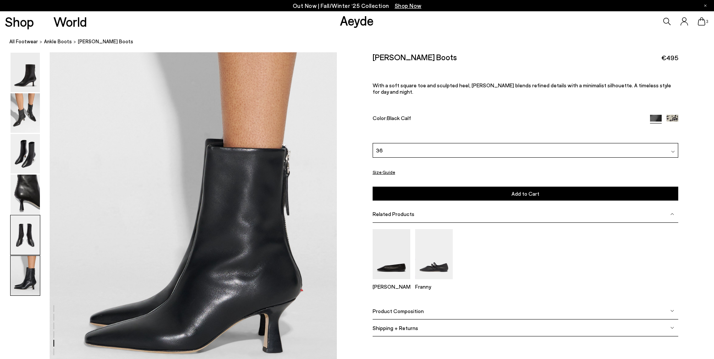
scroll to position [1972, 0]
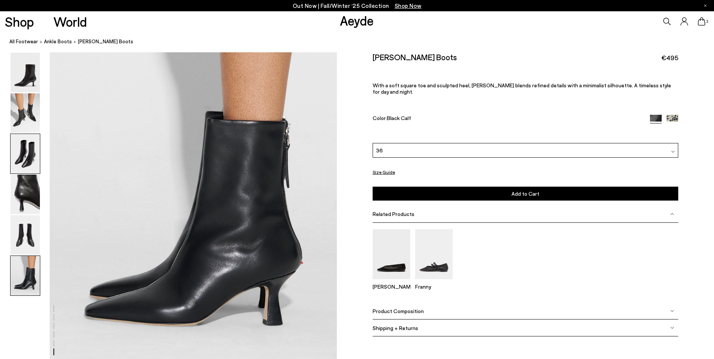
click at [34, 157] on img at bounding box center [25, 154] width 29 height 40
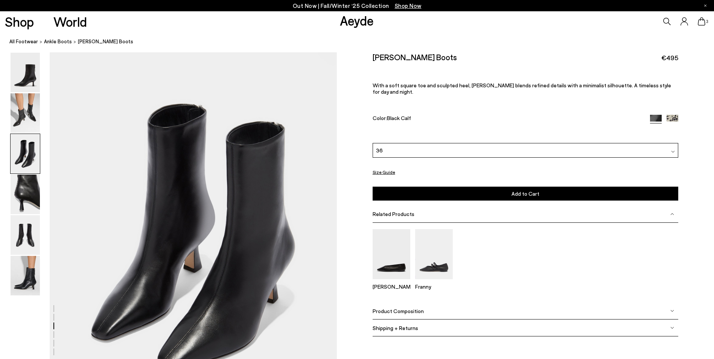
scroll to position [769, 0]
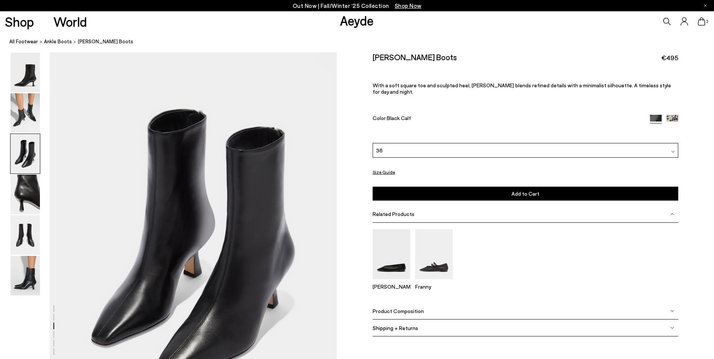
click at [704, 22] on icon at bounding box center [702, 21] width 8 height 8
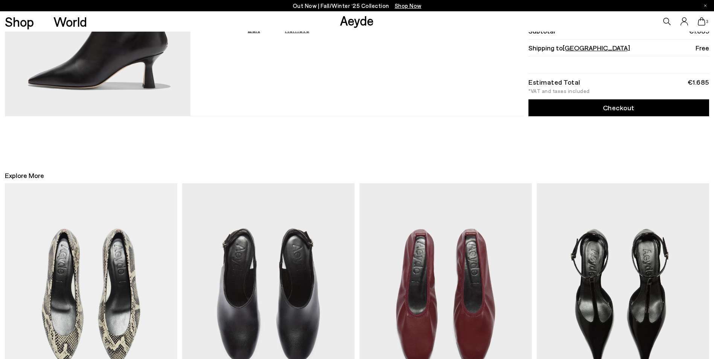
scroll to position [640, 0]
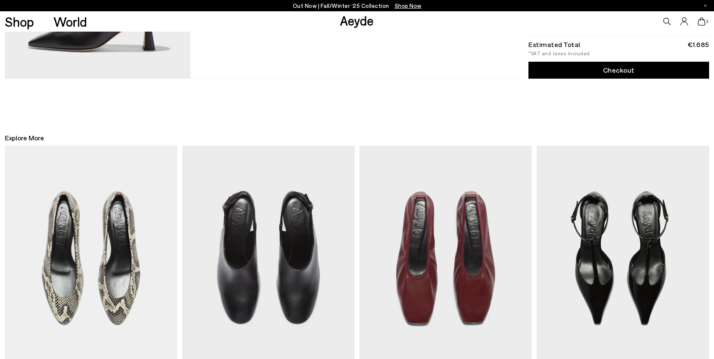
click at [138, 280] on img at bounding box center [91, 258] width 172 height 224
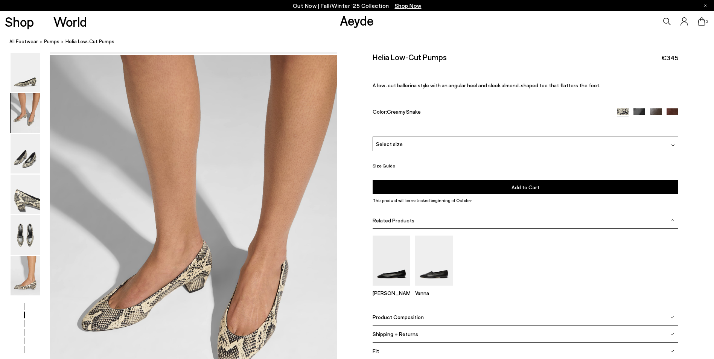
scroll to position [188, 0]
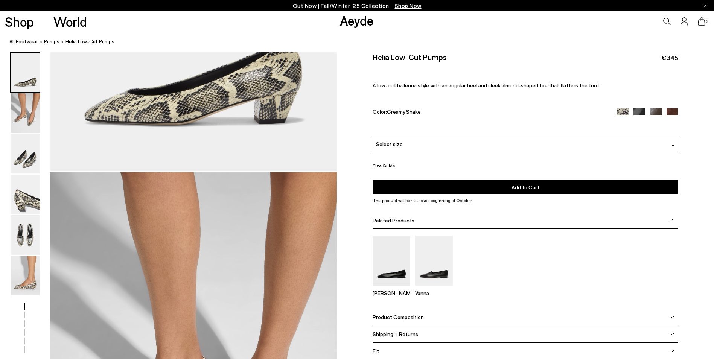
click at [706, 22] on span "3" at bounding box center [707, 22] width 4 height 4
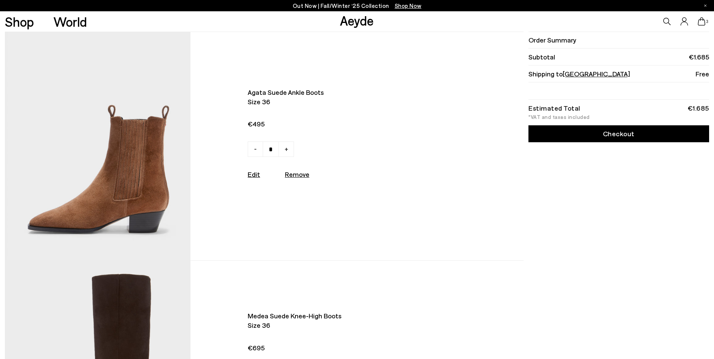
click at [138, 190] on img at bounding box center [98, 146] width 186 height 228
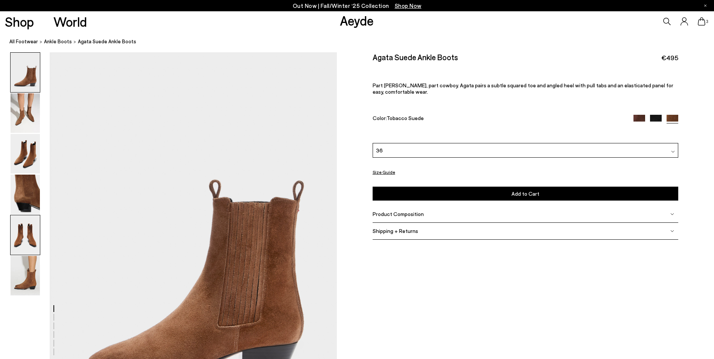
click at [18, 236] on img at bounding box center [25, 235] width 29 height 40
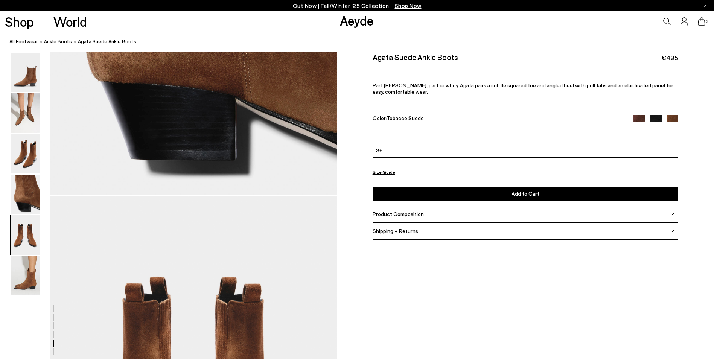
scroll to position [1536, 0]
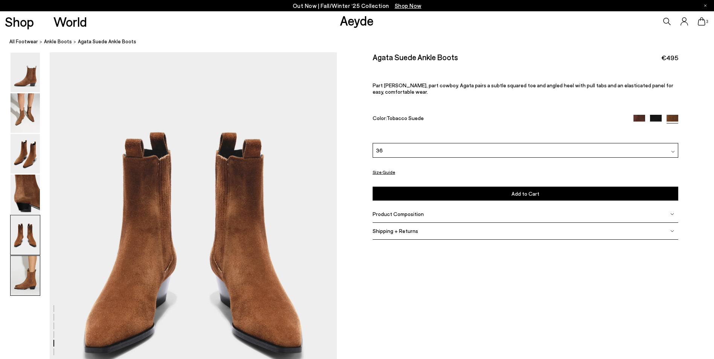
click at [35, 267] on img at bounding box center [25, 276] width 29 height 40
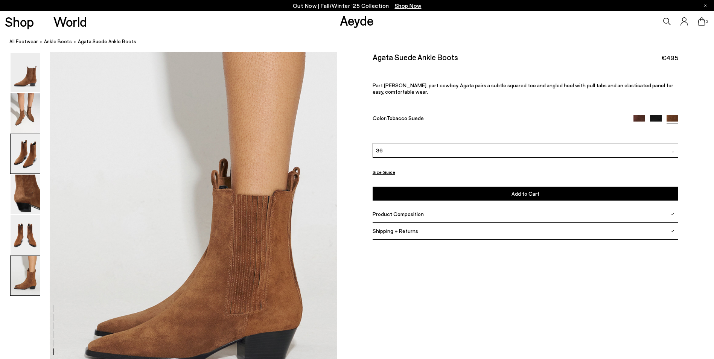
scroll to position [1972, 0]
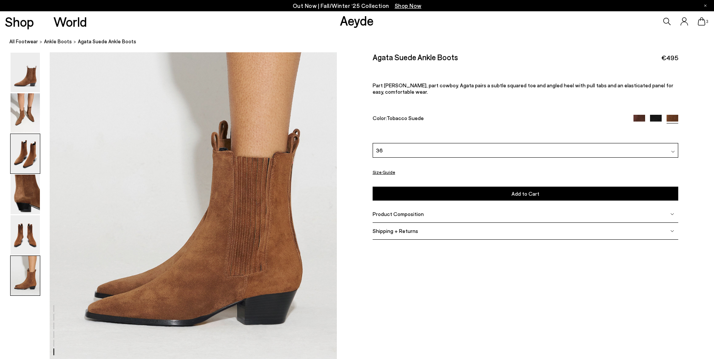
click at [21, 158] on img at bounding box center [25, 154] width 29 height 40
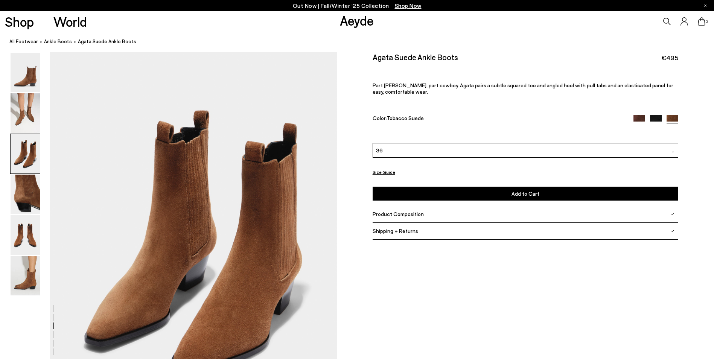
scroll to position [769, 0]
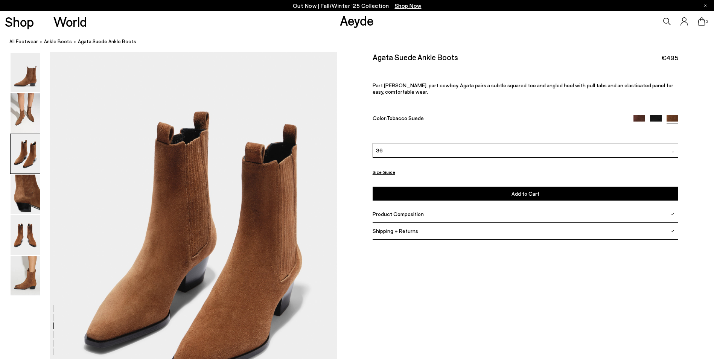
click at [703, 20] on icon at bounding box center [702, 21] width 8 height 8
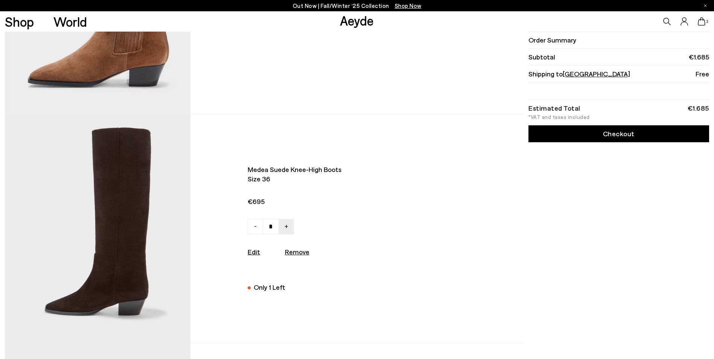
scroll to position [151, 0]
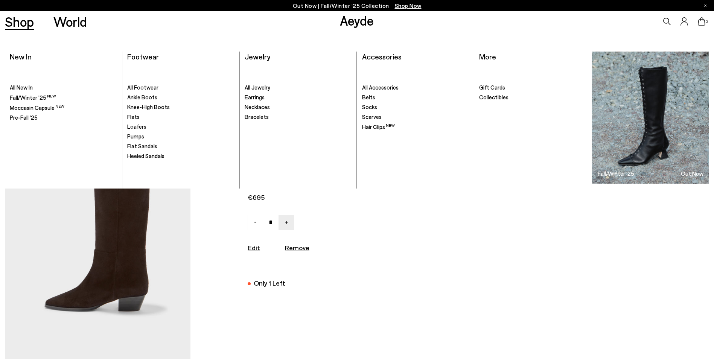
click at [22, 24] on link "Shop" at bounding box center [19, 21] width 29 height 13
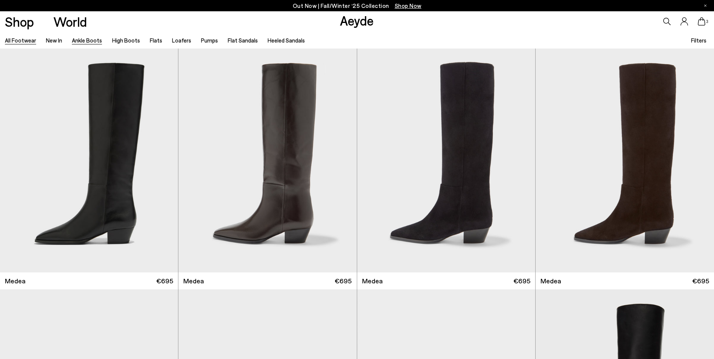
click at [90, 40] on link "Ankle Boots" at bounding box center [87, 40] width 30 height 7
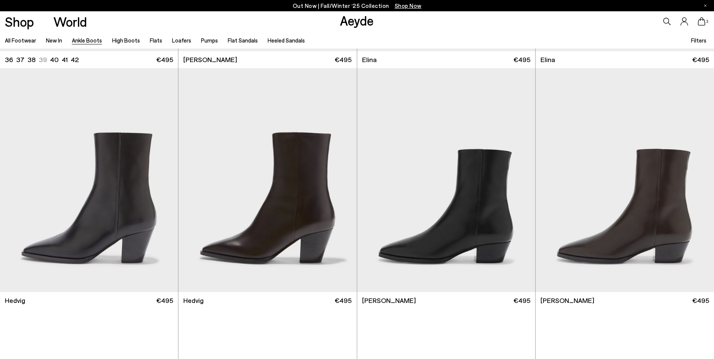
scroll to position [226, 0]
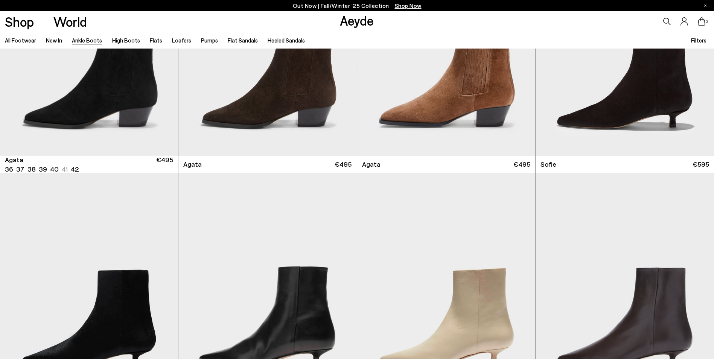
scroll to position [602, 0]
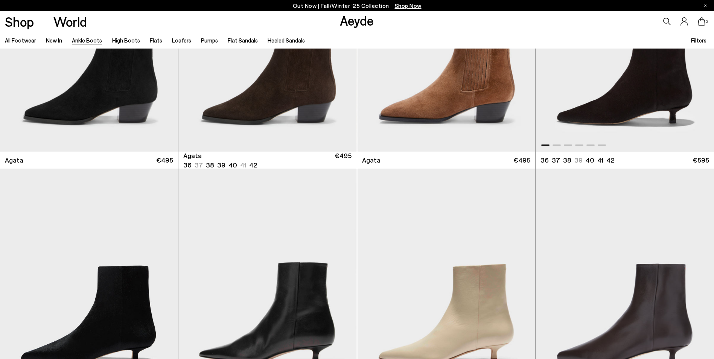
click at [622, 104] on img "1 / 6" at bounding box center [625, 40] width 178 height 224
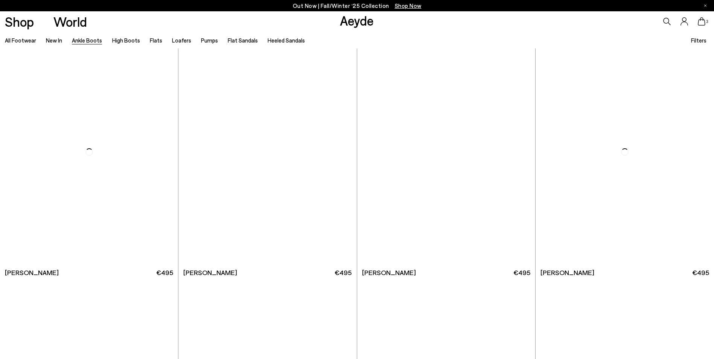
scroll to position [1920, 0]
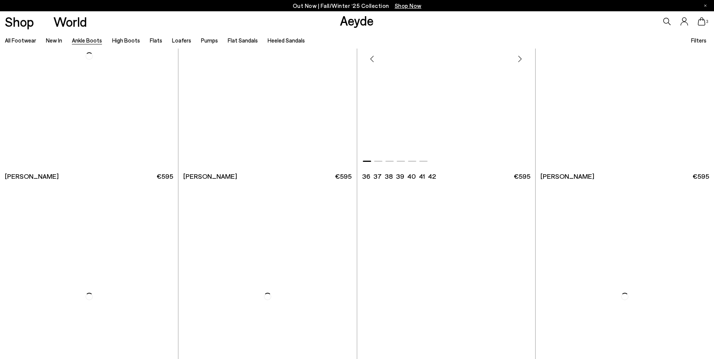
scroll to position [3011, 0]
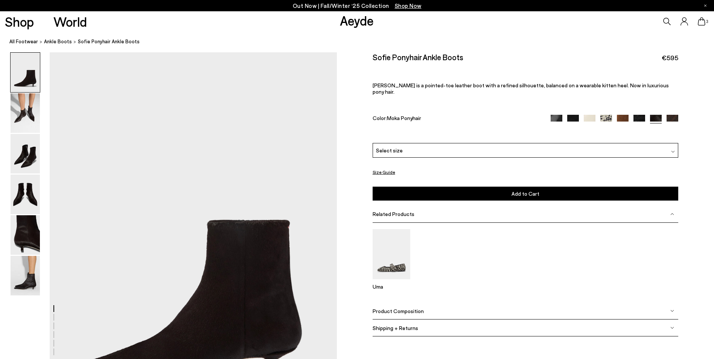
click at [671, 115] on img at bounding box center [673, 121] width 12 height 12
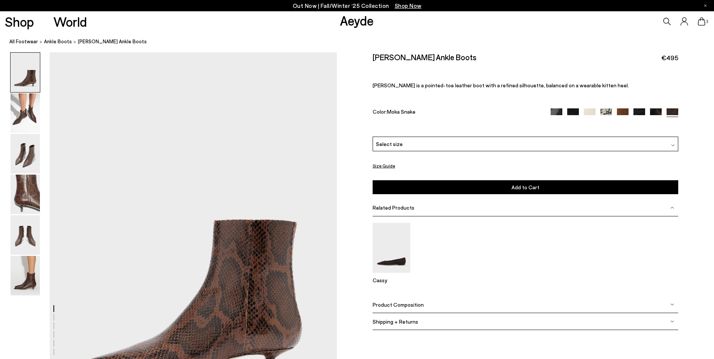
click at [651, 111] on img at bounding box center [656, 114] width 12 height 12
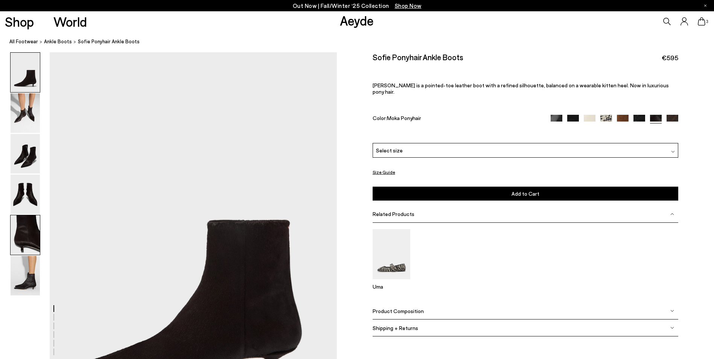
click at [21, 237] on img at bounding box center [25, 235] width 29 height 40
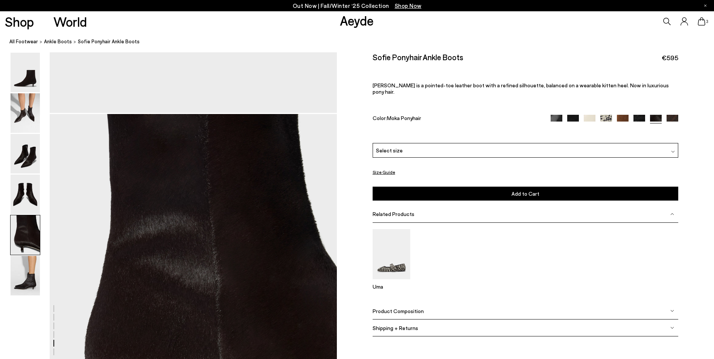
scroll to position [1536, 0]
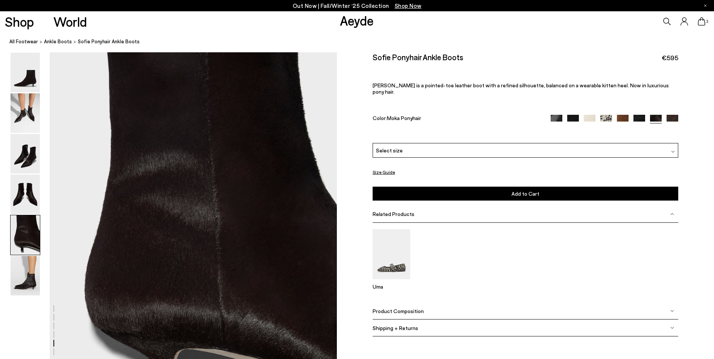
click at [620, 115] on img at bounding box center [623, 121] width 12 height 12
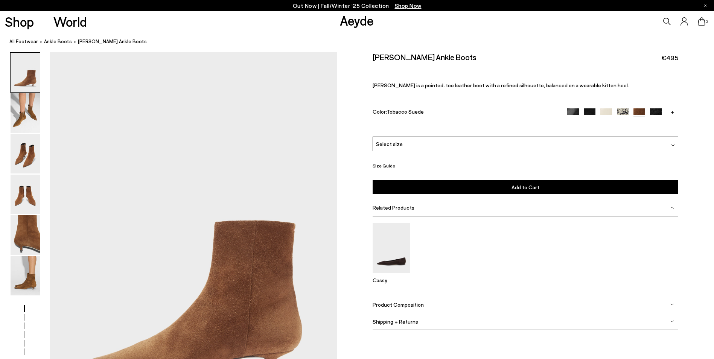
click at [586, 109] on img at bounding box center [590, 114] width 12 height 12
